Goal: Task Accomplishment & Management: Manage account settings

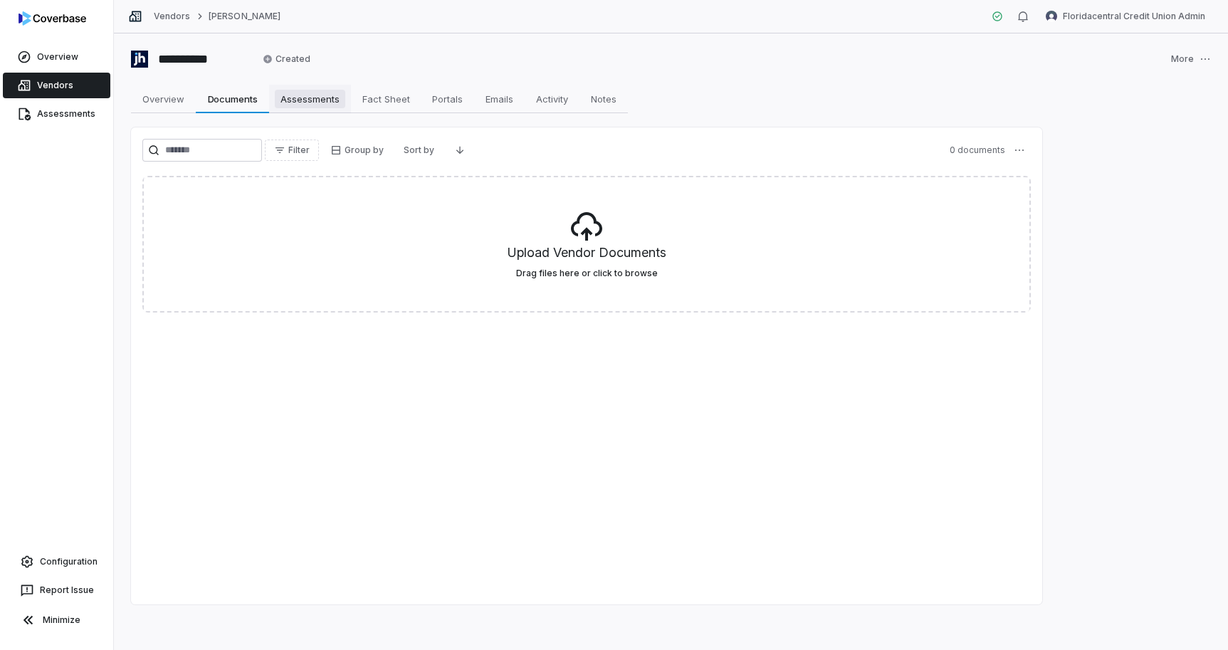
click at [316, 98] on span "Assessments" at bounding box center [310, 99] width 70 height 19
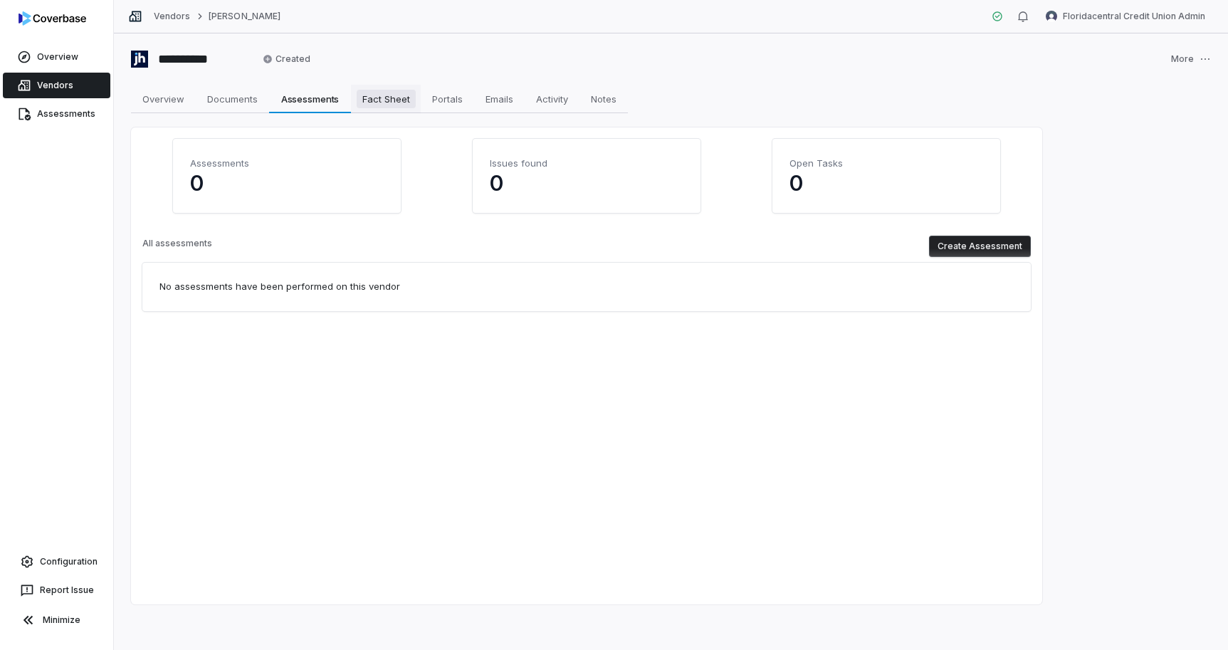
click at [379, 103] on span "Fact Sheet" at bounding box center [386, 99] width 59 height 19
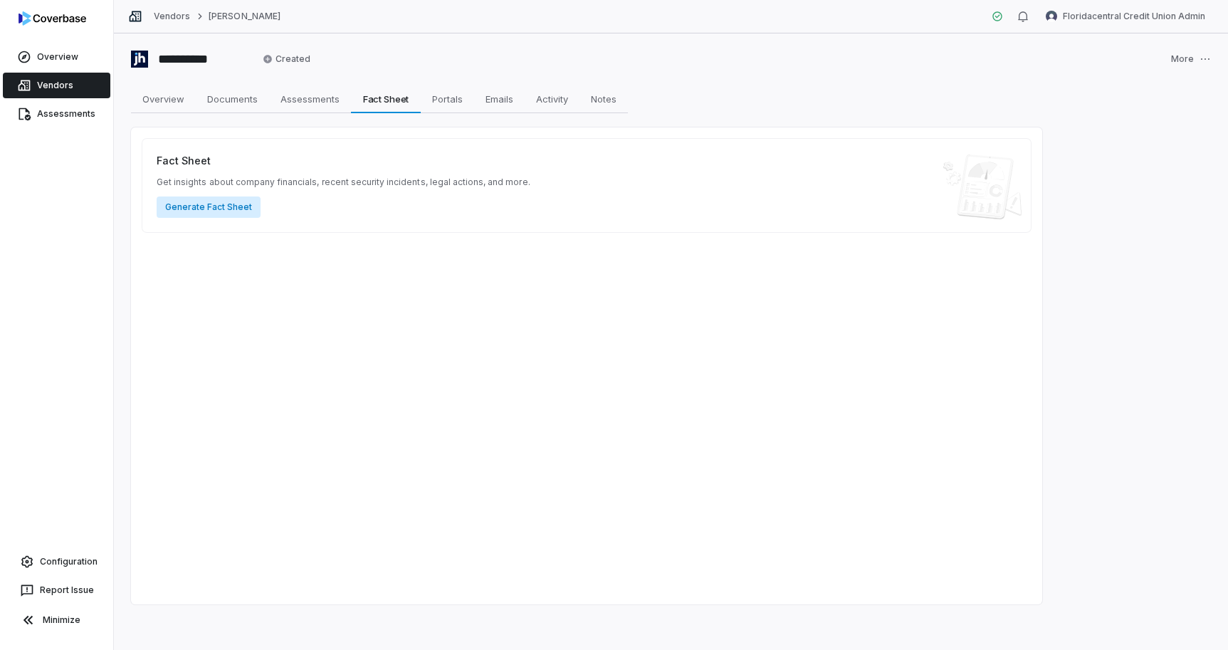
click at [216, 210] on button "Generate Fact Sheet" at bounding box center [209, 206] width 104 height 21
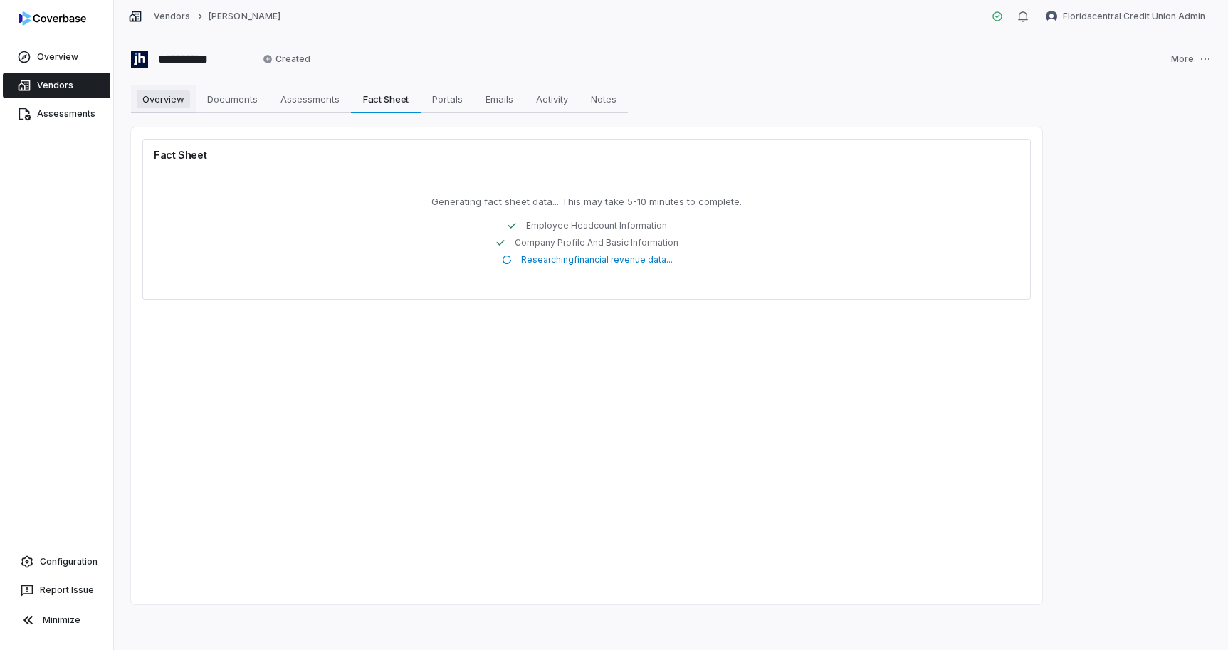
click at [160, 107] on span "Overview" at bounding box center [163, 99] width 53 height 19
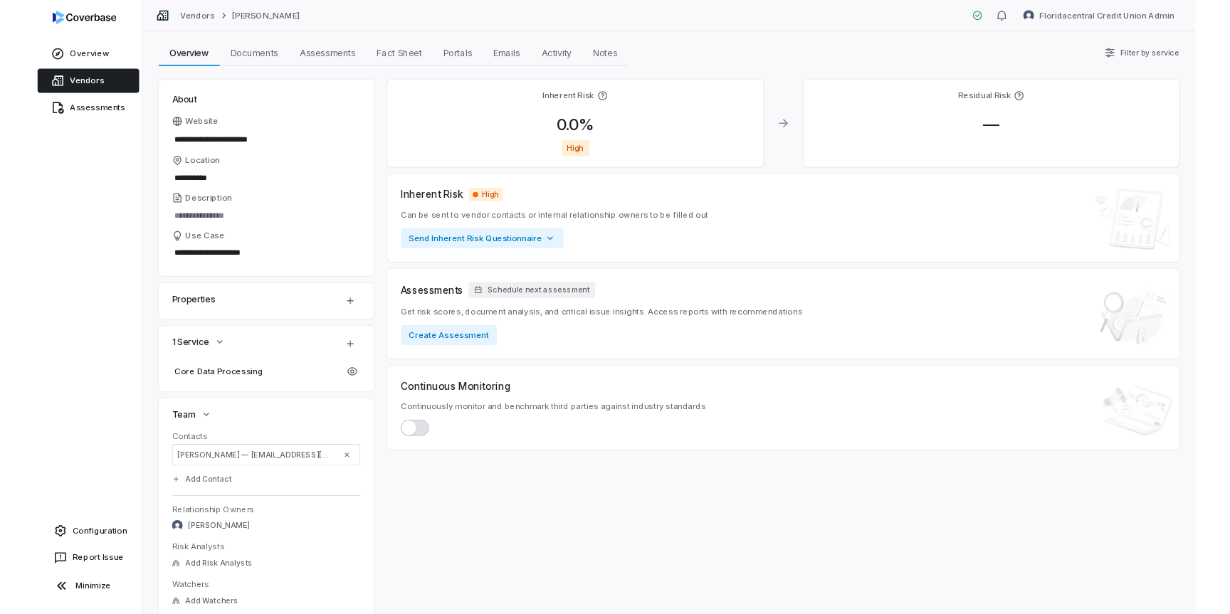
scroll to position [97, 0]
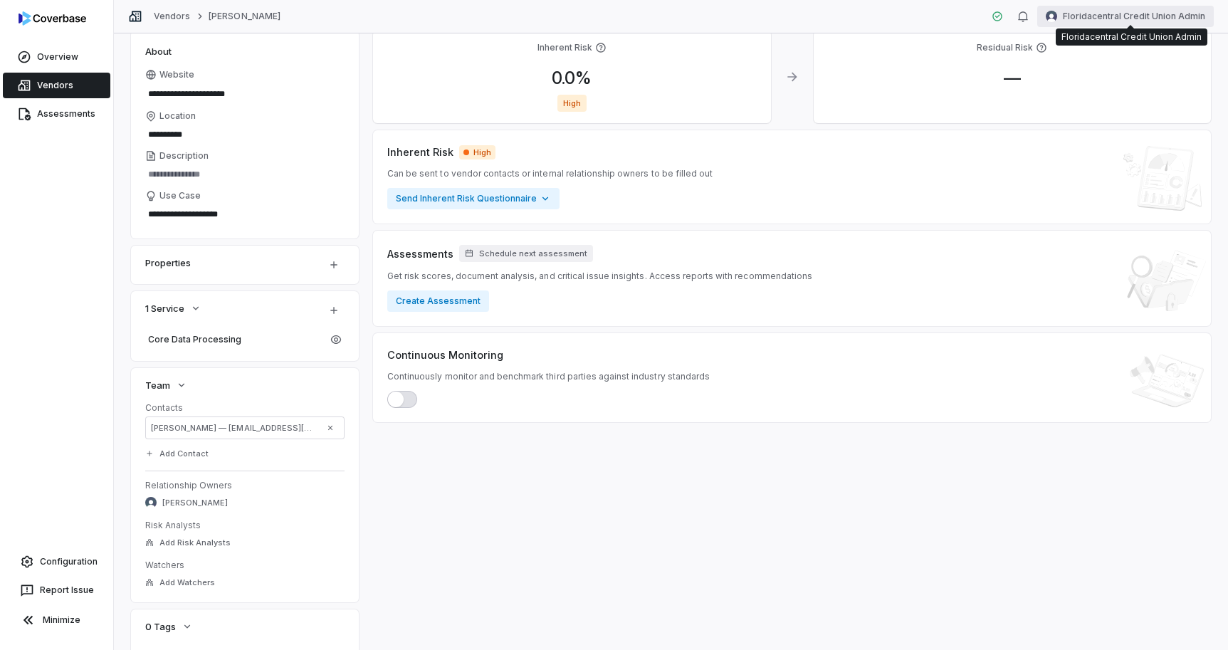
type textarea "*"
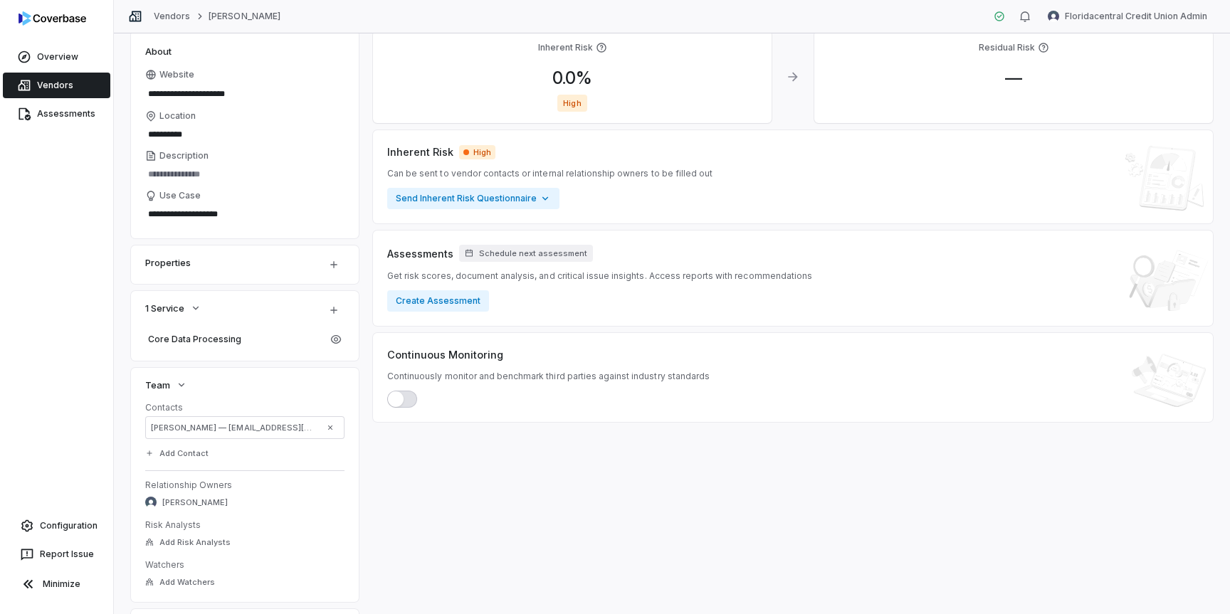
scroll to position [0, 0]
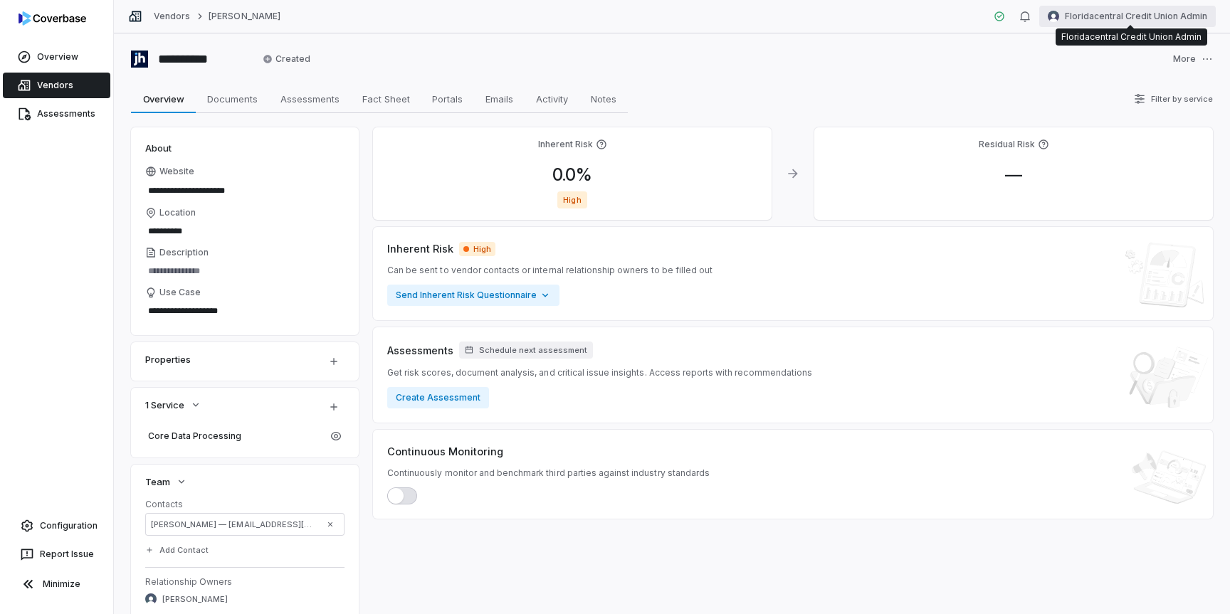
click at [1178, 19] on html "**********" at bounding box center [615, 307] width 1230 height 614
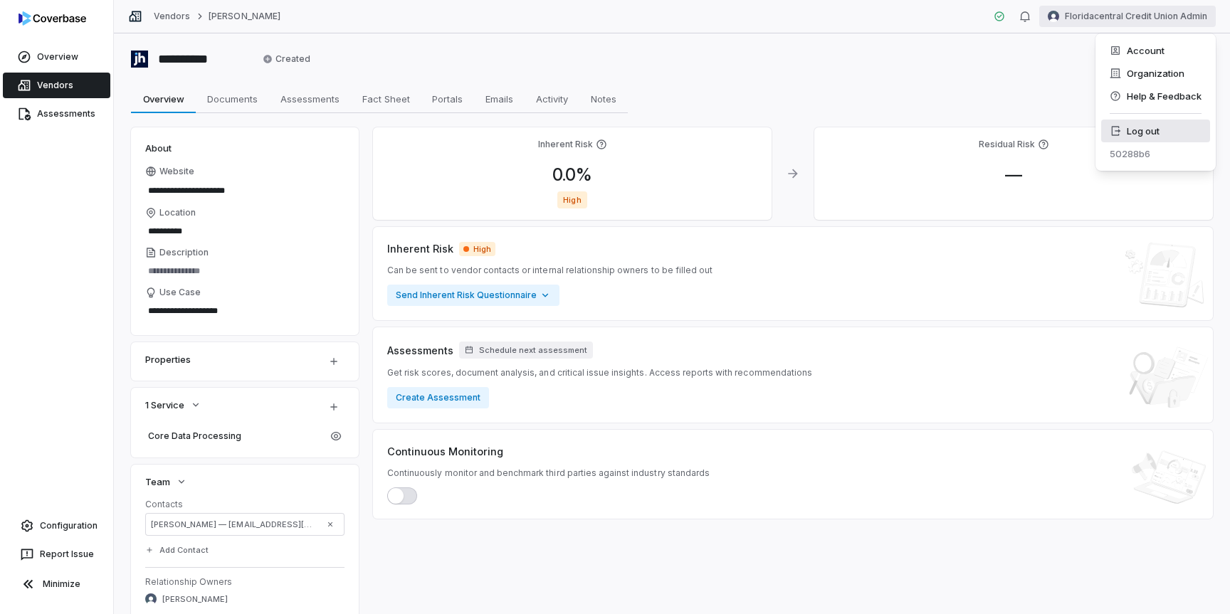
click at [1151, 130] on div "Log out" at bounding box center [1155, 131] width 109 height 23
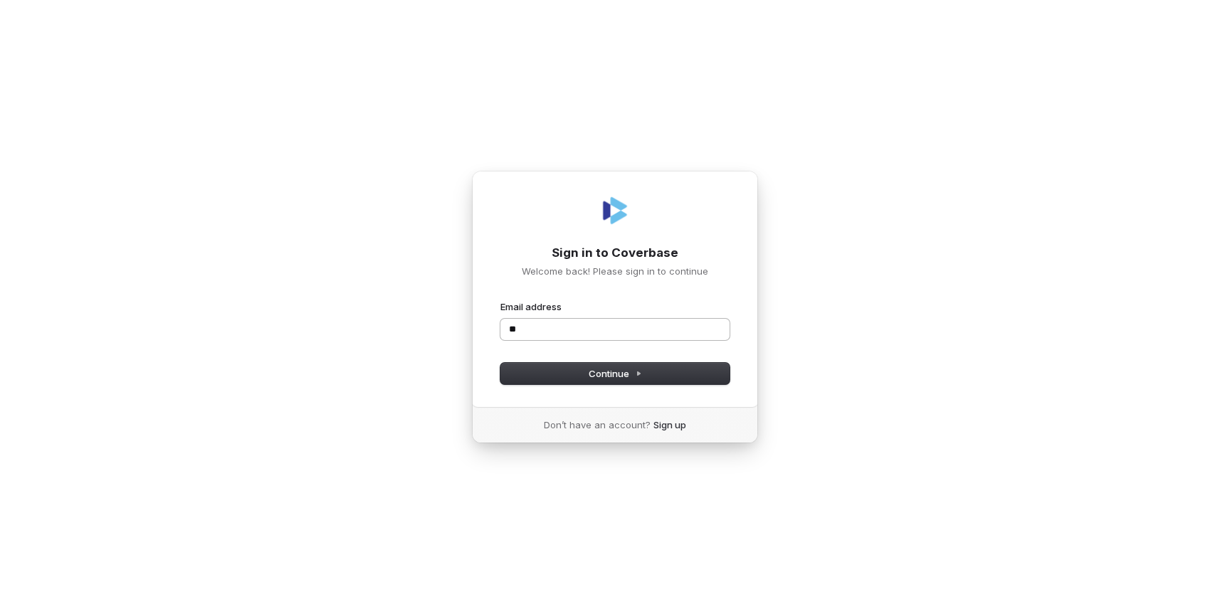
type input "*"
type input "**********"
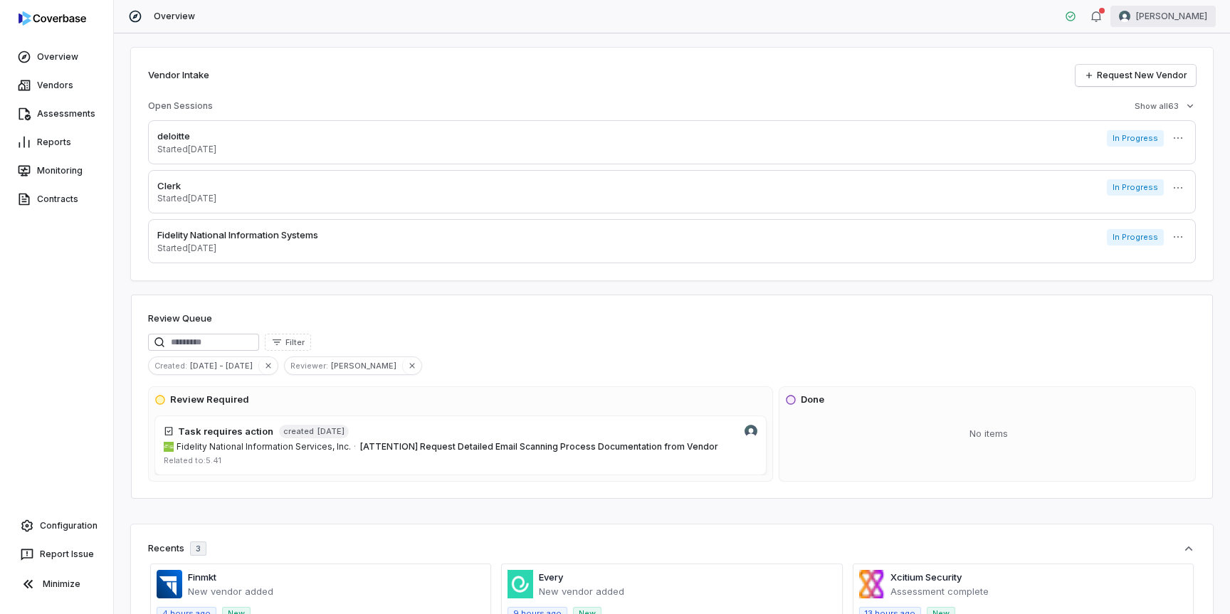
click at [1180, 21] on html "Overview Vendors Assessments Reports Monitoring Contracts Configuration Report …" at bounding box center [615, 307] width 1230 height 614
click at [73, 110] on link "Assessments" at bounding box center [56, 114] width 107 height 26
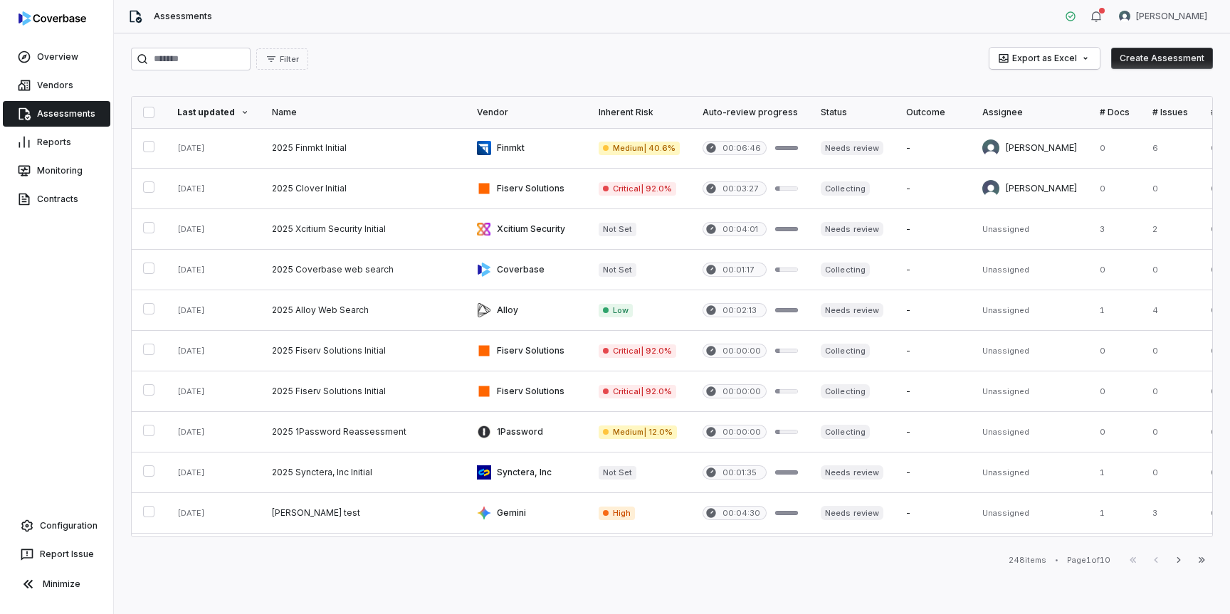
click at [1154, 67] on button "Create Assessment" at bounding box center [1162, 58] width 102 height 21
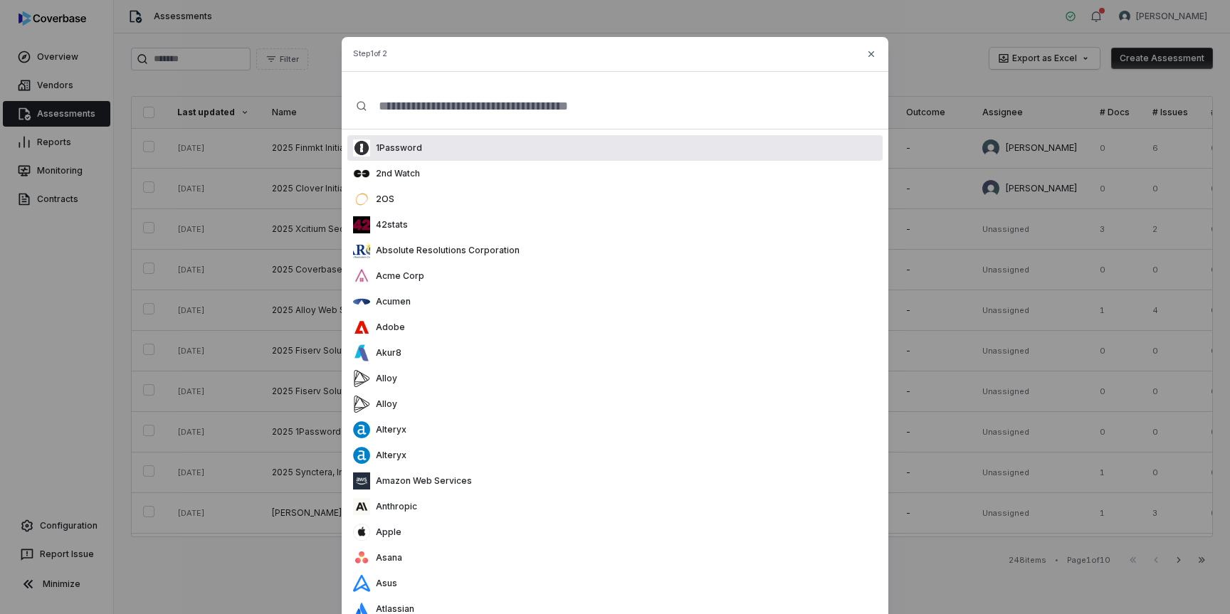
click at [470, 113] on input "text" at bounding box center [620, 106] width 507 height 46
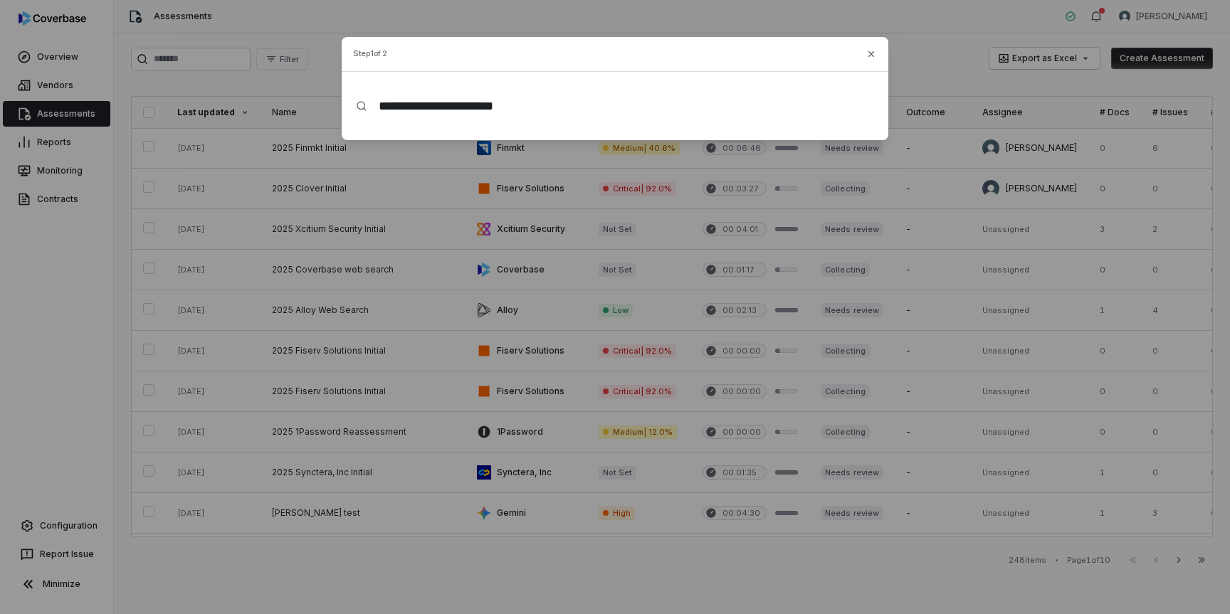
type input "**********"
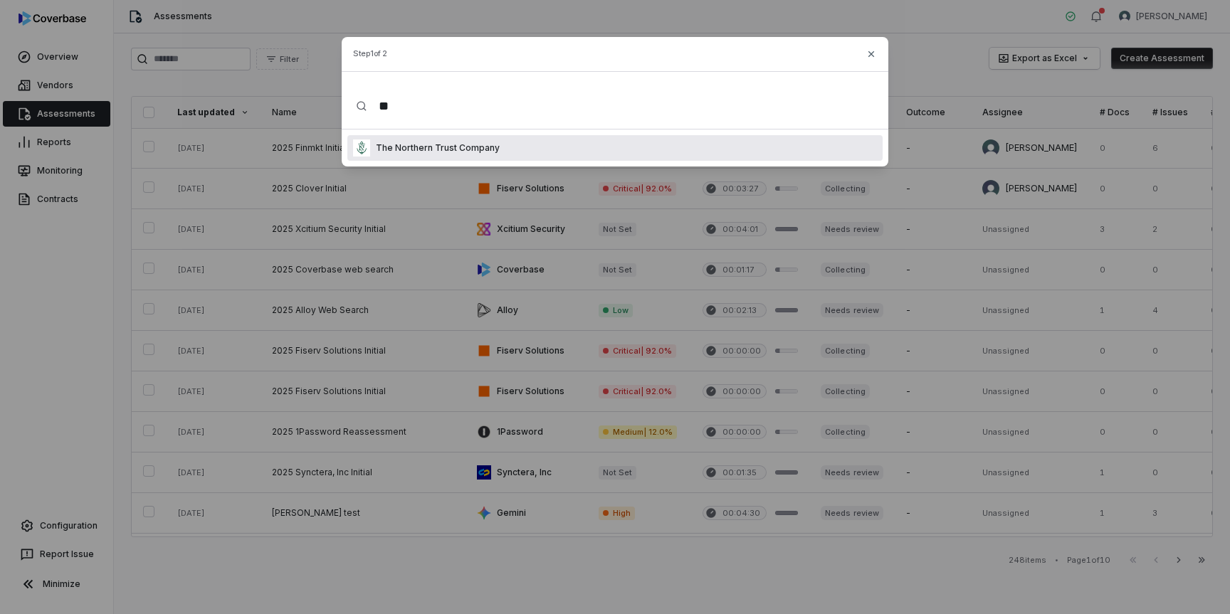
scroll to position [98, 0]
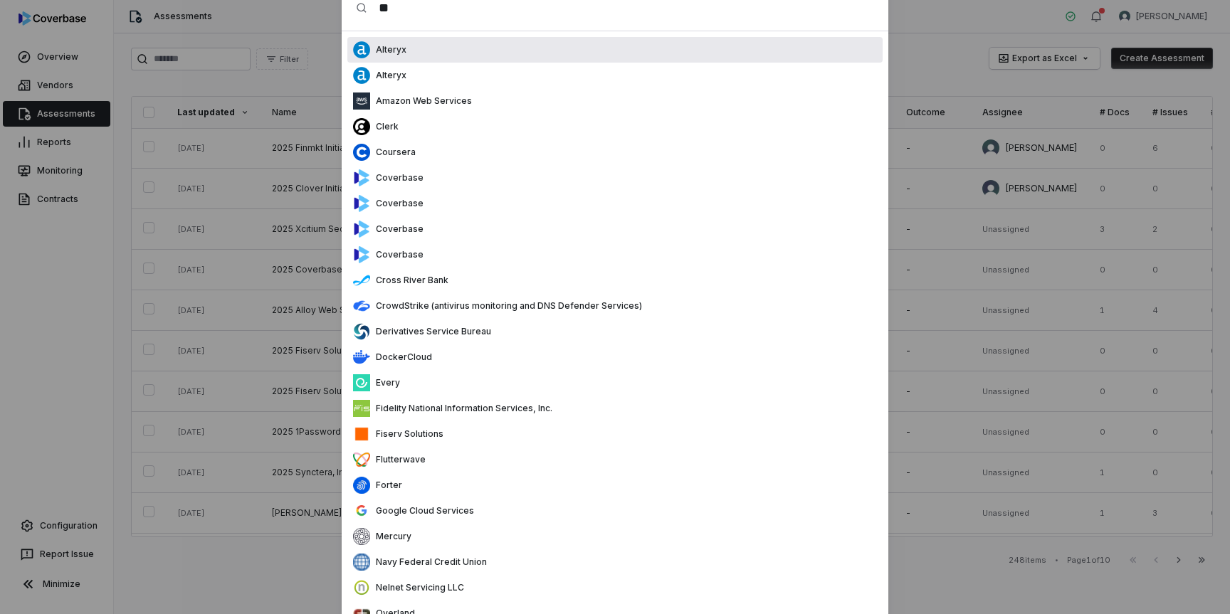
type input "*"
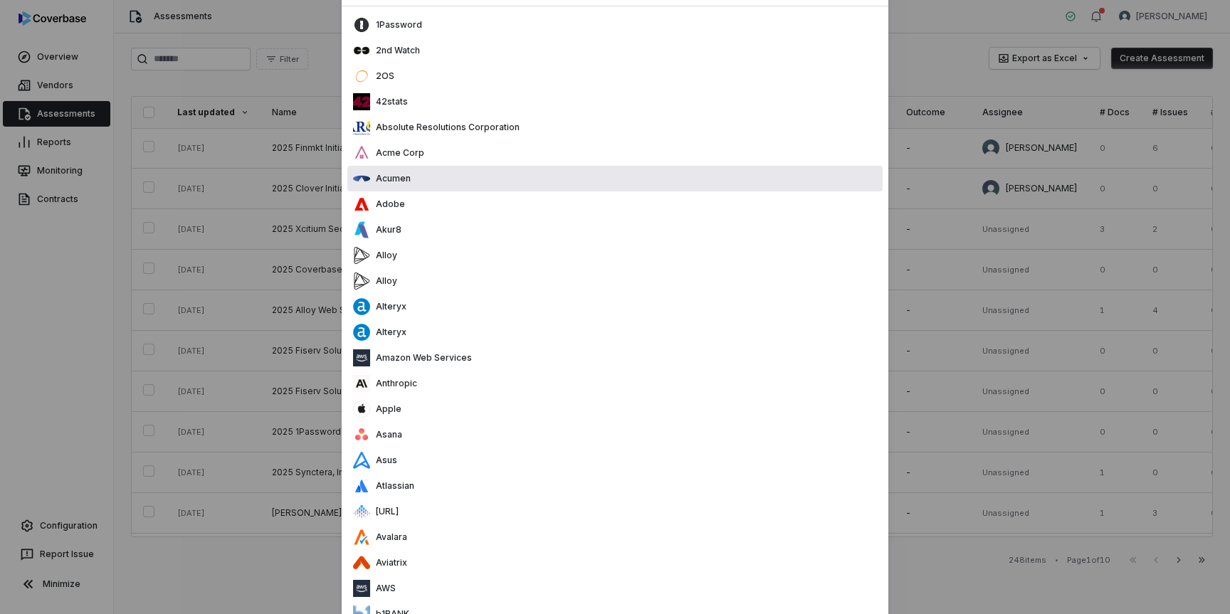
scroll to position [0, 0]
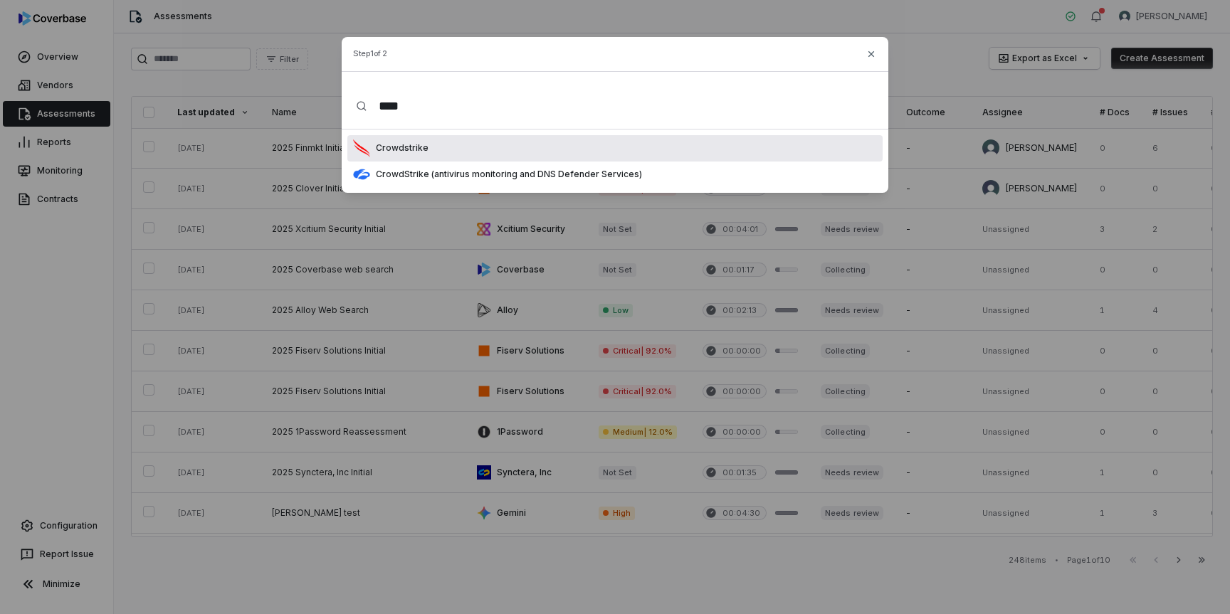
type input "****"
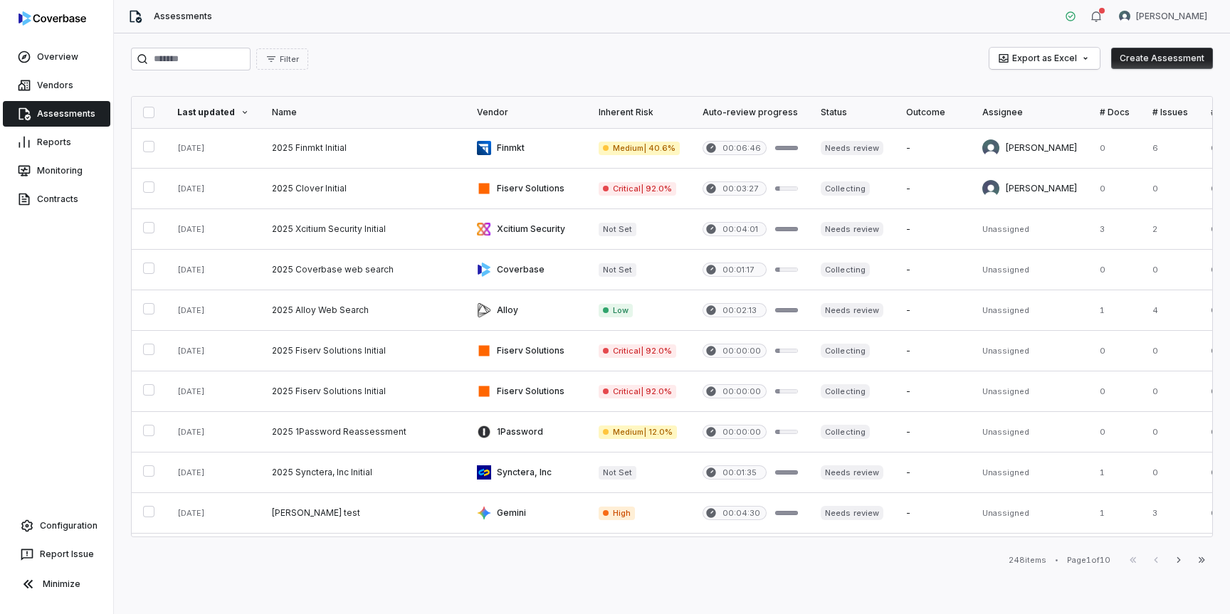
click at [1134, 56] on button "Create Assessment" at bounding box center [1162, 58] width 102 height 21
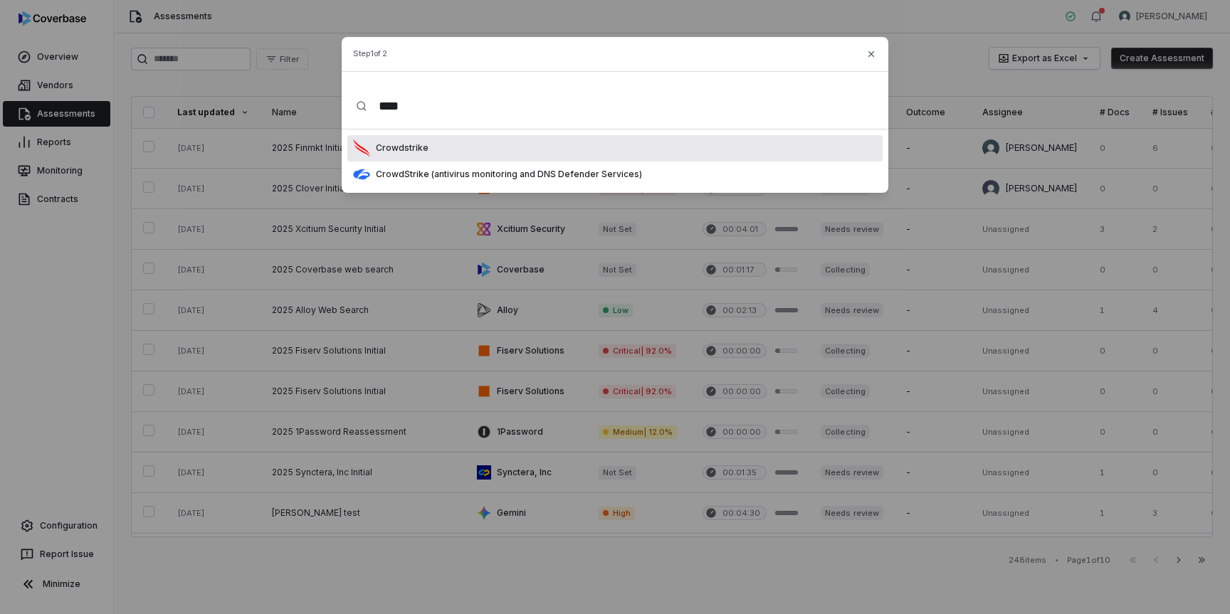
type input "****"
click at [537, 149] on div "Crowdstrike" at bounding box center [614, 148] width 535 height 26
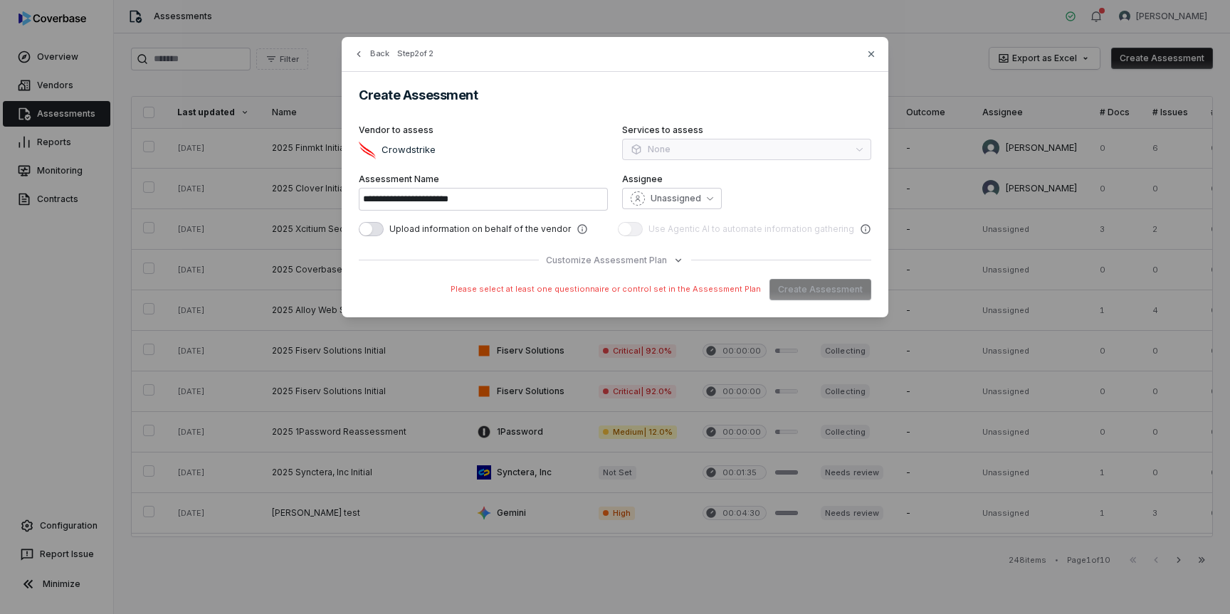
click at [369, 226] on span "button" at bounding box center [365, 229] width 13 height 13
click at [629, 259] on span "Customize Assessment Plan" at bounding box center [606, 260] width 121 height 11
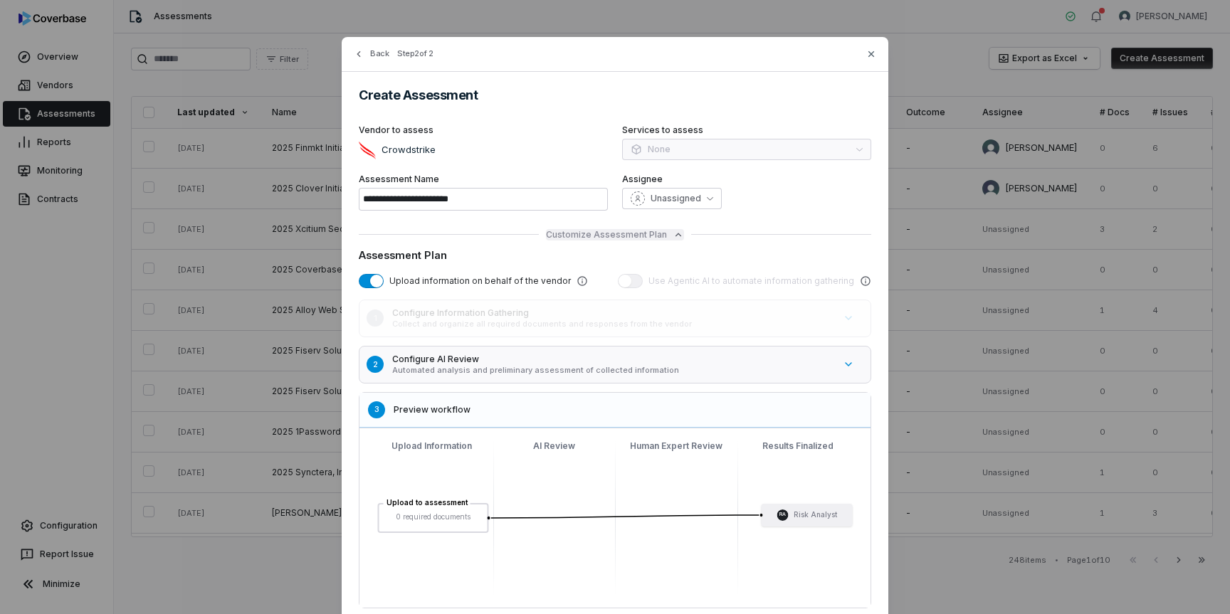
click at [640, 234] on span "Customize Assessment Plan" at bounding box center [606, 234] width 121 height 11
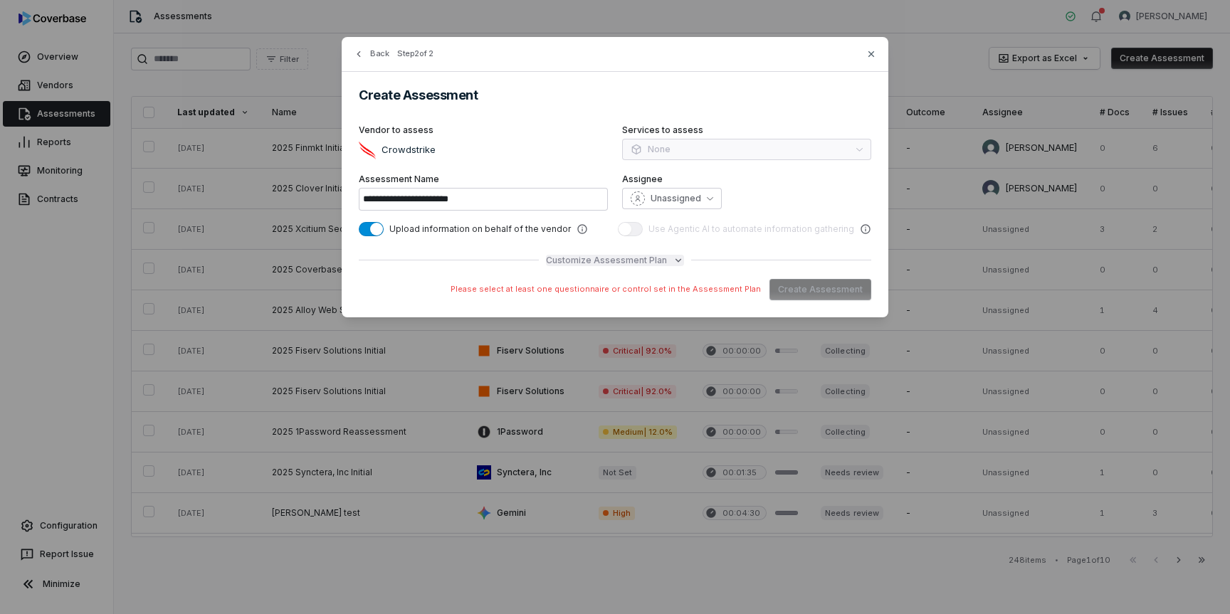
click at [633, 257] on span "Customize Assessment Plan" at bounding box center [606, 260] width 121 height 11
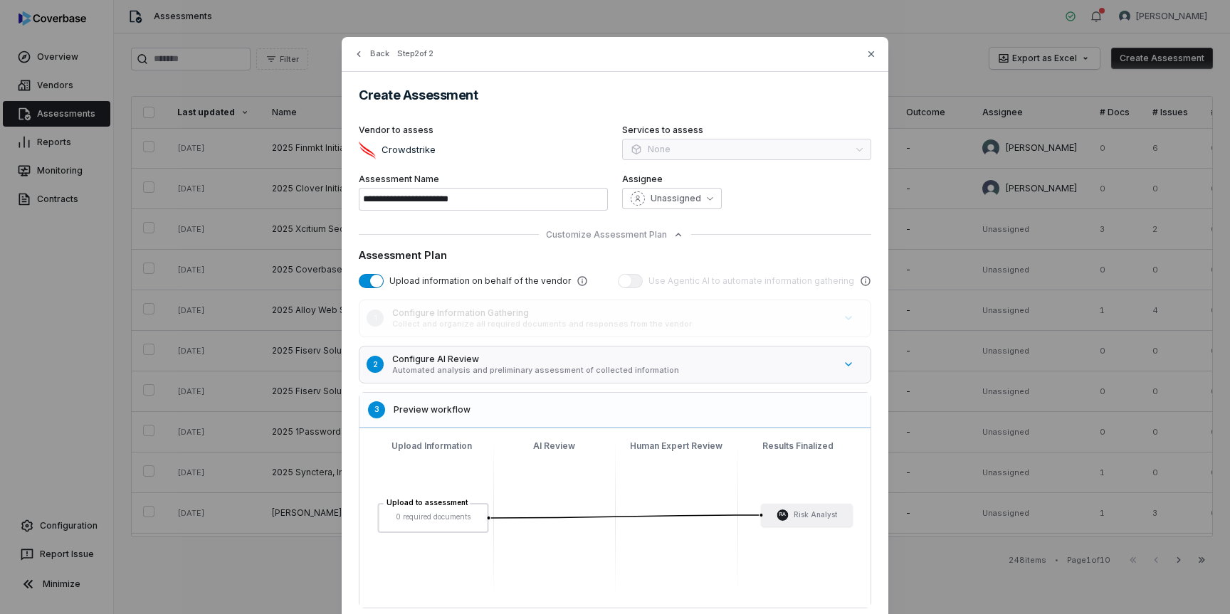
click at [555, 365] on p "Automated analysis and preliminary assessment of collected information" at bounding box center [613, 370] width 442 height 11
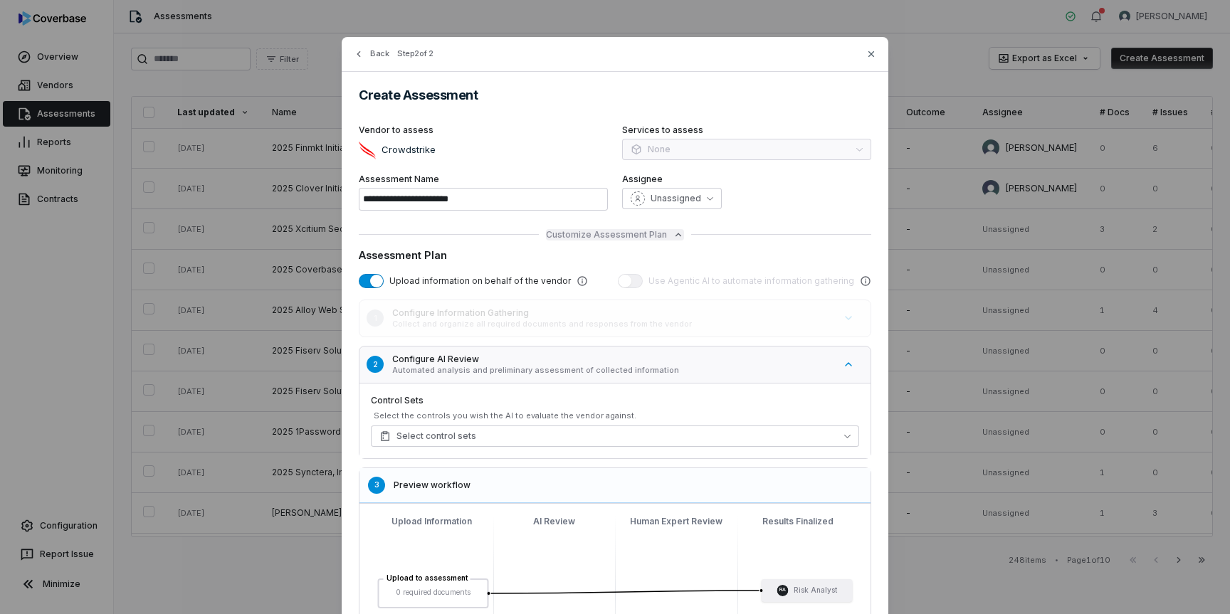
click at [619, 234] on span "Customize Assessment Plan" at bounding box center [606, 234] width 121 height 11
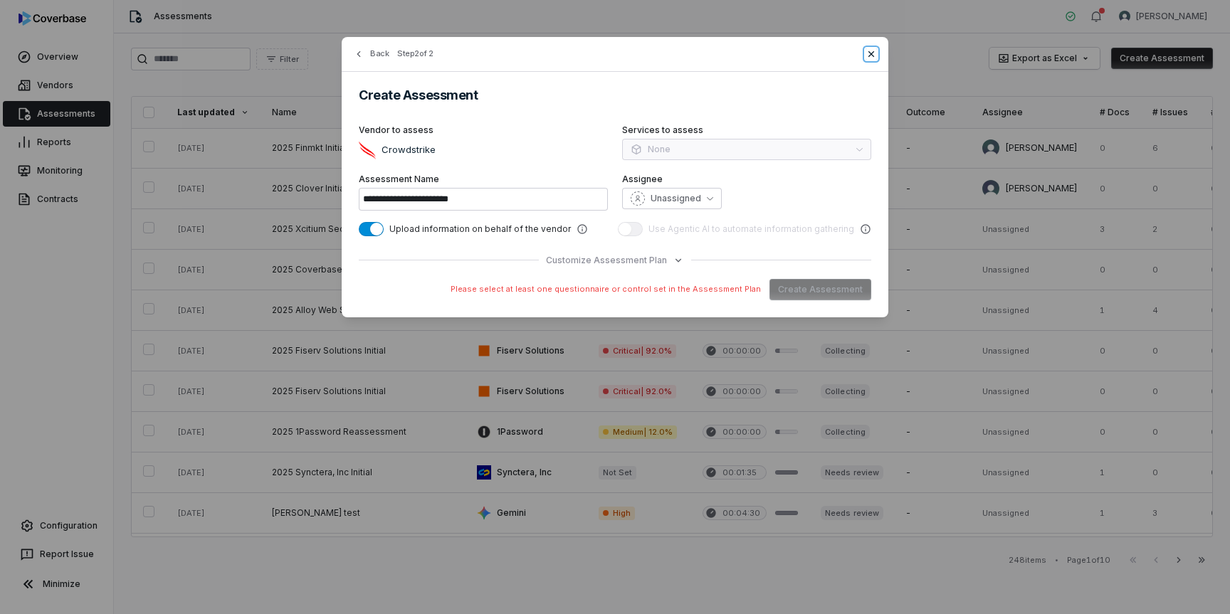
click at [874, 56] on icon "button" at bounding box center [871, 53] width 11 height 11
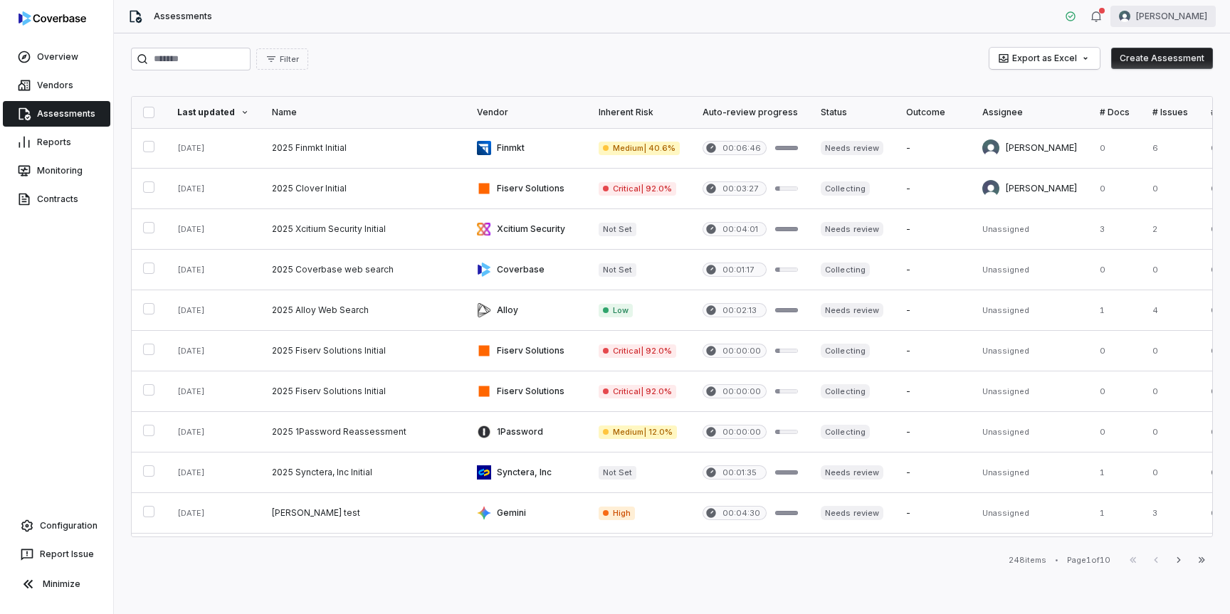
click at [1182, 18] on html "Overview Vendors Assessments Reports Monitoring Contracts Configuration Report …" at bounding box center [615, 307] width 1230 height 614
click at [1127, 127] on div "Log out" at bounding box center [1155, 131] width 109 height 23
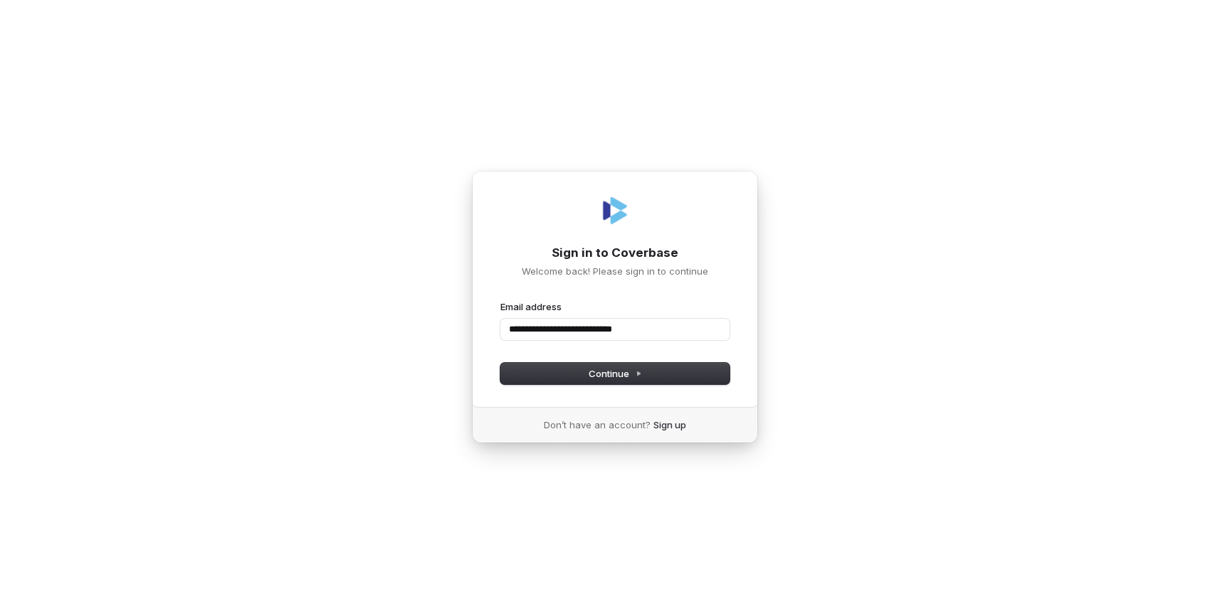
type input "**********"
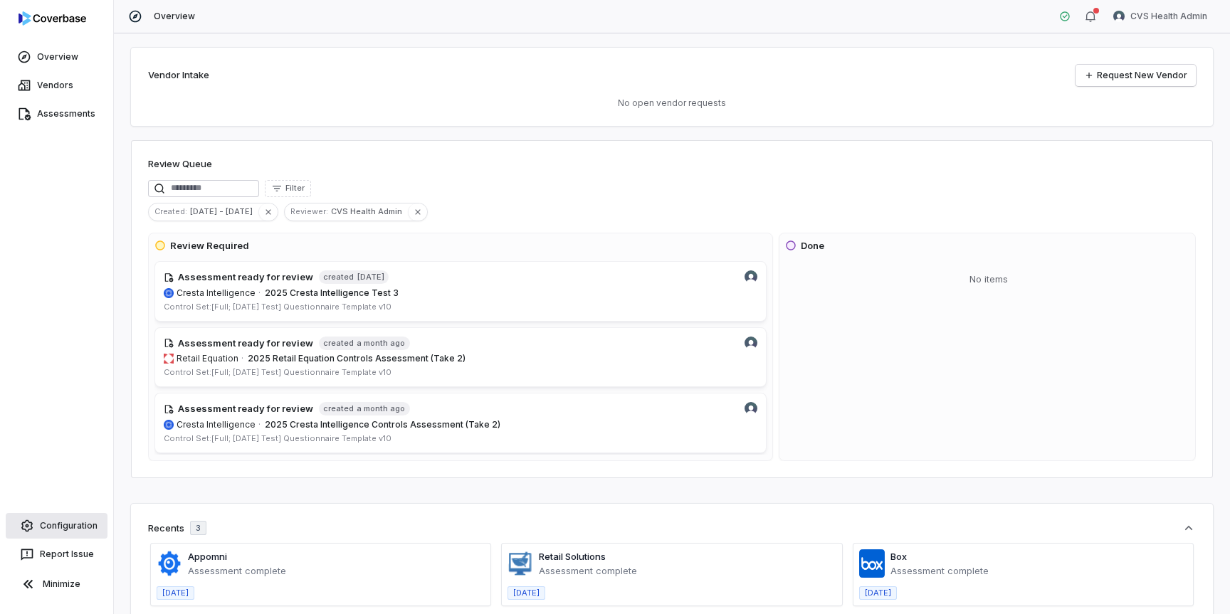
click at [54, 514] on link "Configuration" at bounding box center [57, 526] width 102 height 26
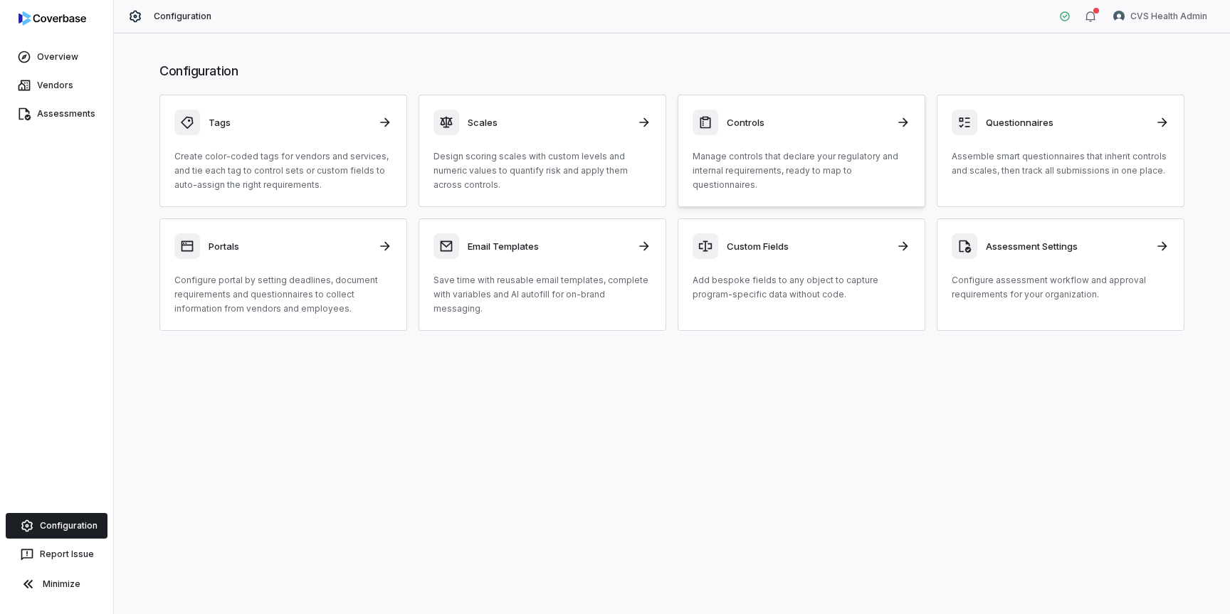
click at [760, 170] on p "Manage controls that declare your regulatory and internal requirements, ready t…" at bounding box center [802, 170] width 218 height 43
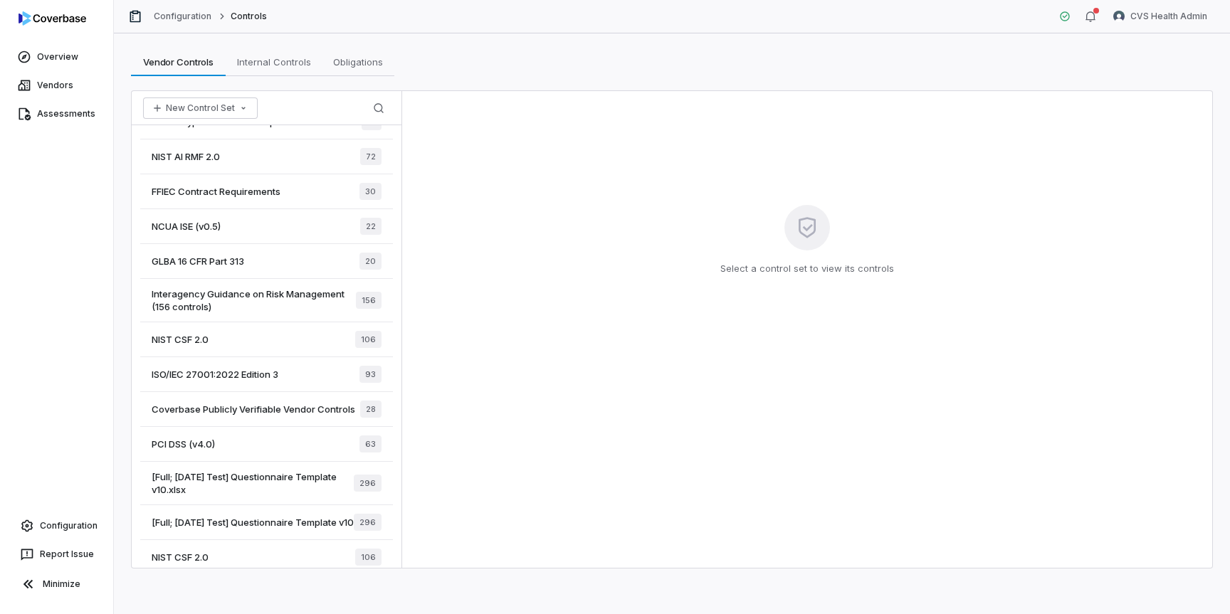
scroll to position [266, 0]
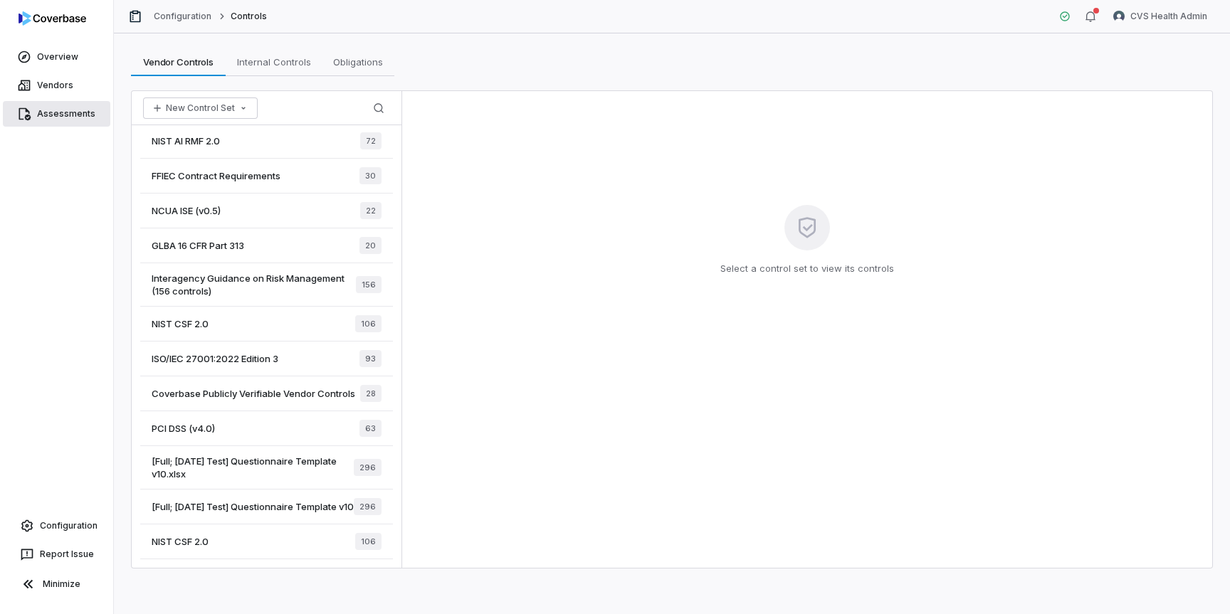
click at [67, 112] on link "Assessments" at bounding box center [56, 114] width 107 height 26
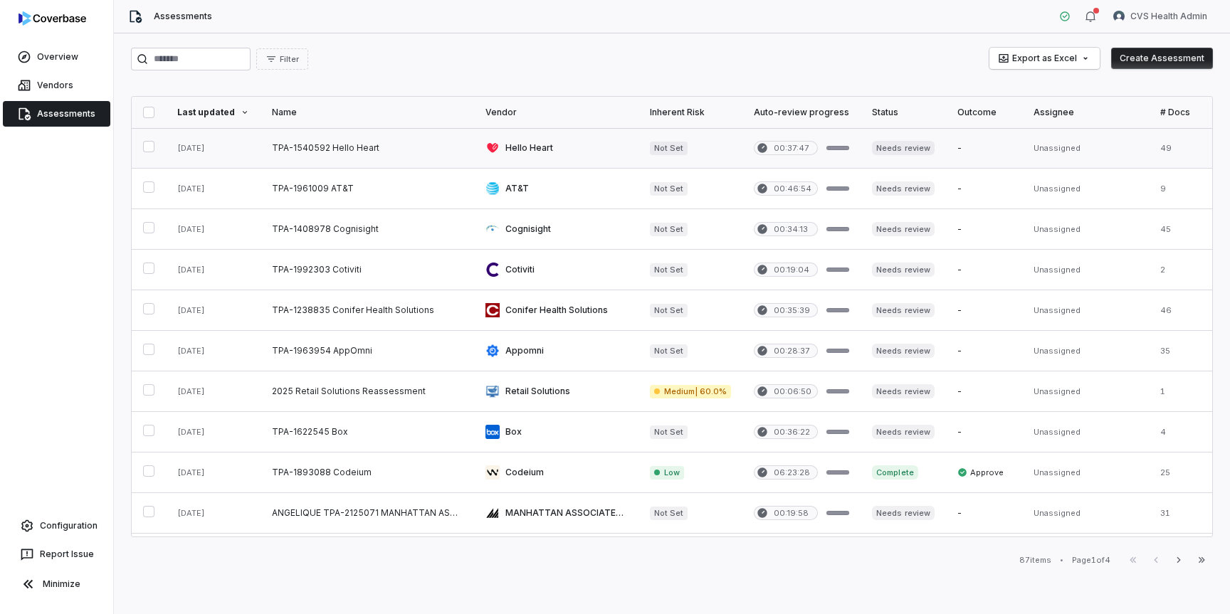
click at [339, 162] on link at bounding box center [368, 148] width 214 height 40
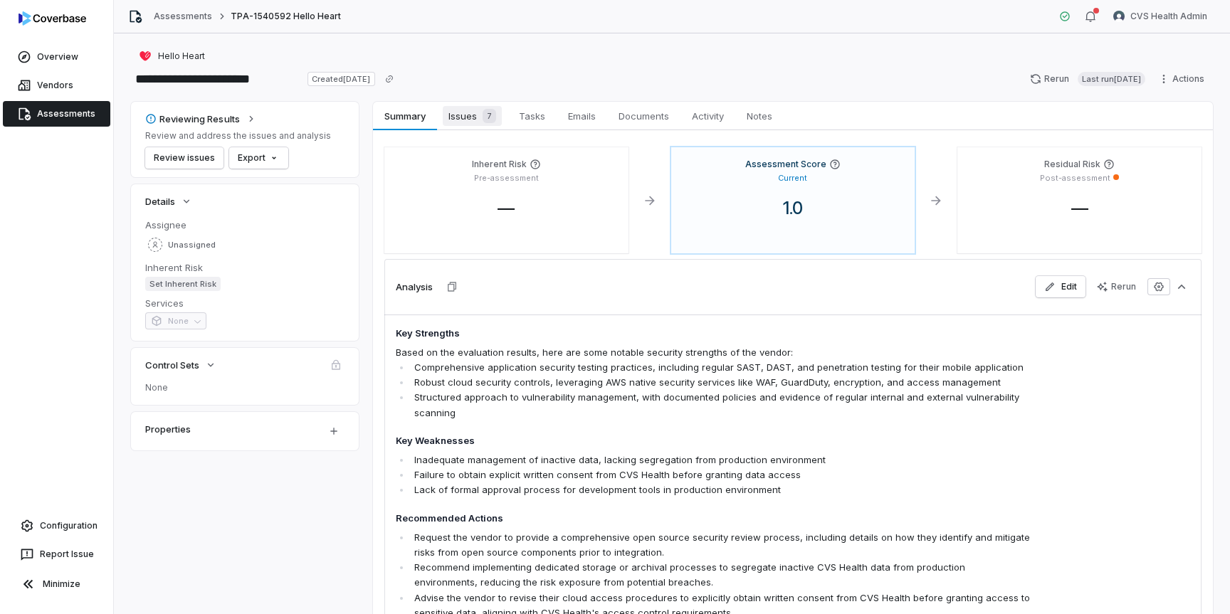
click at [456, 113] on span "Issues 7" at bounding box center [472, 116] width 59 height 20
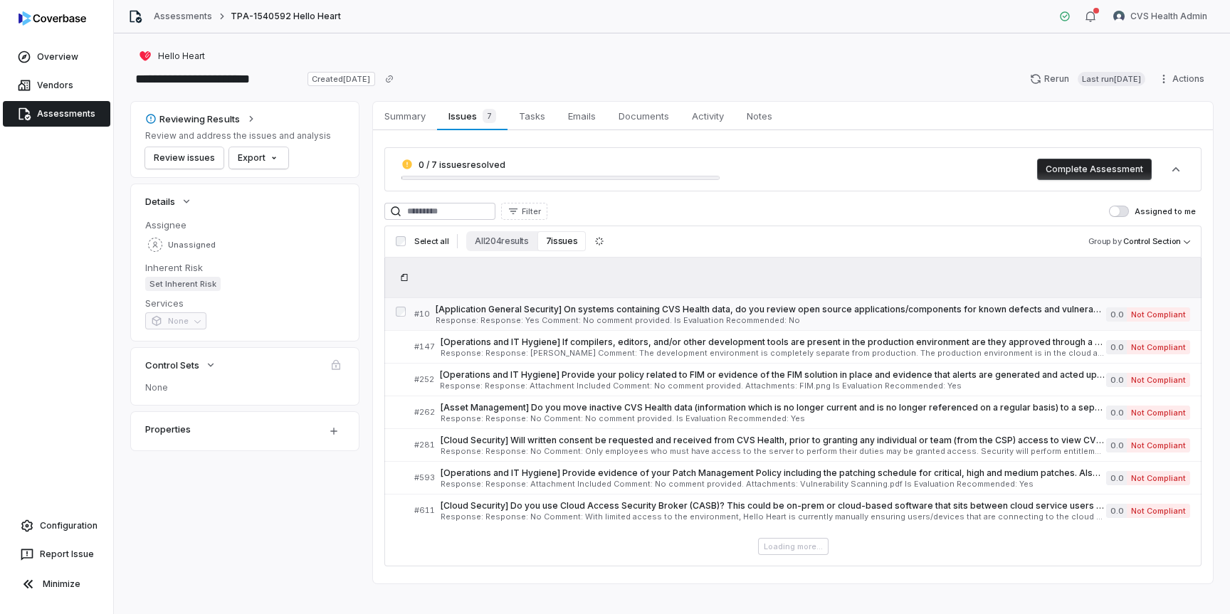
click at [629, 321] on span "Response: Response: Yes Comment: No comment provided. Is Evaluation Recommended…" at bounding box center [771, 321] width 671 height 8
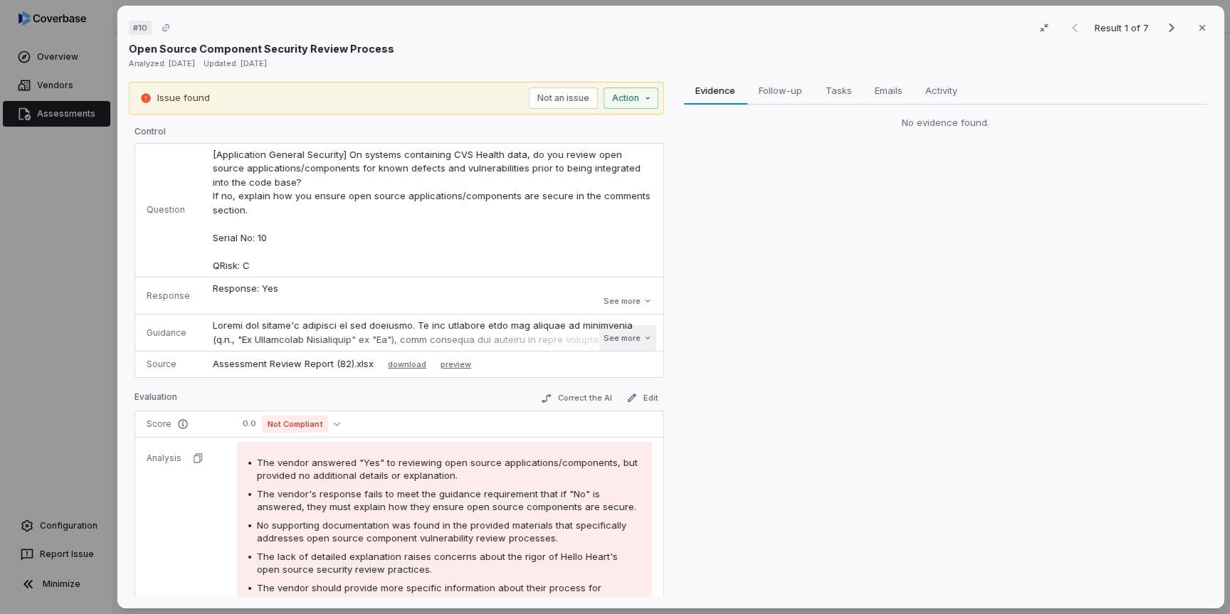
click at [631, 334] on button "See more" at bounding box center [627, 338] width 57 height 26
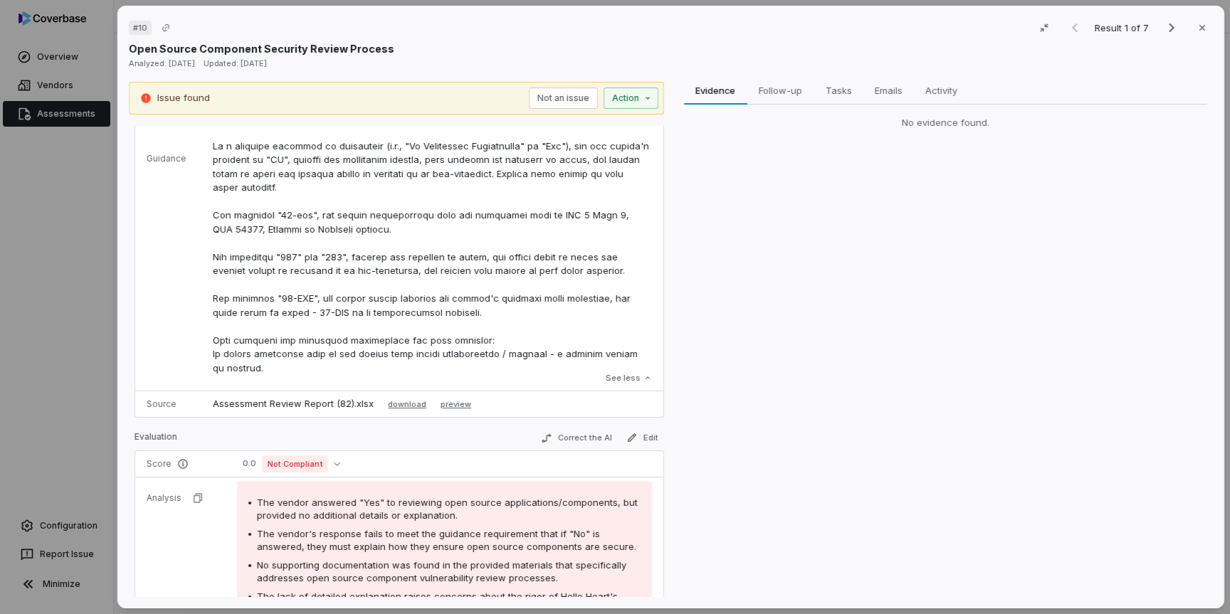
scroll to position [389, 0]
click at [525, 334] on p at bounding box center [432, 152] width 439 height 444
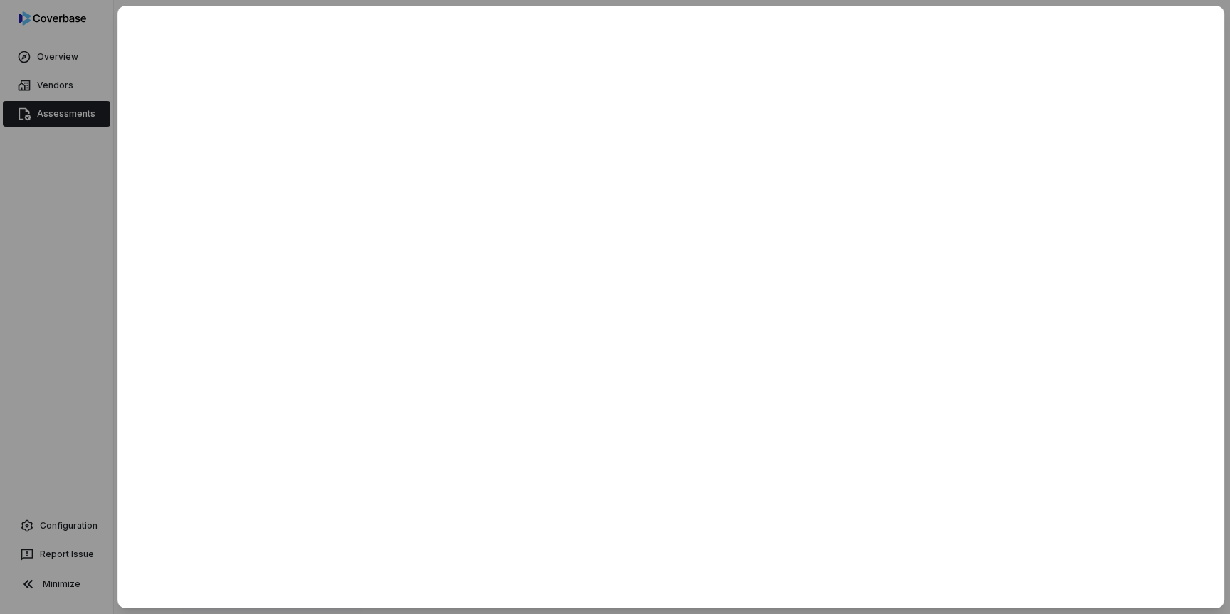
click at [106, 283] on div at bounding box center [615, 307] width 1230 height 614
click at [88, 253] on div at bounding box center [615, 307] width 1230 height 614
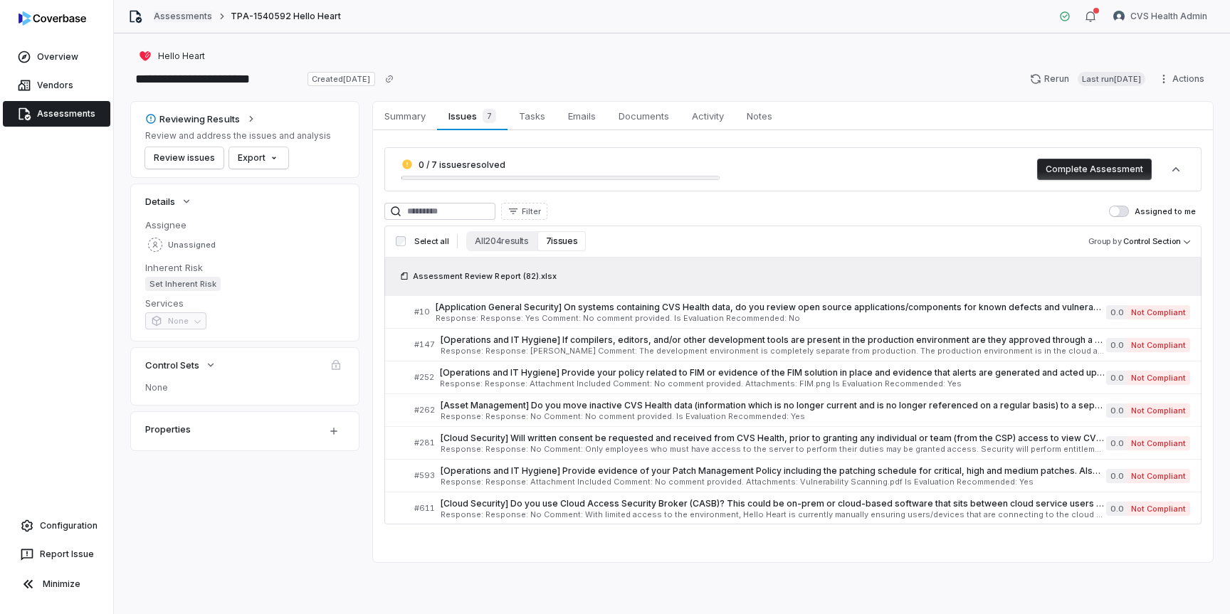
click at [186, 20] on link "Assessments" at bounding box center [183, 16] width 58 height 11
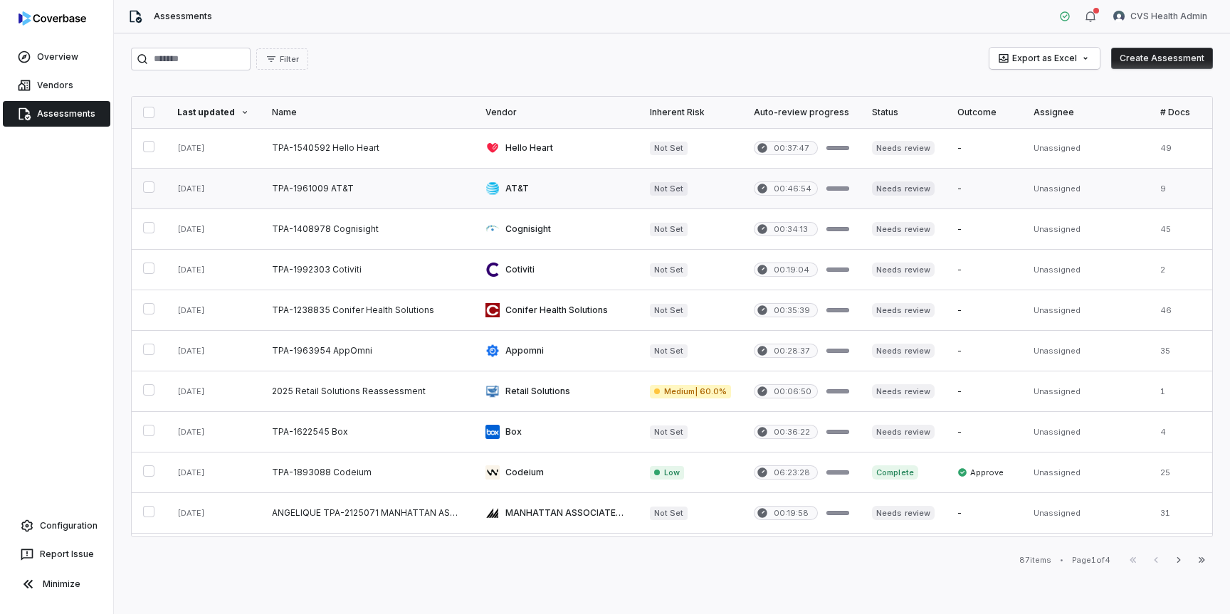
click at [338, 195] on link at bounding box center [368, 189] width 214 height 40
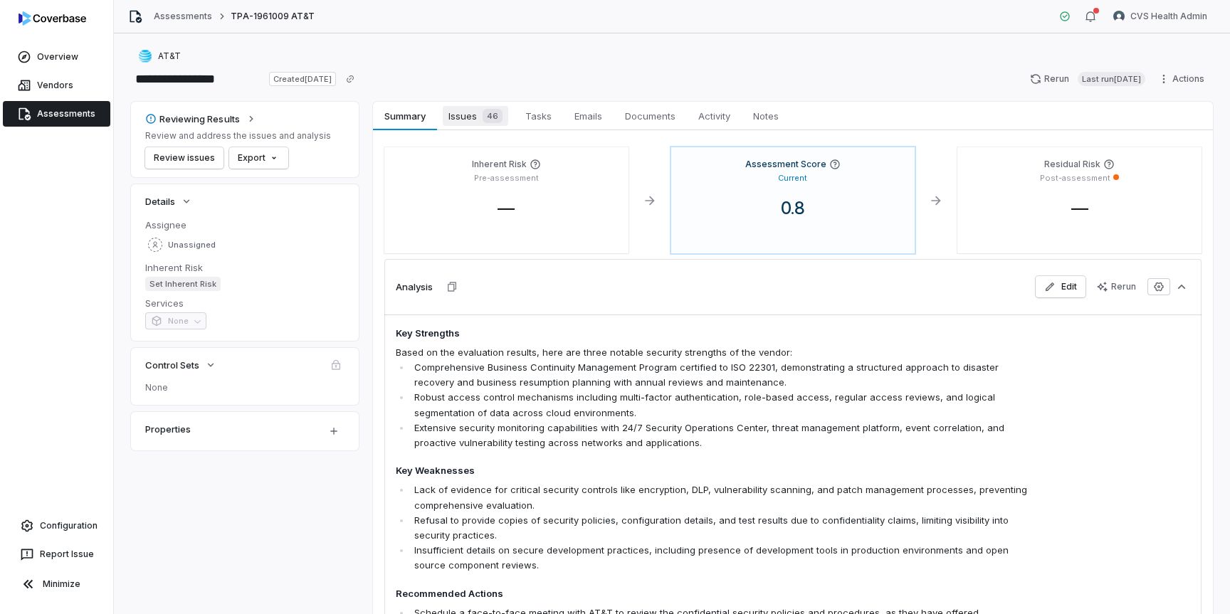
click at [462, 120] on span "Issues 46" at bounding box center [475, 116] width 65 height 20
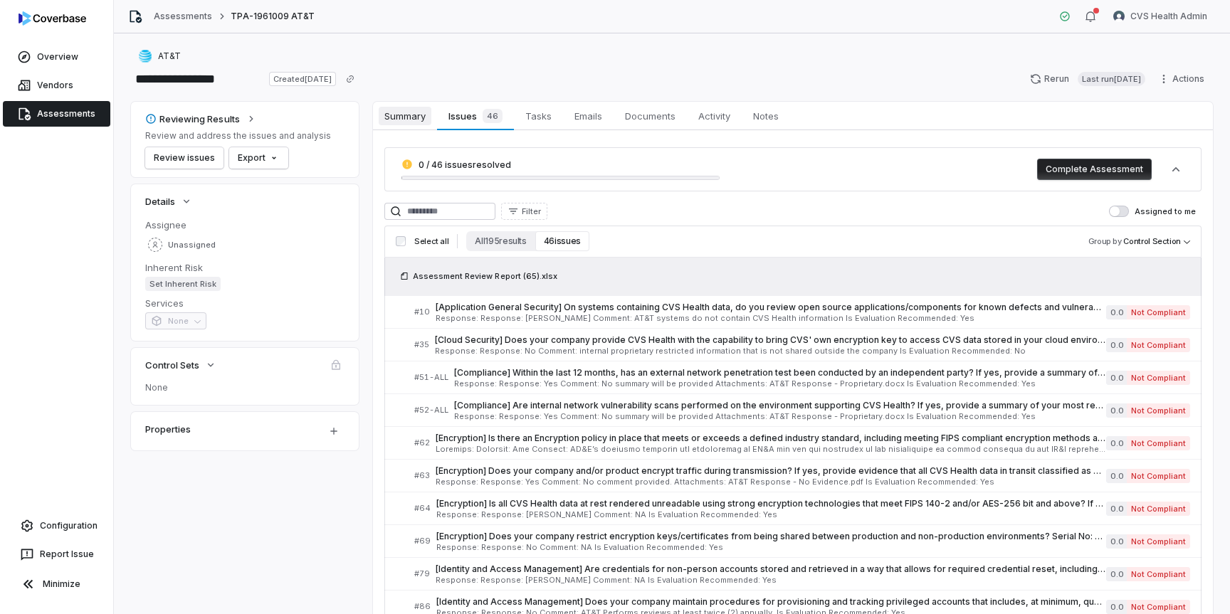
click at [413, 117] on span "Summary" at bounding box center [405, 116] width 53 height 19
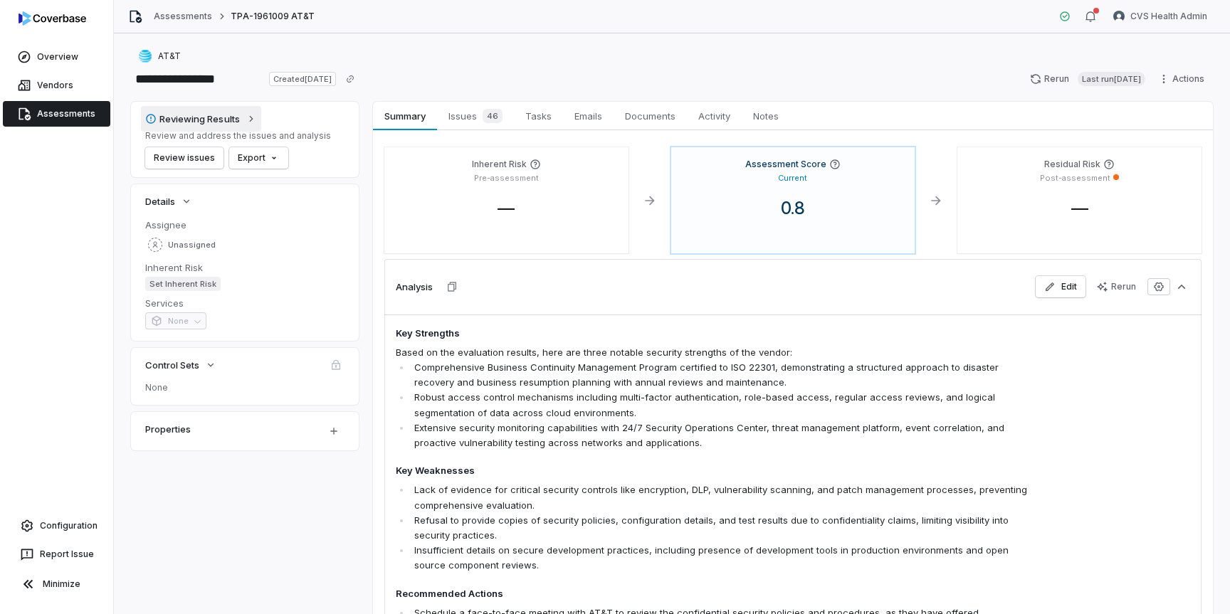
click at [246, 117] on icon "button" at bounding box center [251, 118] width 11 height 11
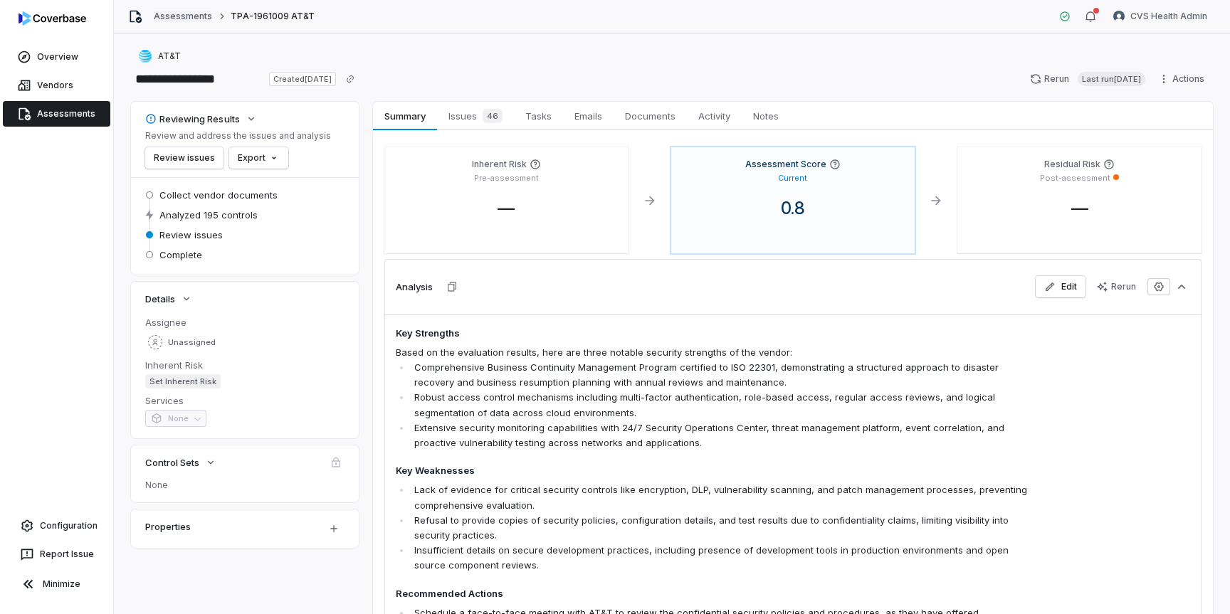
click at [161, 14] on link "Assessments" at bounding box center [183, 16] width 58 height 11
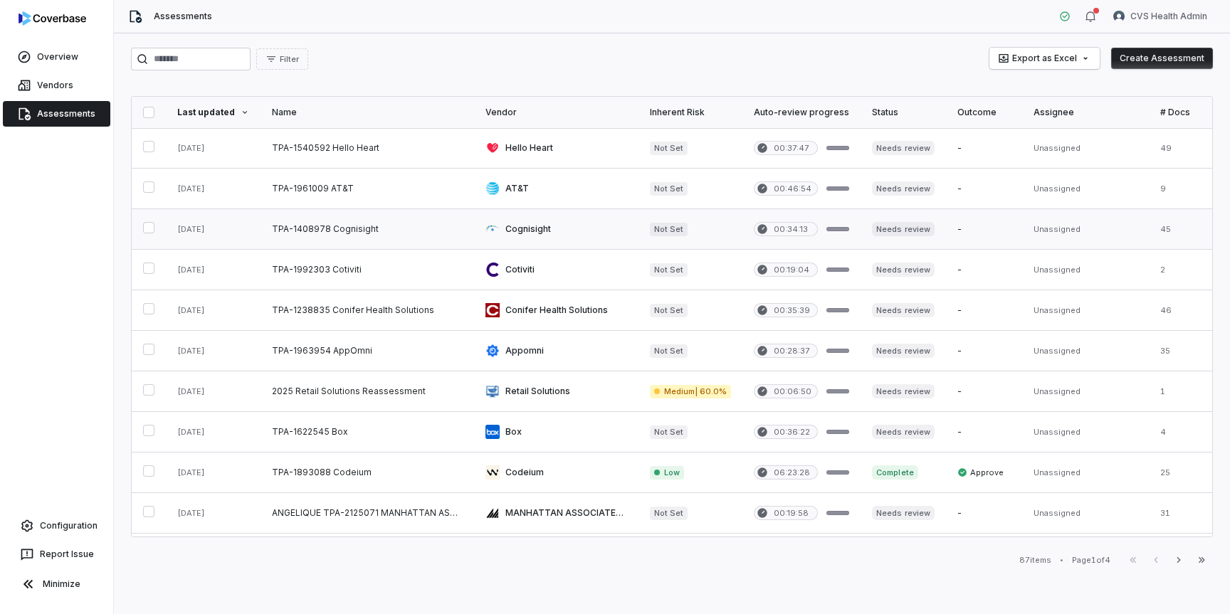
click at [307, 235] on link at bounding box center [368, 229] width 214 height 40
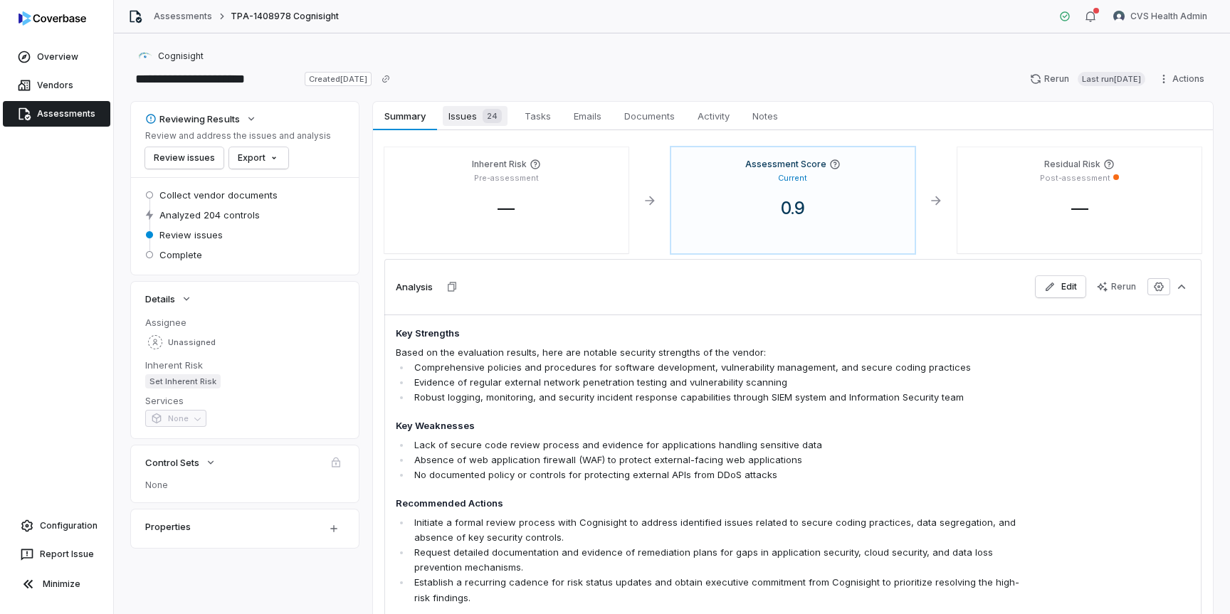
click at [465, 117] on span "Issues 24" at bounding box center [475, 116] width 65 height 20
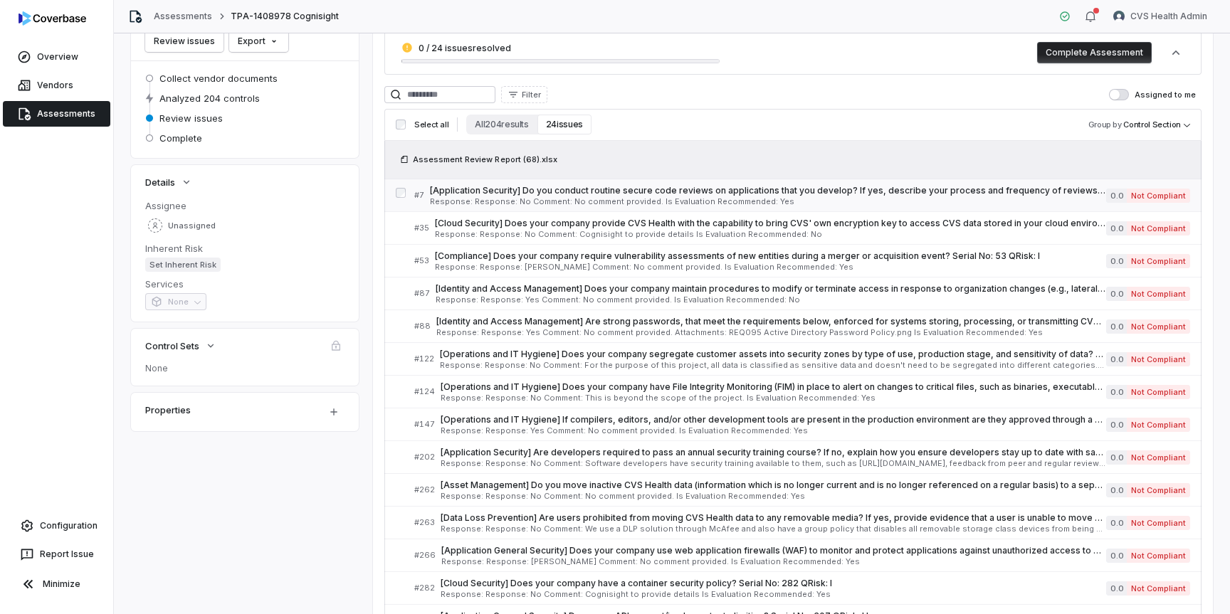
scroll to position [117, 0]
click at [572, 230] on span "Response: Response: No Comment: Cognisight to provide details Is Evaluation Rec…" at bounding box center [770, 234] width 671 height 8
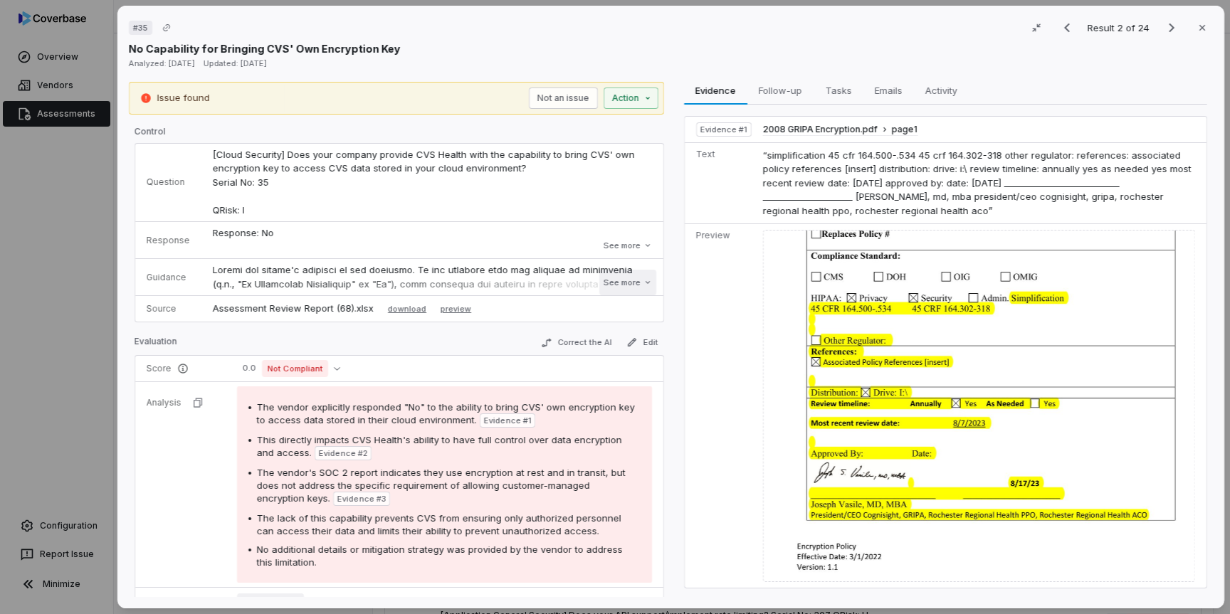
click at [626, 288] on button "See more" at bounding box center [627, 283] width 57 height 26
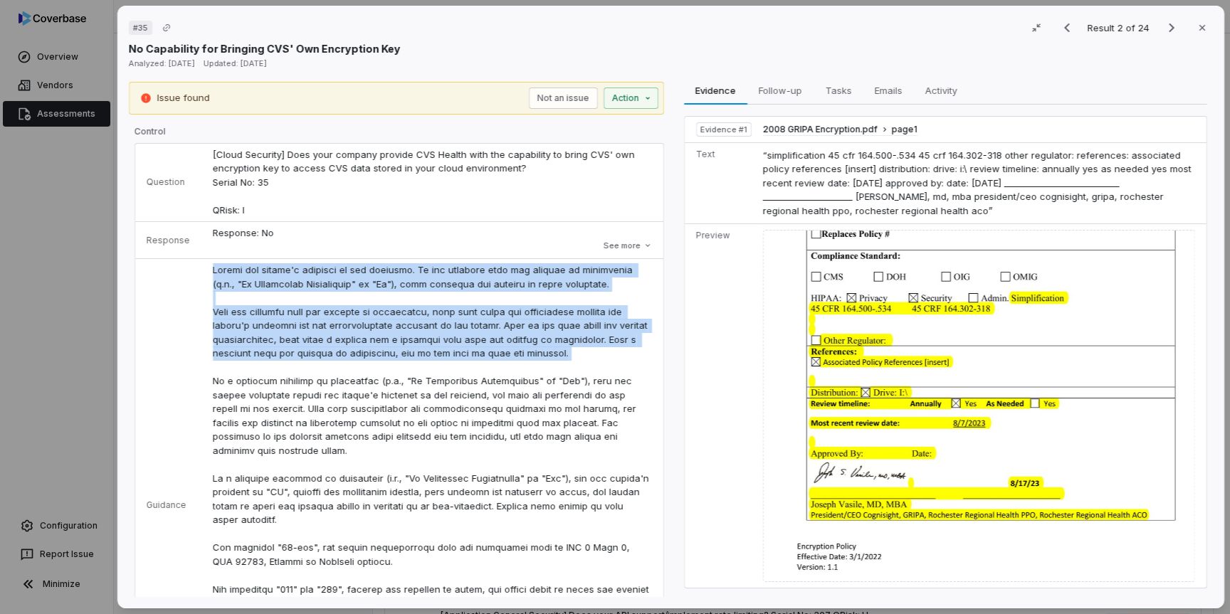
drag, startPoint x: 211, startPoint y: 271, endPoint x: 295, endPoint y: 367, distance: 127.2
click at [295, 367] on p at bounding box center [432, 499] width 439 height 472
copy p "Review the vendor's response to the question. If the question does not require …"
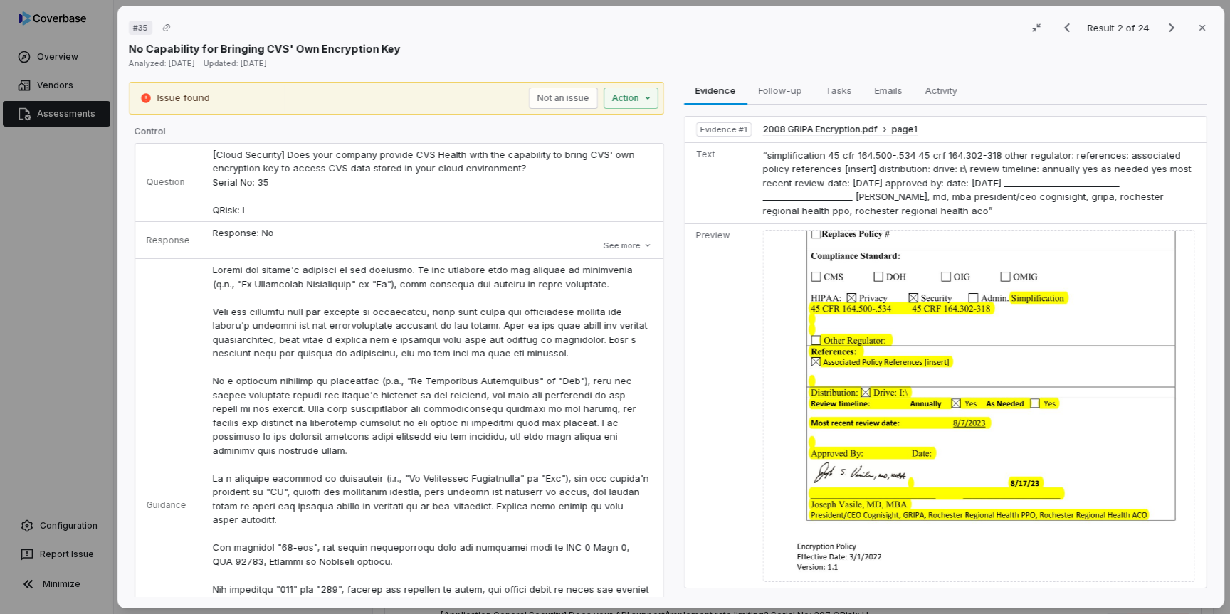
click at [82, 179] on div "# 35 Result 2 of 24 Close No Capability for Bringing CVS' Own Encryption Key An…" at bounding box center [615, 307] width 1230 height 614
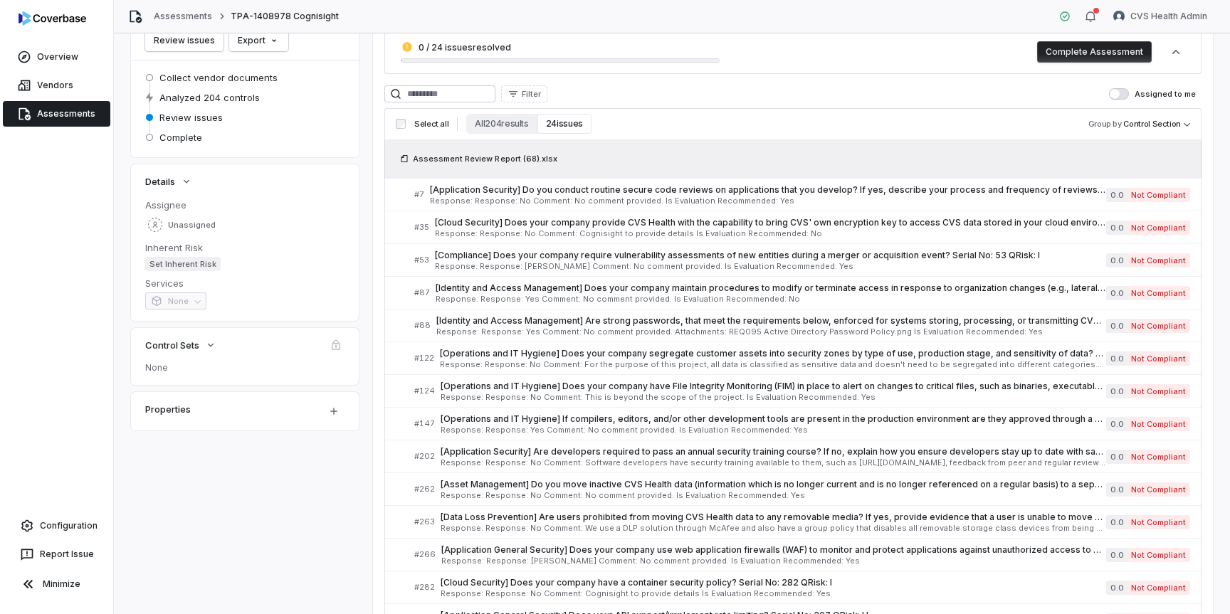
click at [77, 125] on link "Assessments" at bounding box center [56, 114] width 107 height 26
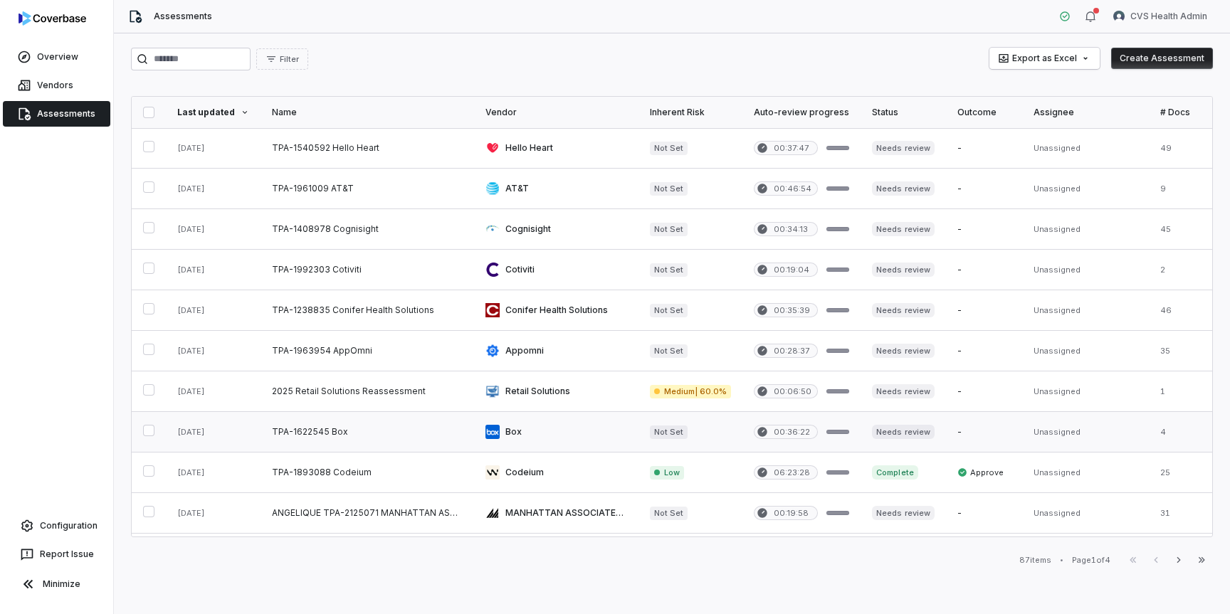
click at [332, 436] on link at bounding box center [368, 432] width 214 height 40
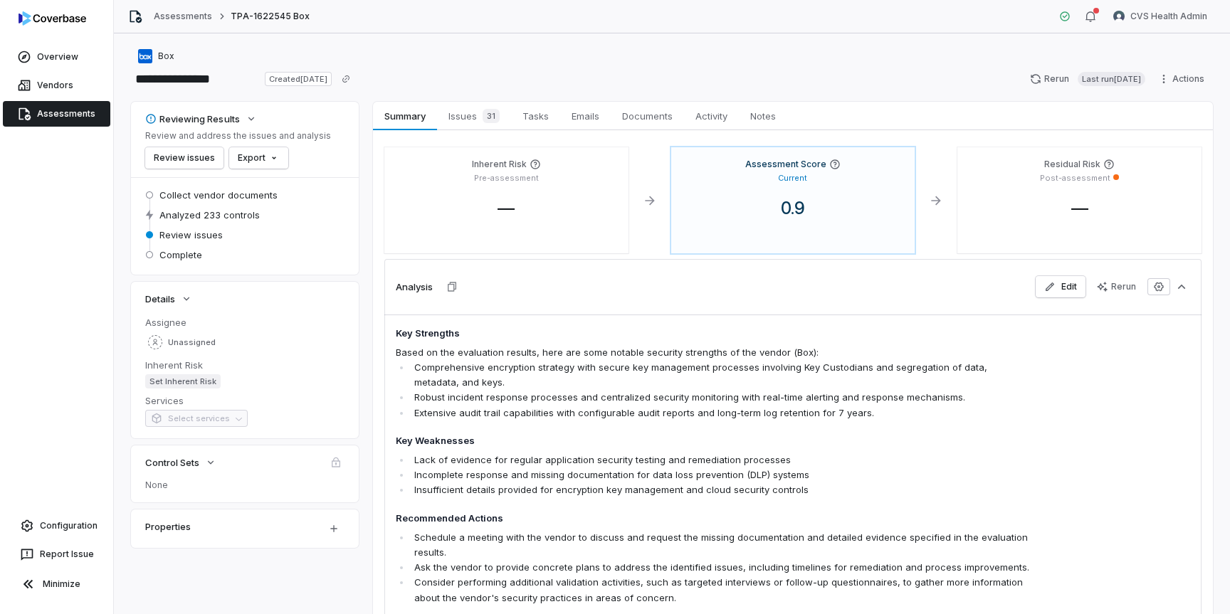
click at [51, 113] on link "Assessments" at bounding box center [56, 114] width 107 height 26
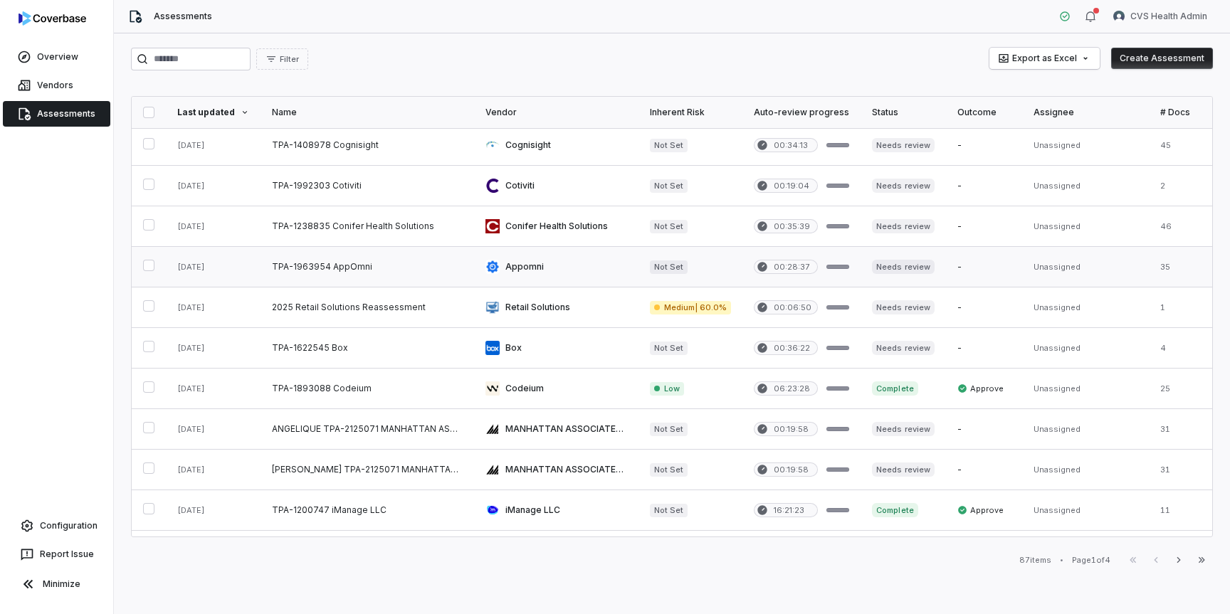
scroll to position [85, 0]
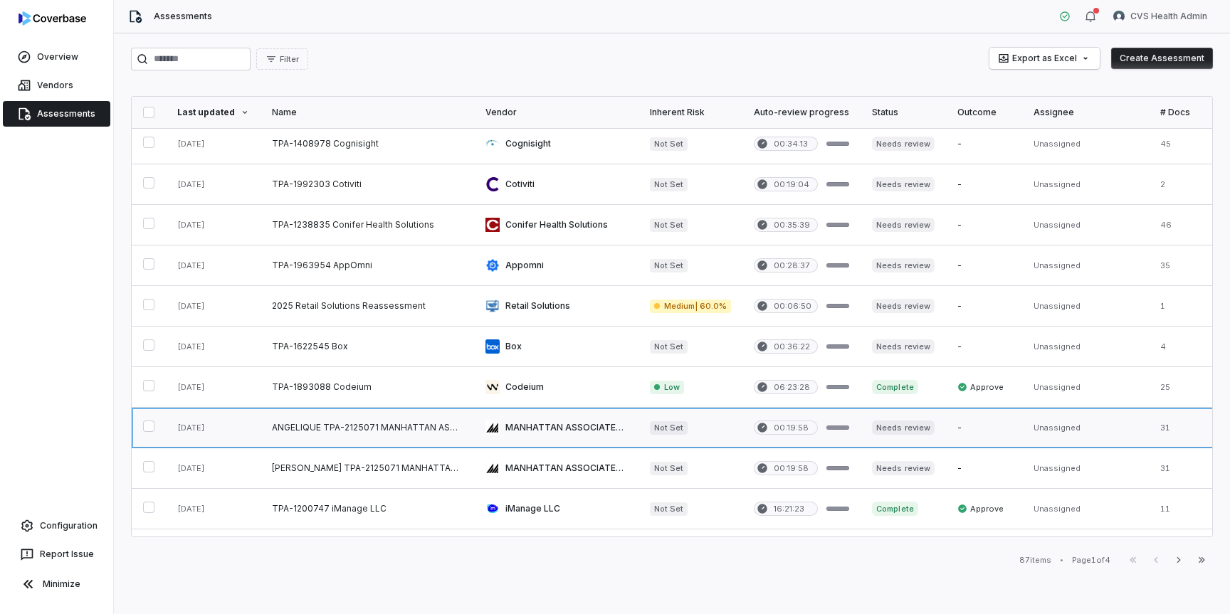
click at [372, 426] on link at bounding box center [368, 428] width 214 height 40
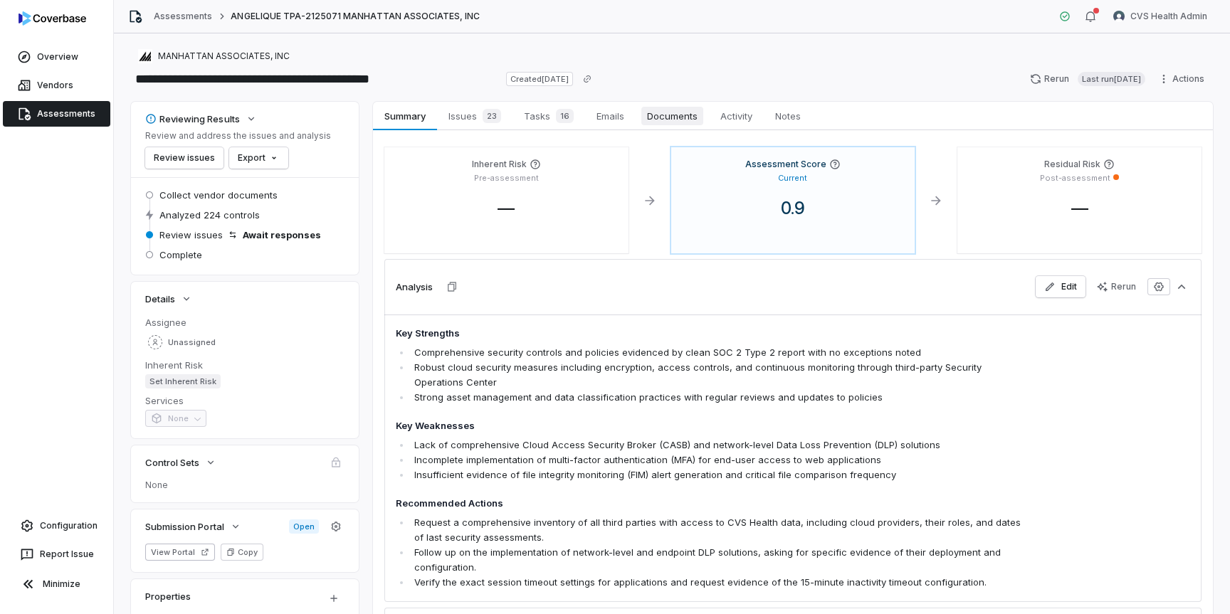
click at [671, 117] on span "Documents" at bounding box center [672, 116] width 62 height 19
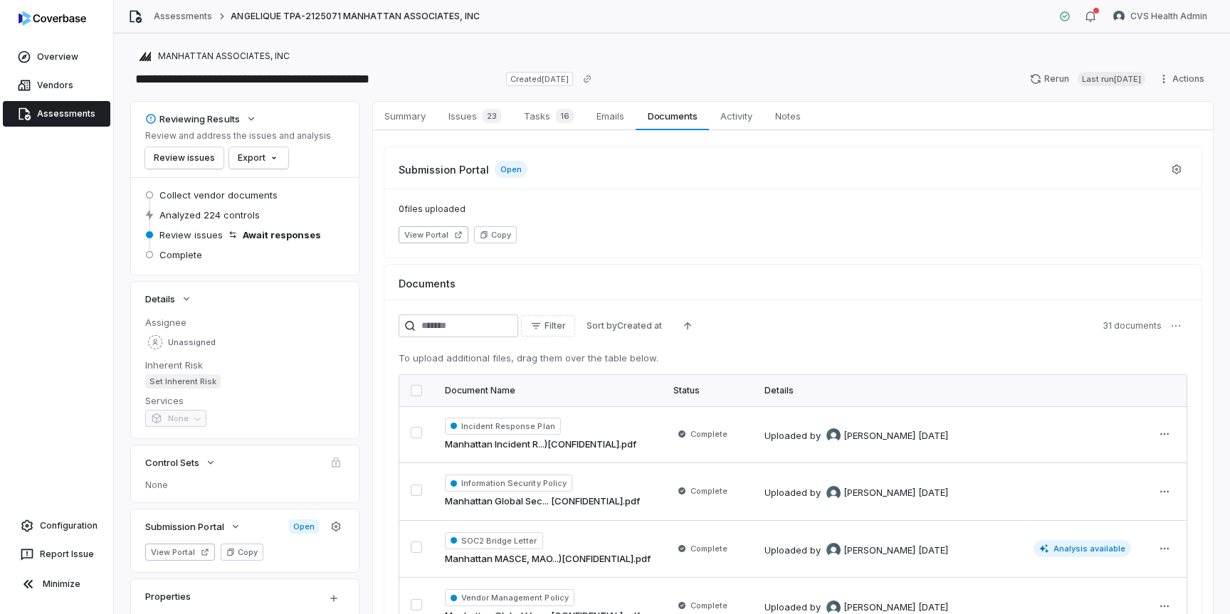
scroll to position [179, 0]
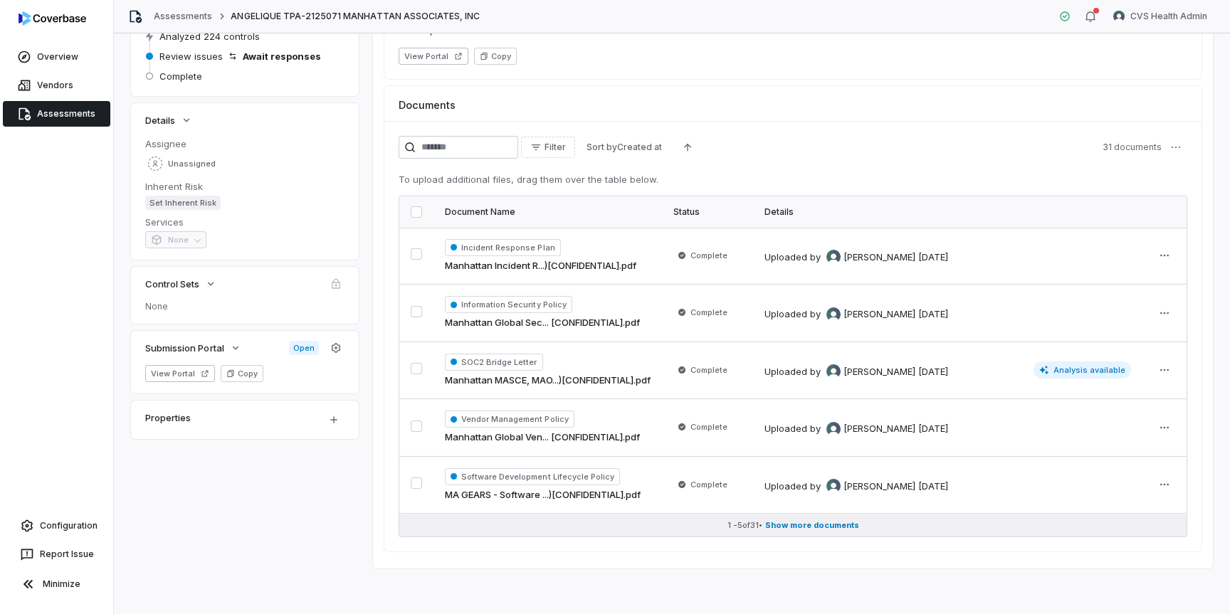
click at [824, 532] on button "1 - 5 of 31 • Show more documents" at bounding box center [792, 525] width 787 height 23
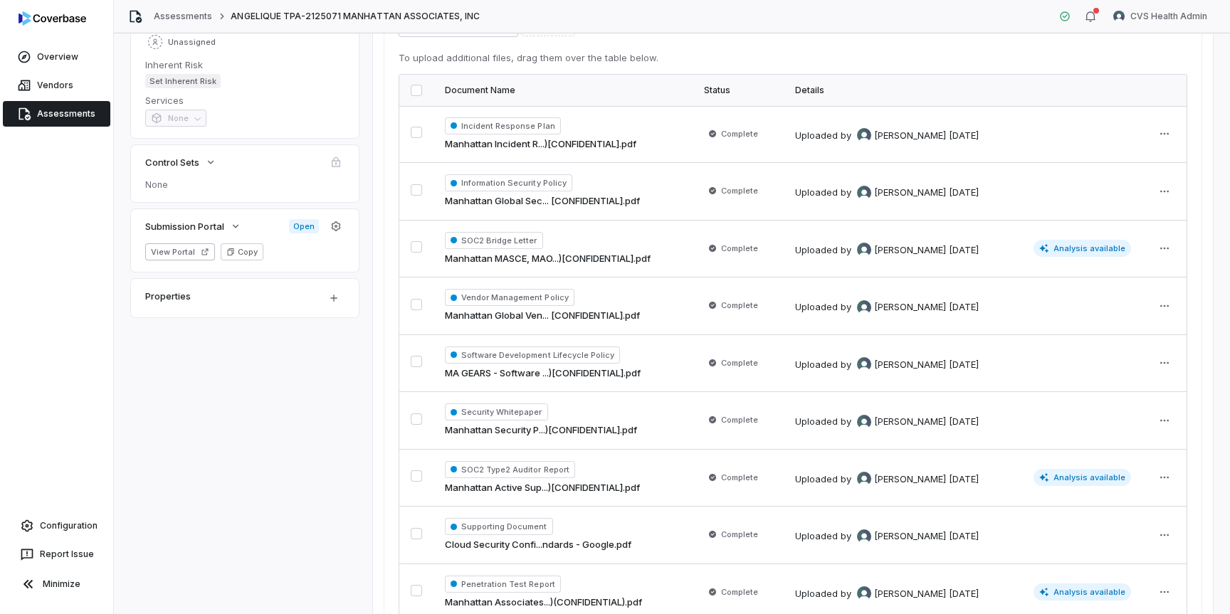
scroll to position [0, 0]
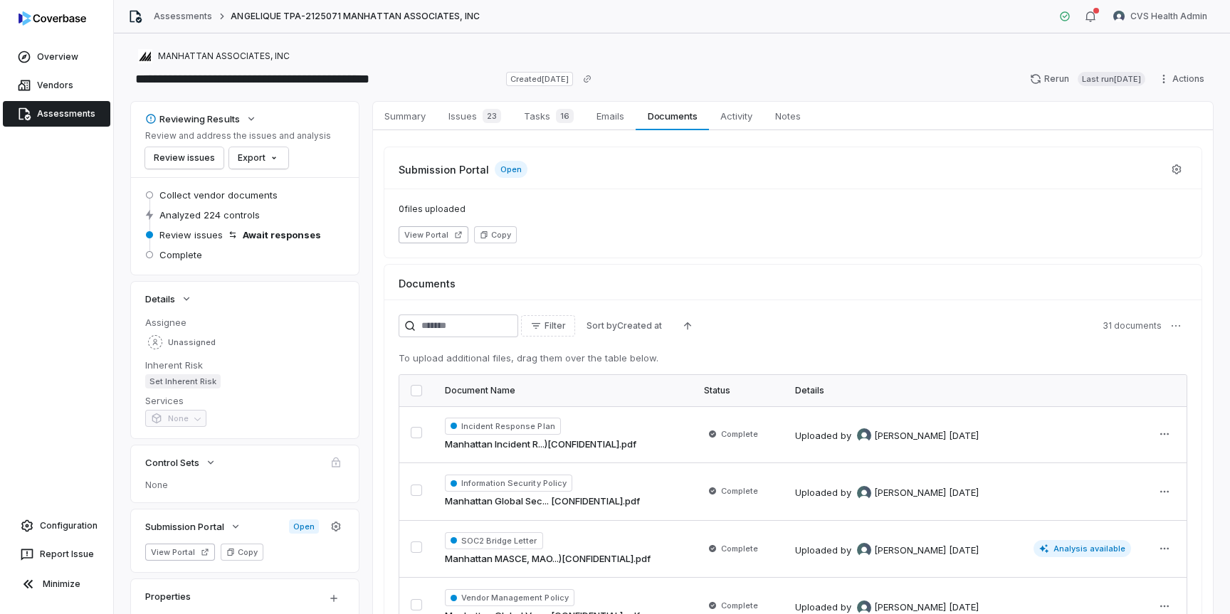
click at [75, 114] on link "Assessments" at bounding box center [56, 114] width 107 height 26
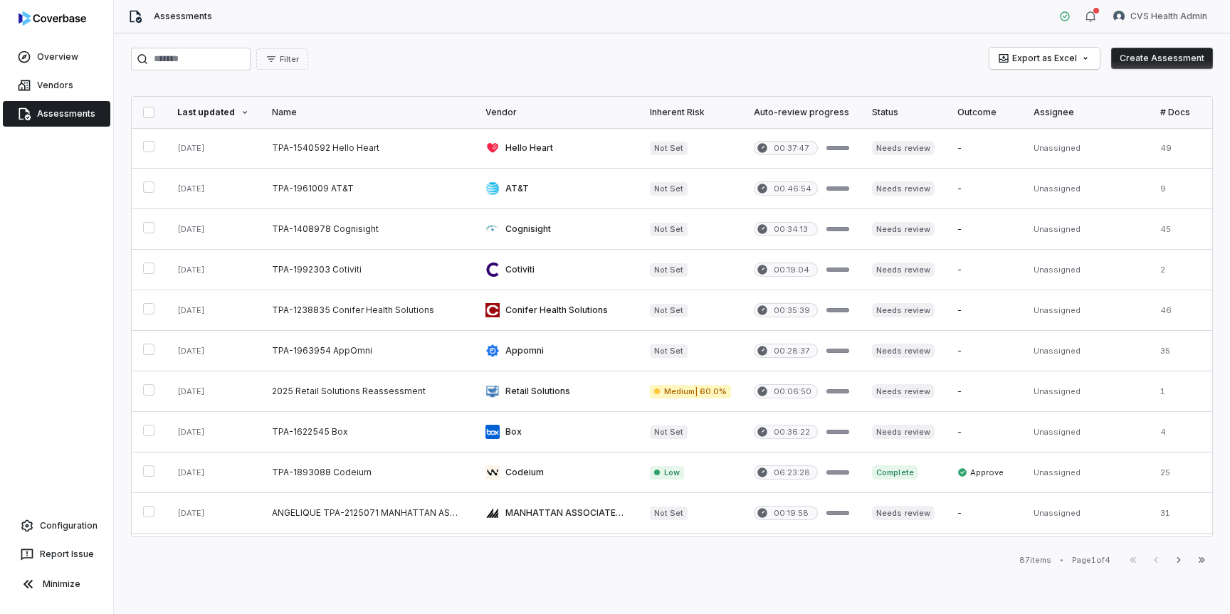
click at [1166, 59] on button "Create Assessment" at bounding box center [1162, 58] width 102 height 21
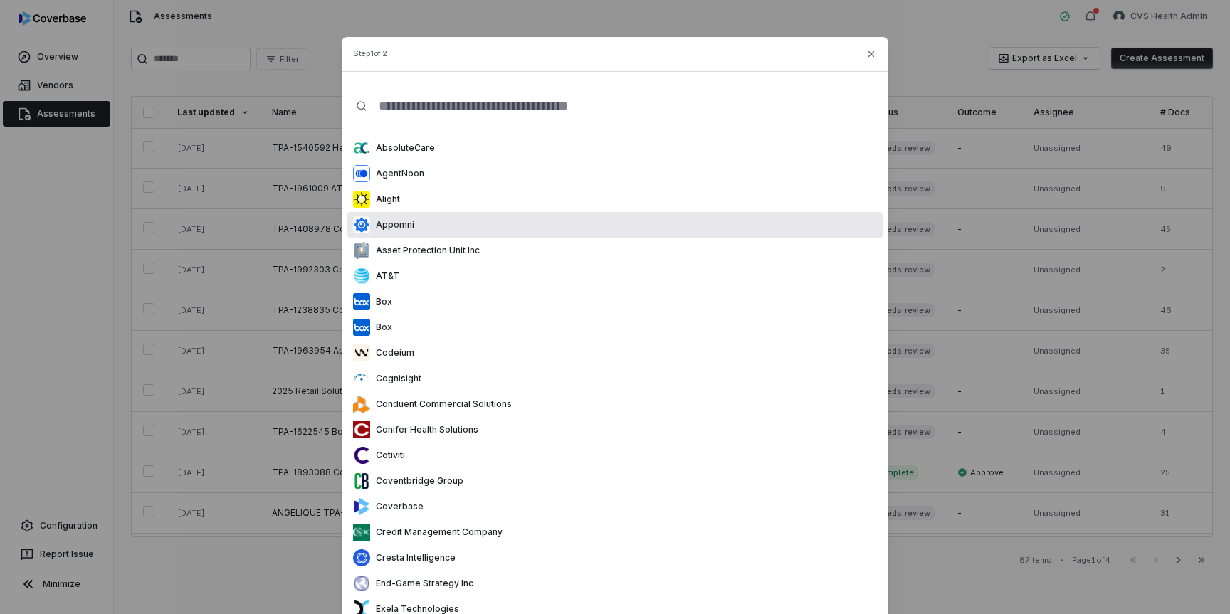
click at [650, 219] on div "Appomni" at bounding box center [614, 225] width 535 height 26
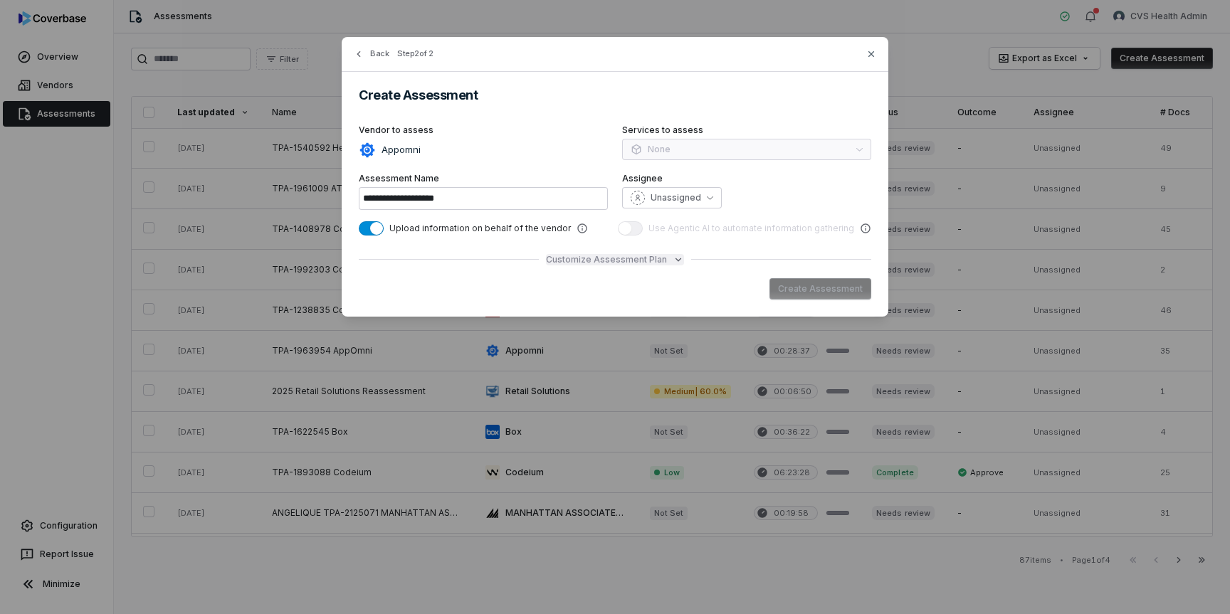
click at [662, 254] on span "Customize Assessment Plan" at bounding box center [606, 259] width 121 height 11
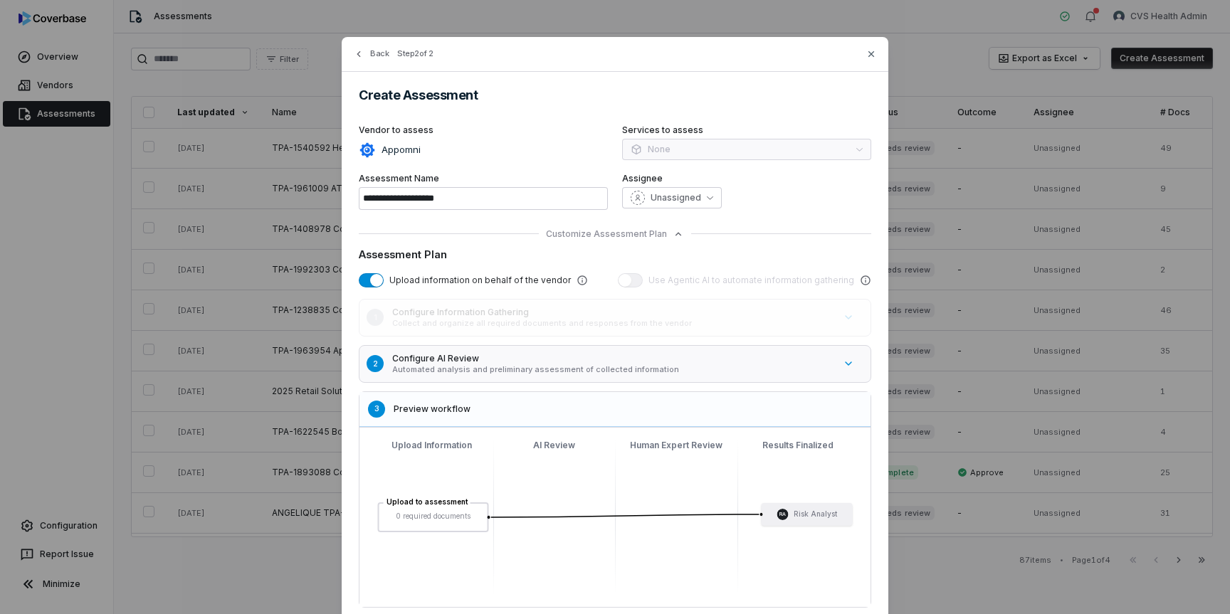
scroll to position [28, 0]
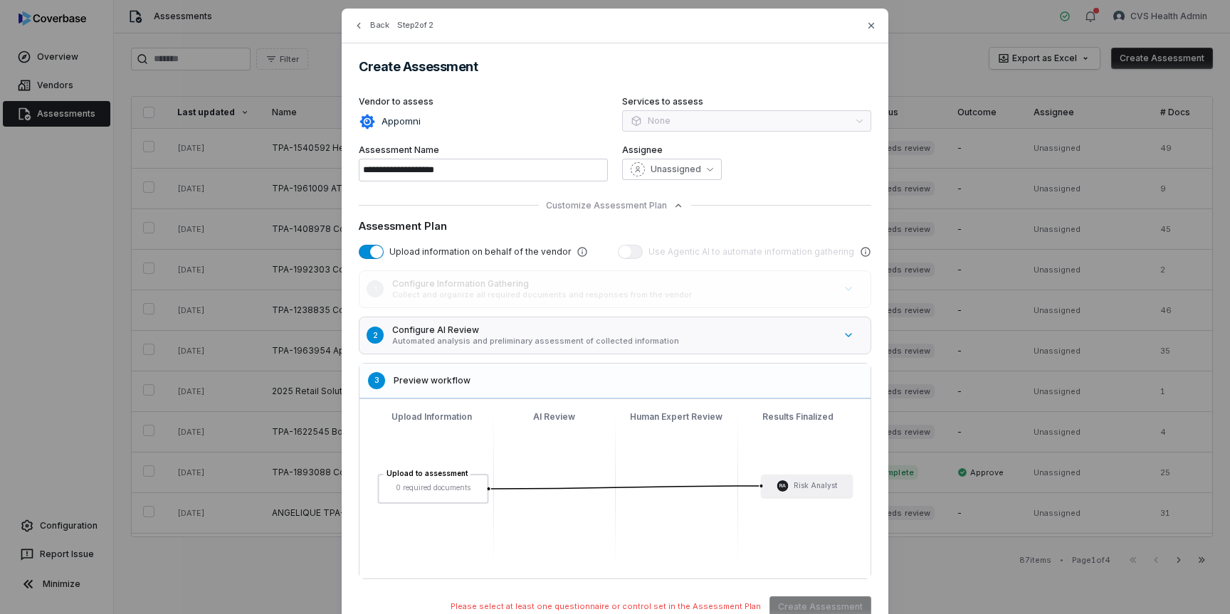
click at [708, 338] on p "Automated analysis and preliminary assessment of collected information" at bounding box center [613, 341] width 442 height 11
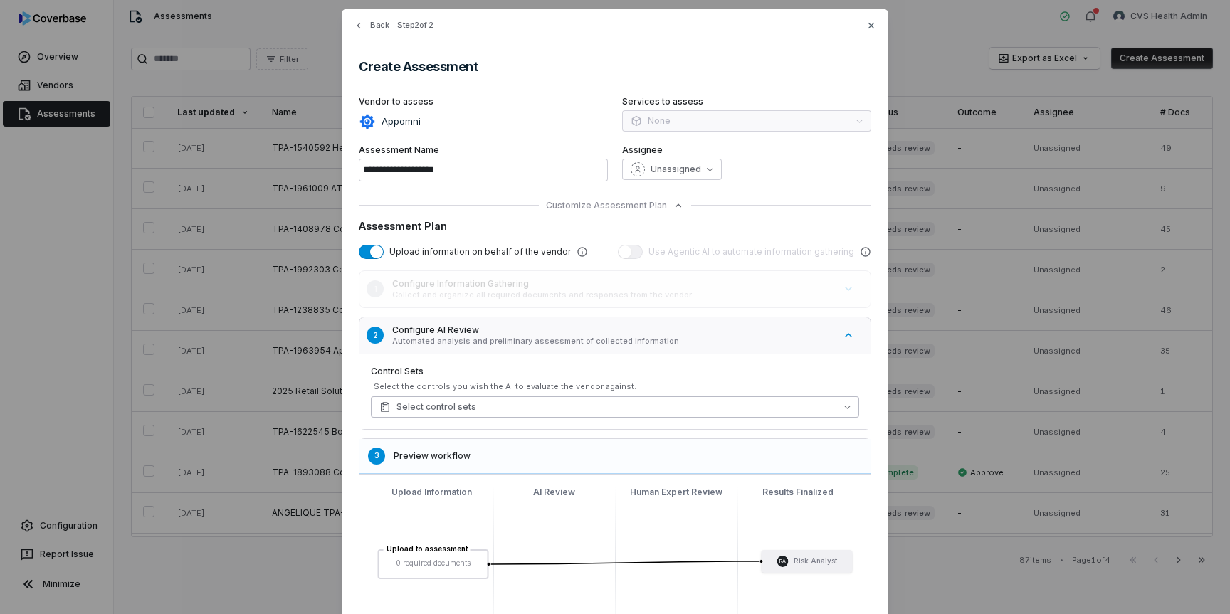
click at [759, 416] on button "Select control sets" at bounding box center [615, 407] width 488 height 21
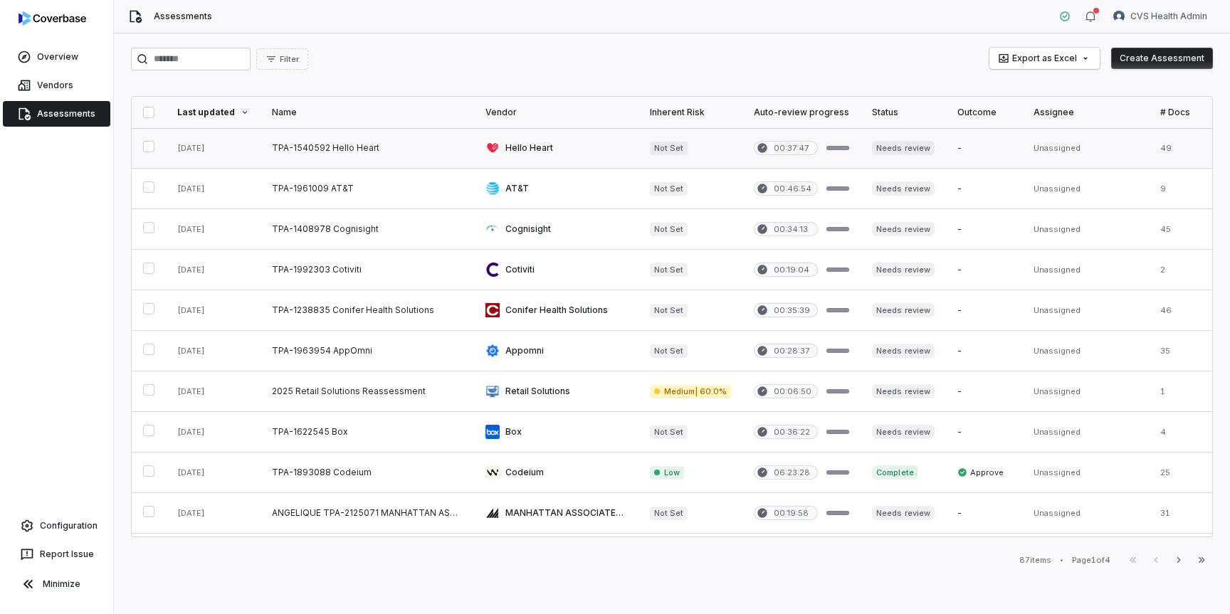
click at [413, 154] on link at bounding box center [368, 148] width 214 height 40
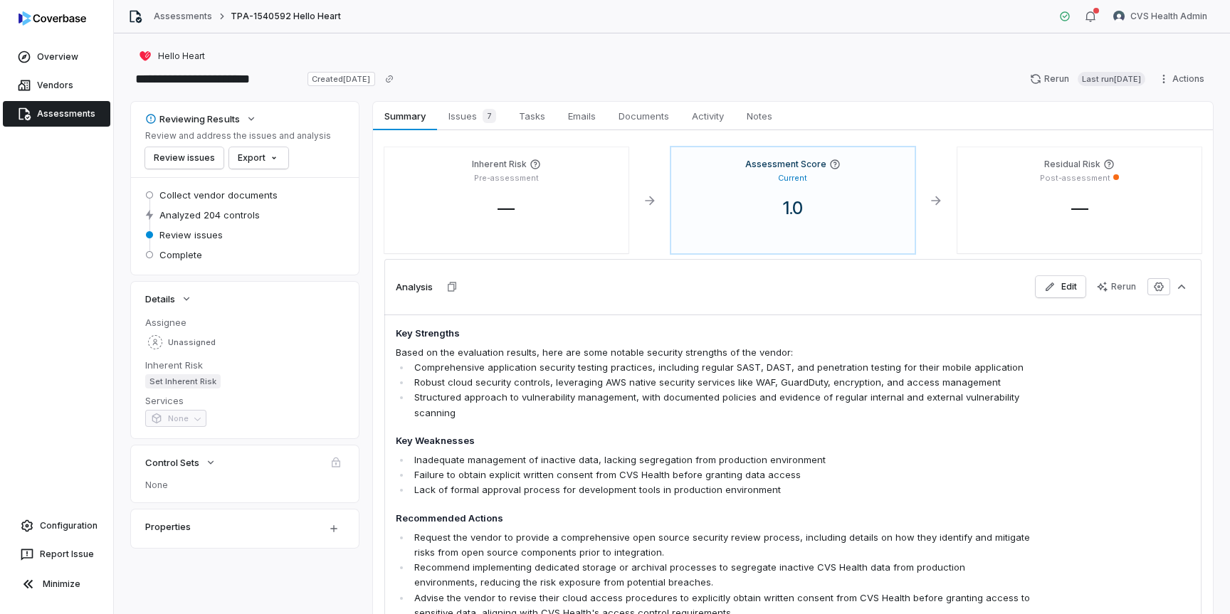
click at [60, 111] on link "Assessments" at bounding box center [56, 114] width 107 height 26
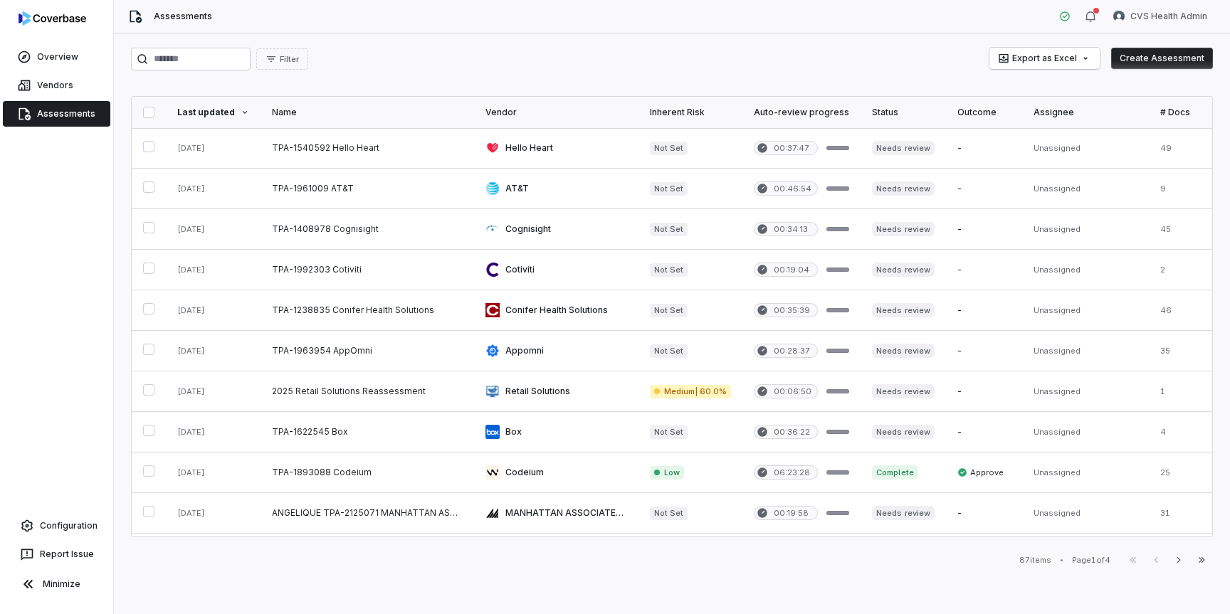
click at [1173, 64] on button "Create Assessment" at bounding box center [1162, 58] width 102 height 21
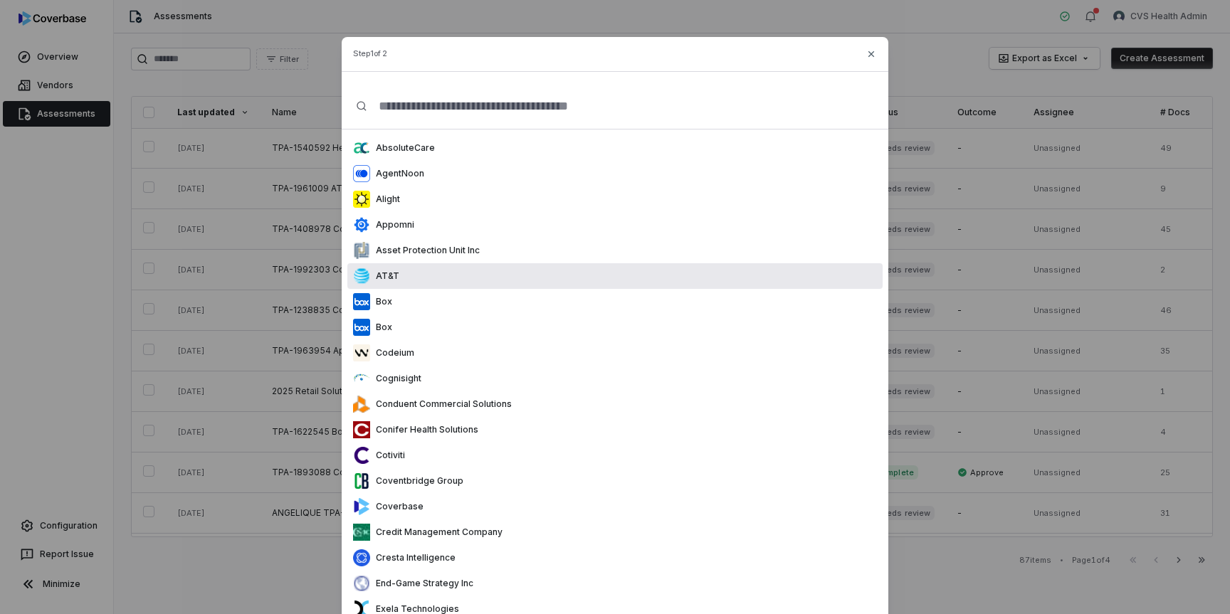
click at [686, 275] on div "AT&T" at bounding box center [614, 276] width 535 height 26
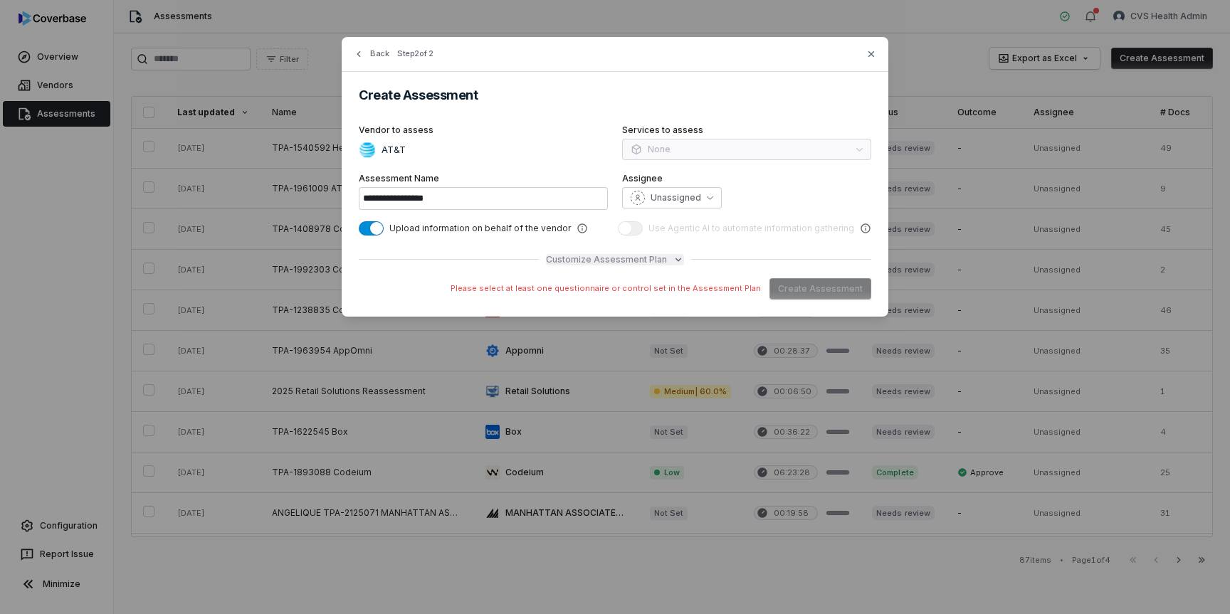
click at [681, 261] on icon "button" at bounding box center [678, 259] width 11 height 11
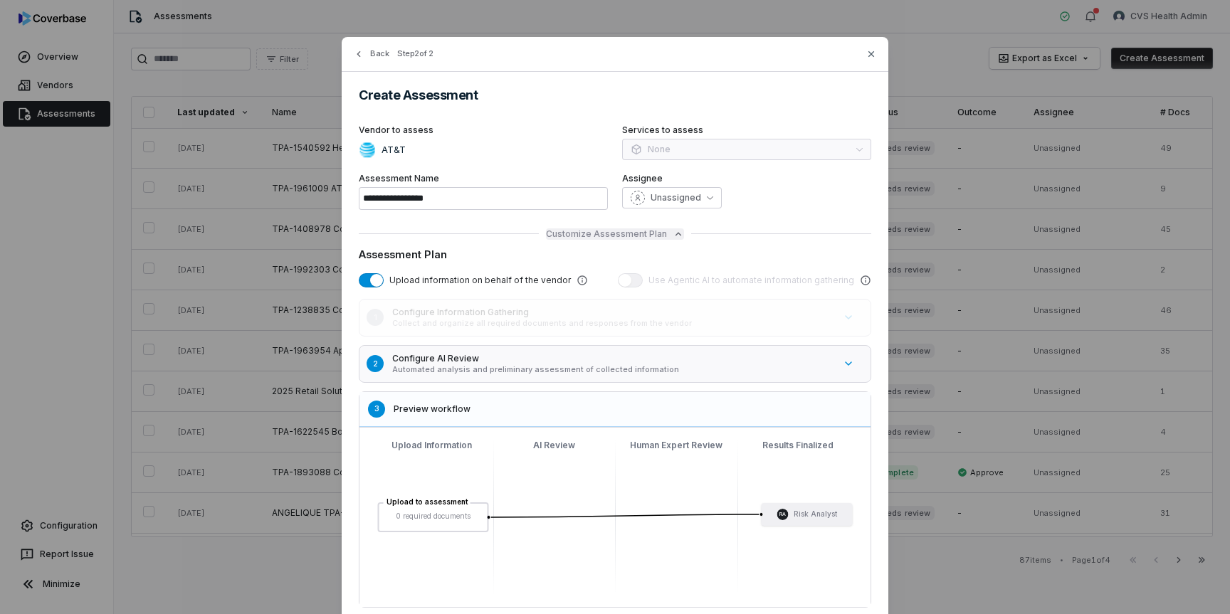
scroll to position [85, 0]
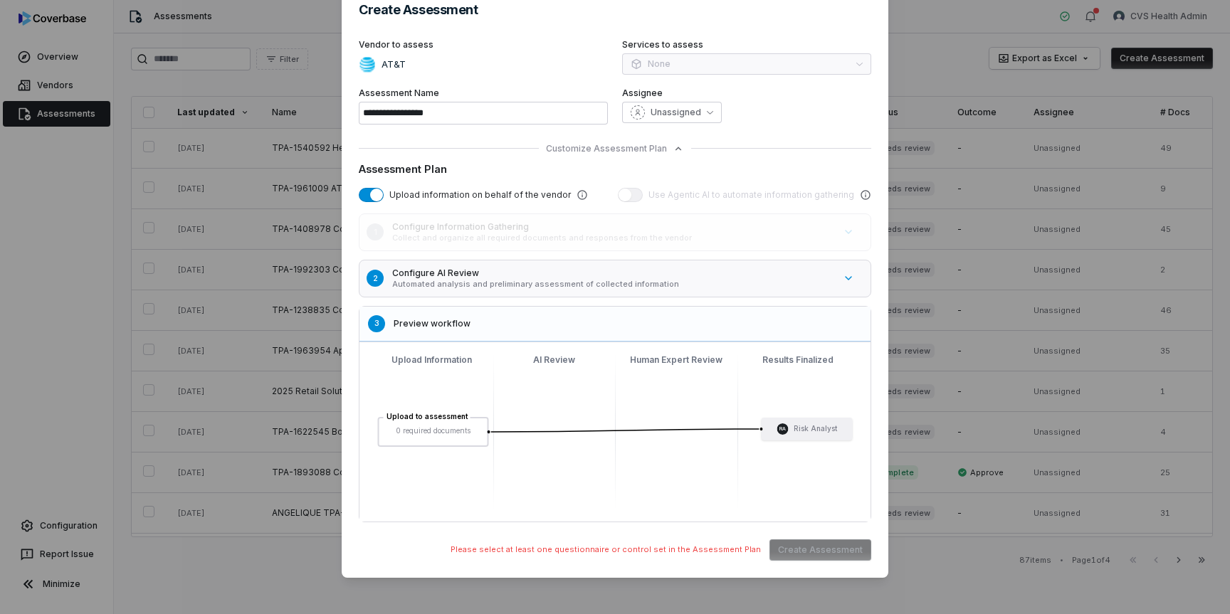
click at [536, 285] on p "Automated analysis and preliminary assessment of collected information" at bounding box center [613, 284] width 442 height 11
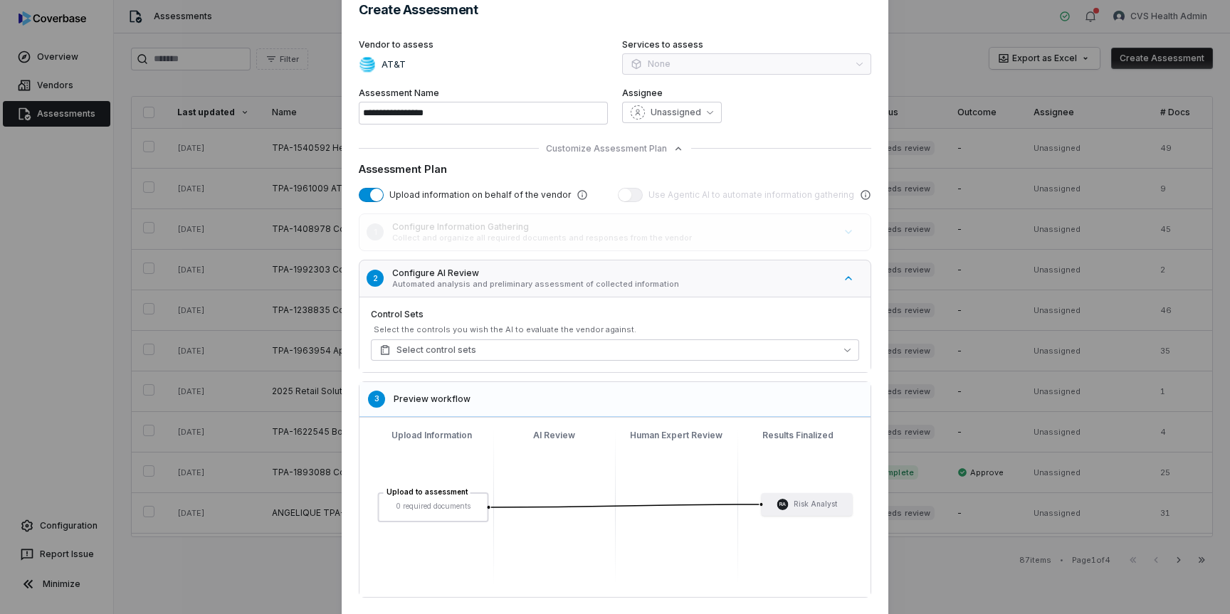
click at [536, 285] on p "Automated analysis and preliminary assessment of collected information" at bounding box center [613, 284] width 442 height 11
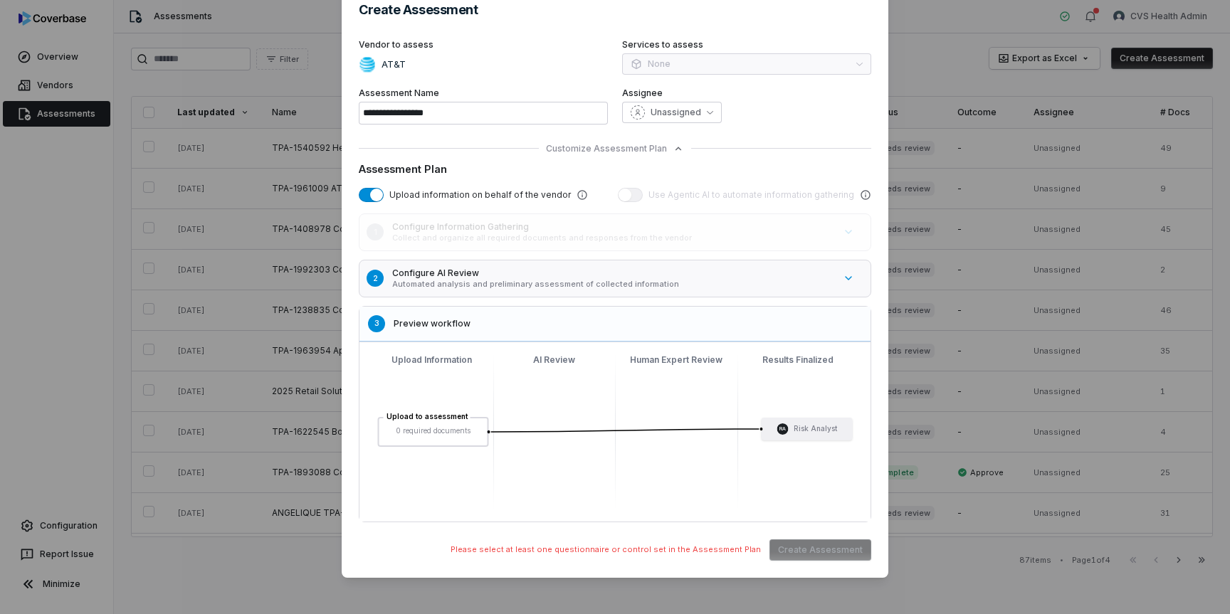
click at [536, 285] on p "Automated analysis and preliminary assessment of collected information" at bounding box center [613, 284] width 442 height 11
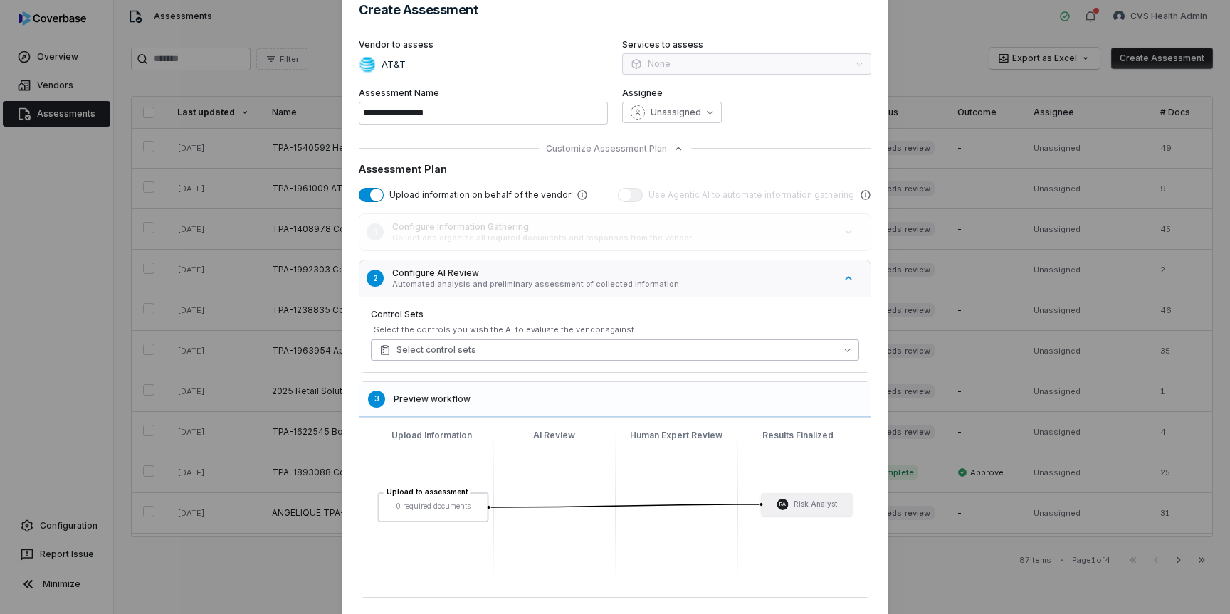
click at [555, 354] on button "Select control sets" at bounding box center [615, 350] width 488 height 21
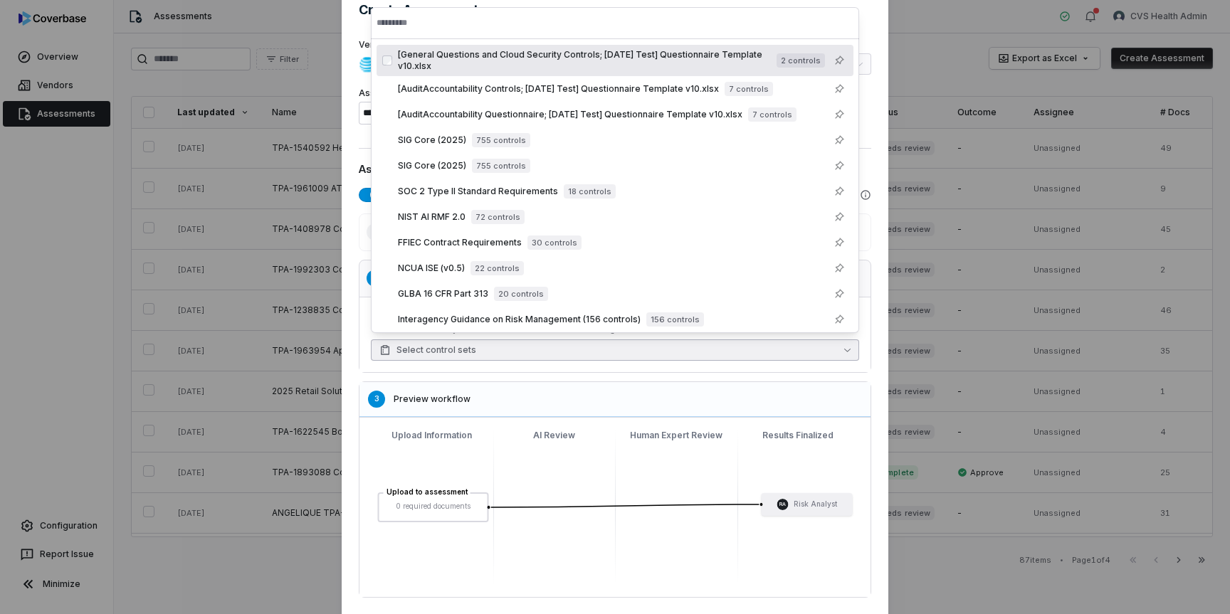
click at [555, 354] on button "Select control sets" at bounding box center [615, 350] width 488 height 21
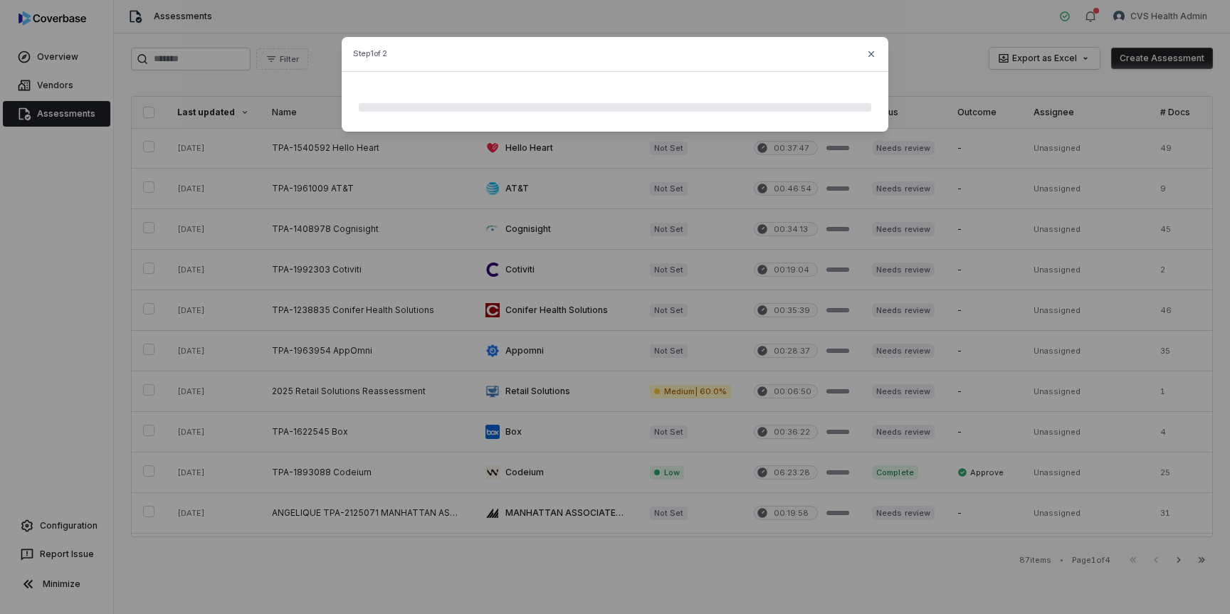
scroll to position [0, 0]
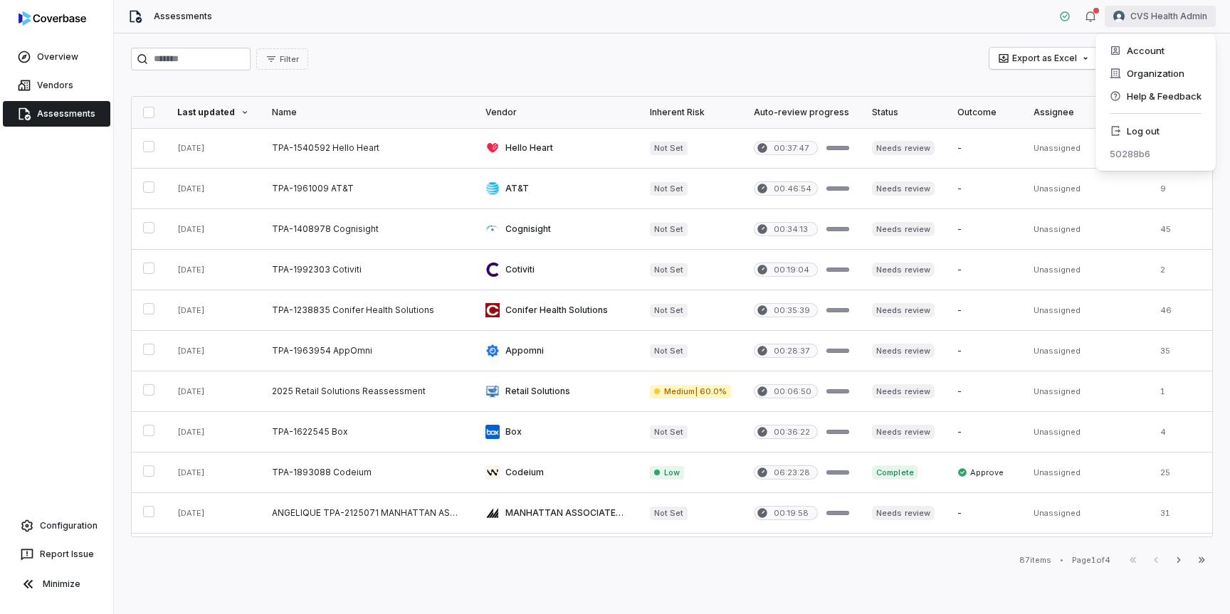
click at [1143, 18] on html "Overview Vendors Assessments Configuration Report Issue Minimize Assessments CV…" at bounding box center [615, 307] width 1230 height 614
click at [1146, 129] on div "Log out" at bounding box center [1155, 131] width 109 height 23
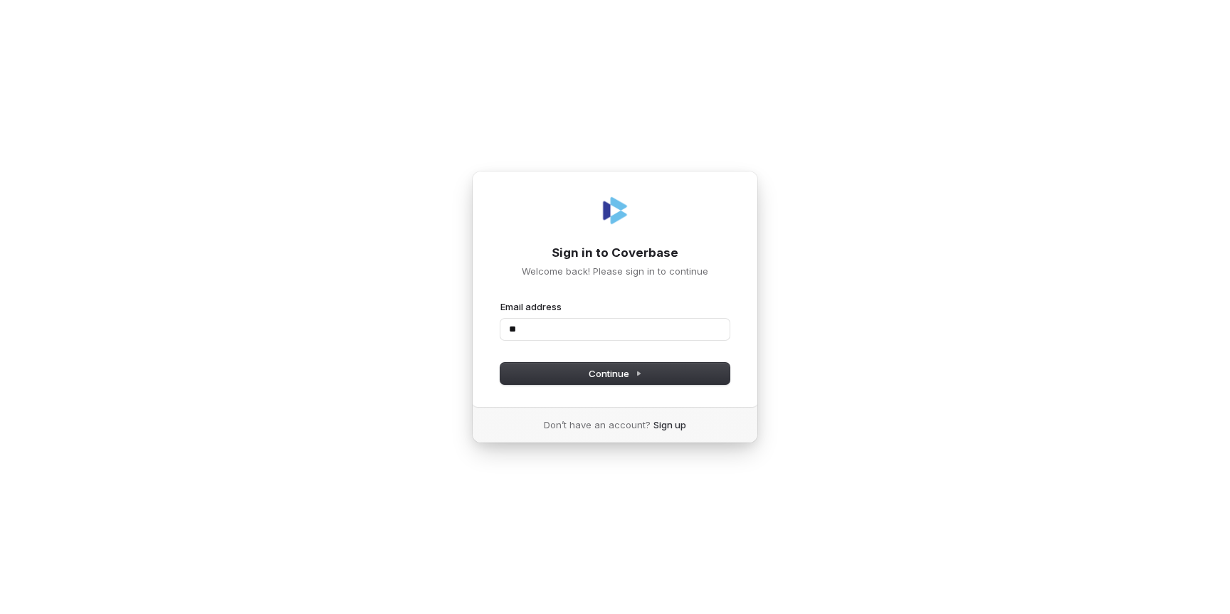
type input "*"
type input "**********"
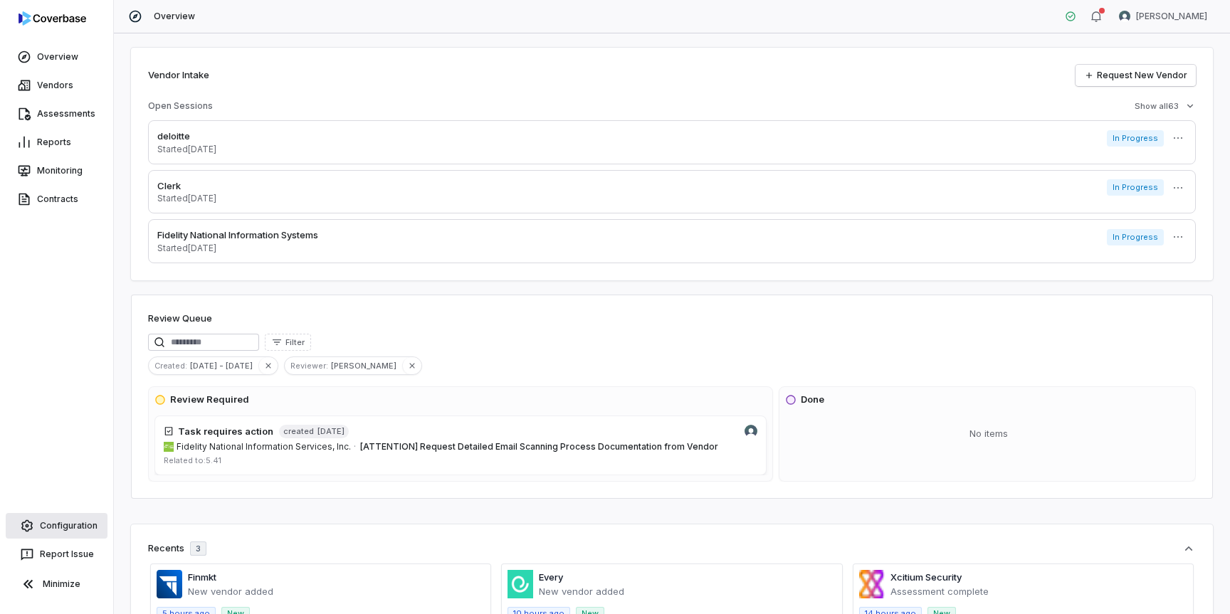
click at [69, 526] on link "Configuration" at bounding box center [57, 526] width 102 height 26
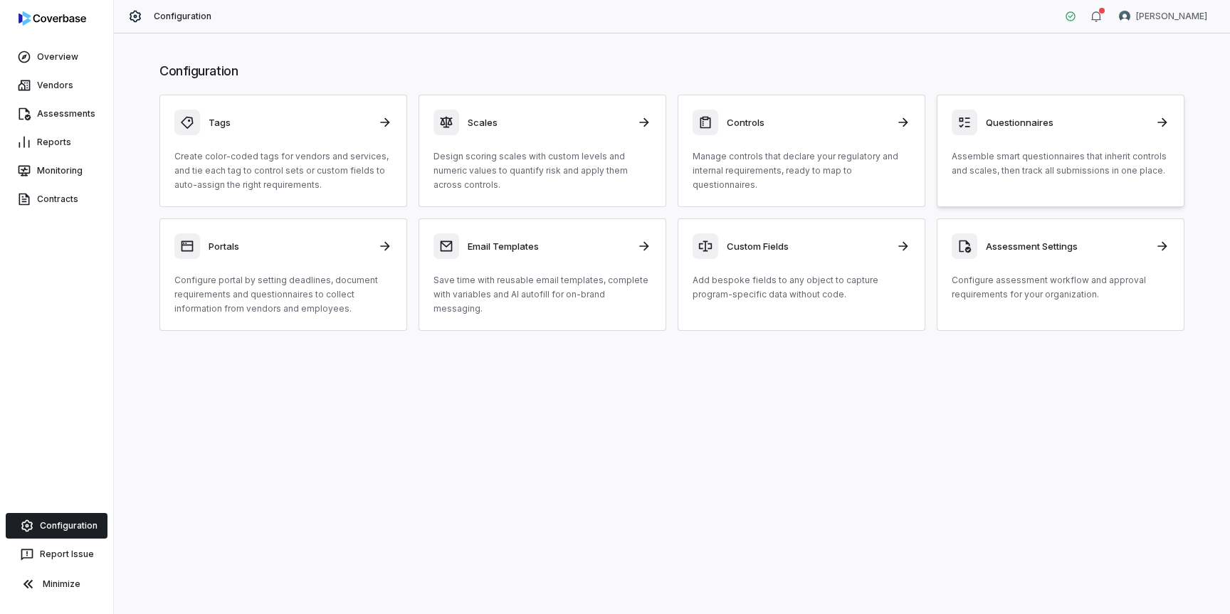
click at [982, 172] on p "Assemble smart questionnaires that inherit controls and scales, then track all …" at bounding box center [1061, 163] width 218 height 28
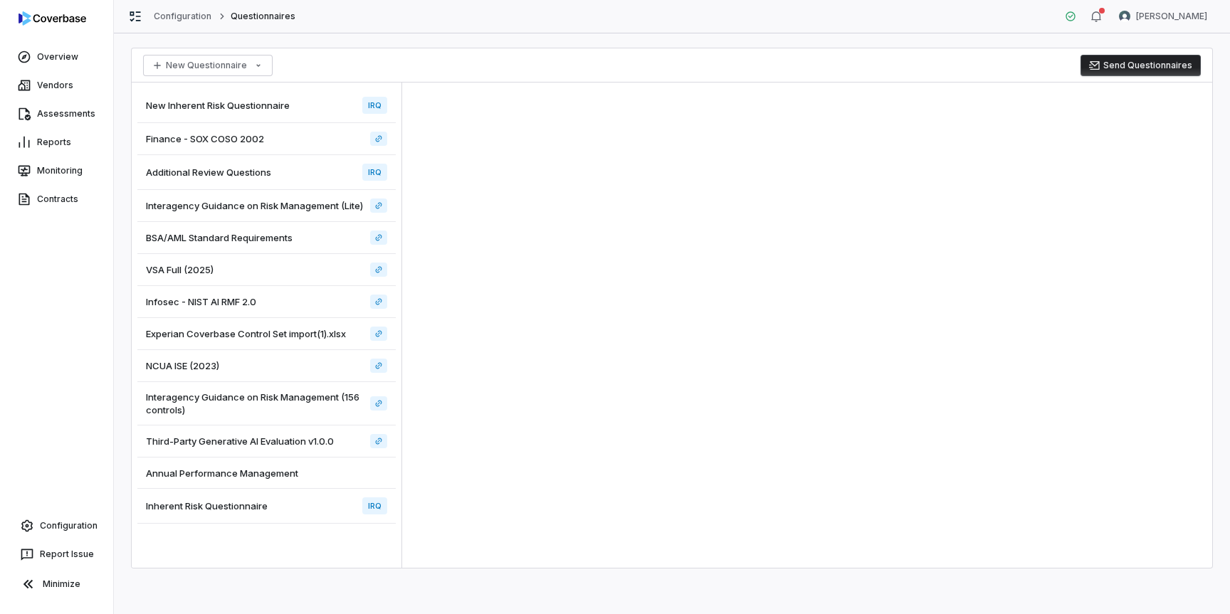
click at [221, 140] on span "Finance - SOX COSO 2002" at bounding box center [205, 138] width 118 height 13
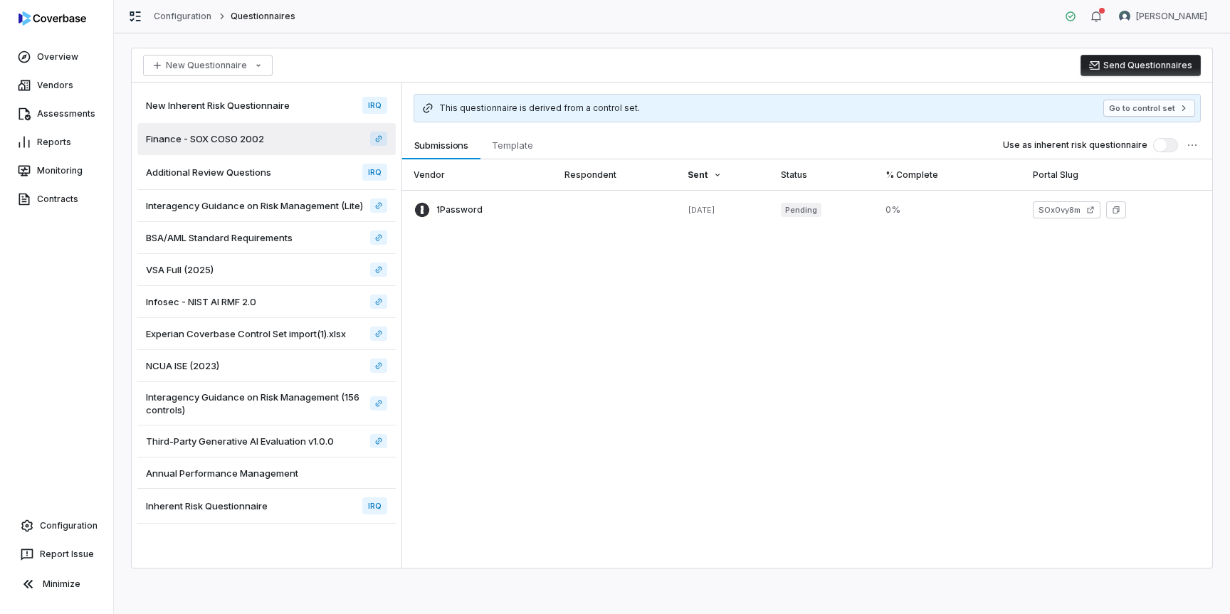
click at [251, 477] on span "Annual Performance Management" at bounding box center [222, 473] width 152 height 13
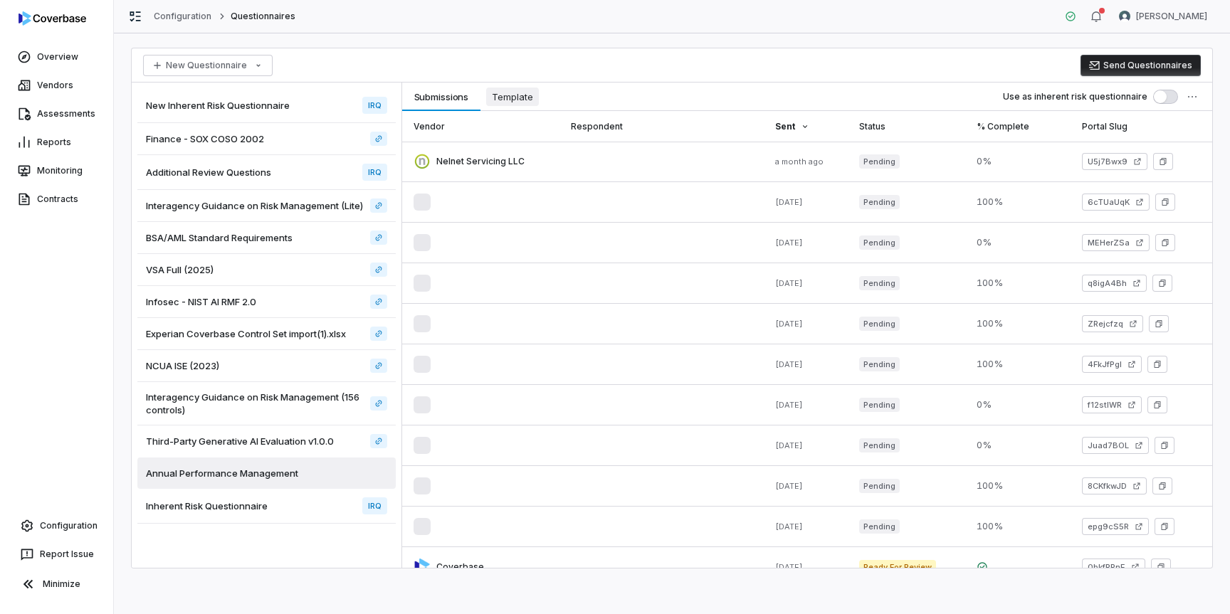
click at [517, 100] on span "Template" at bounding box center [512, 97] width 53 height 19
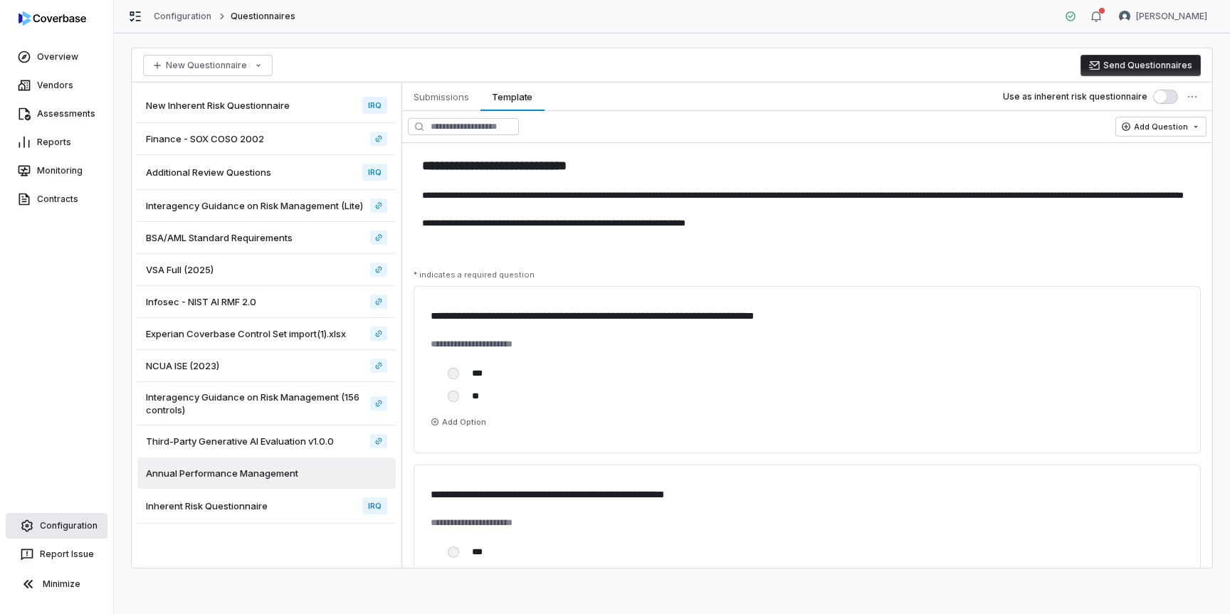
click at [64, 526] on link "Configuration" at bounding box center [57, 526] width 102 height 26
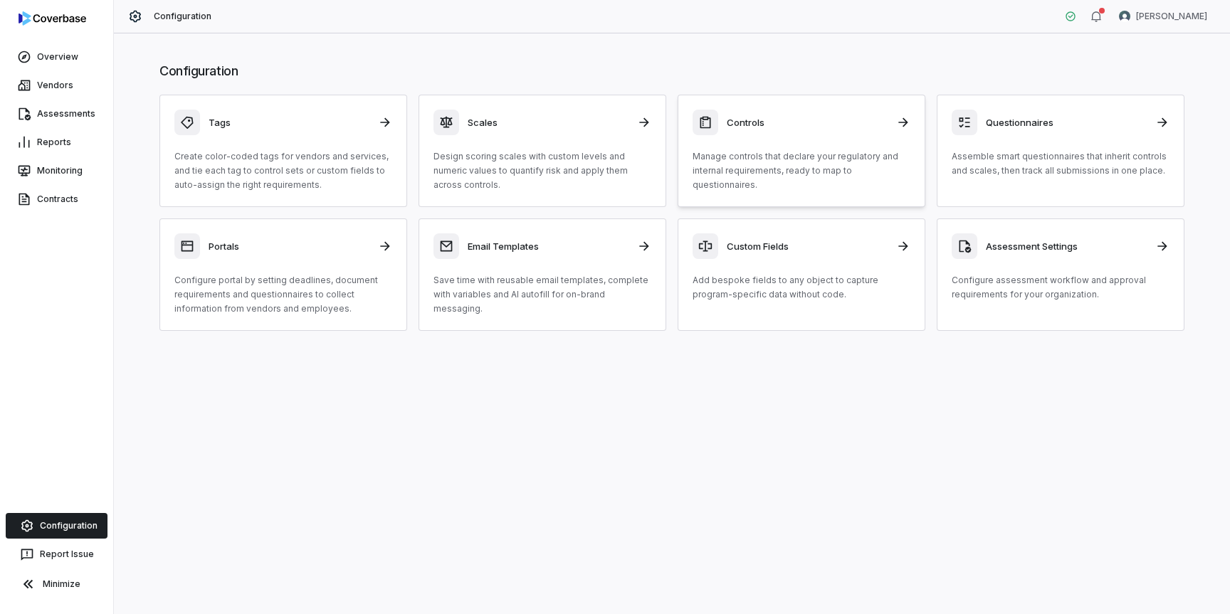
click at [812, 149] on p "Manage controls that declare your regulatory and internal requirements, ready t…" at bounding box center [802, 170] width 218 height 43
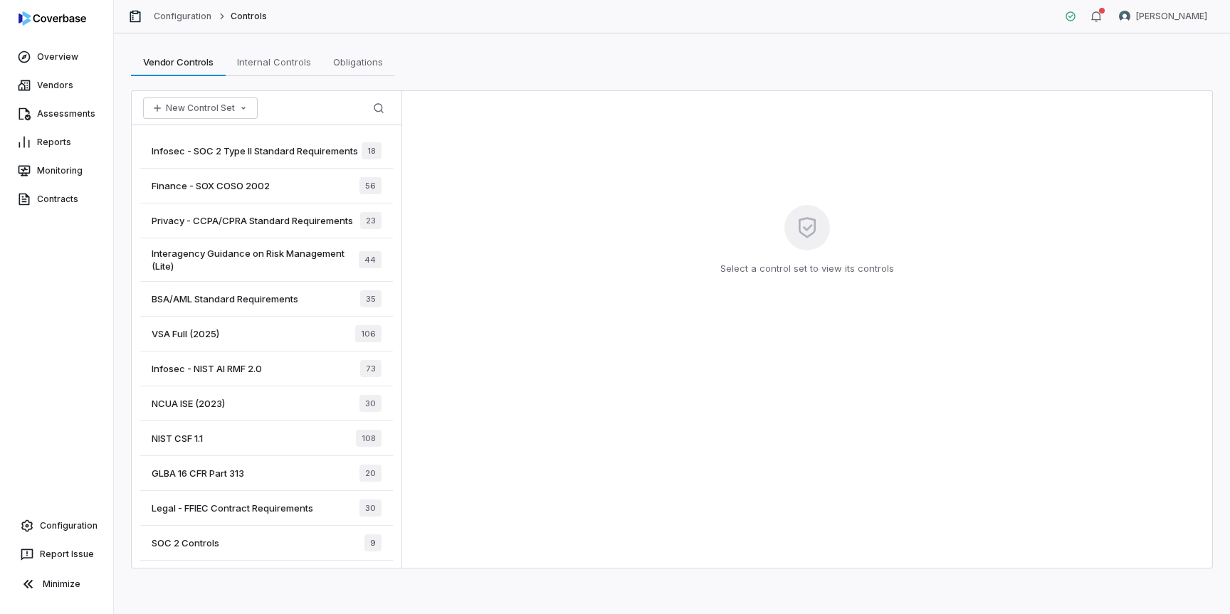
click at [298, 308] on div "BSA/AML Standard Requirements 35" at bounding box center [266, 299] width 253 height 35
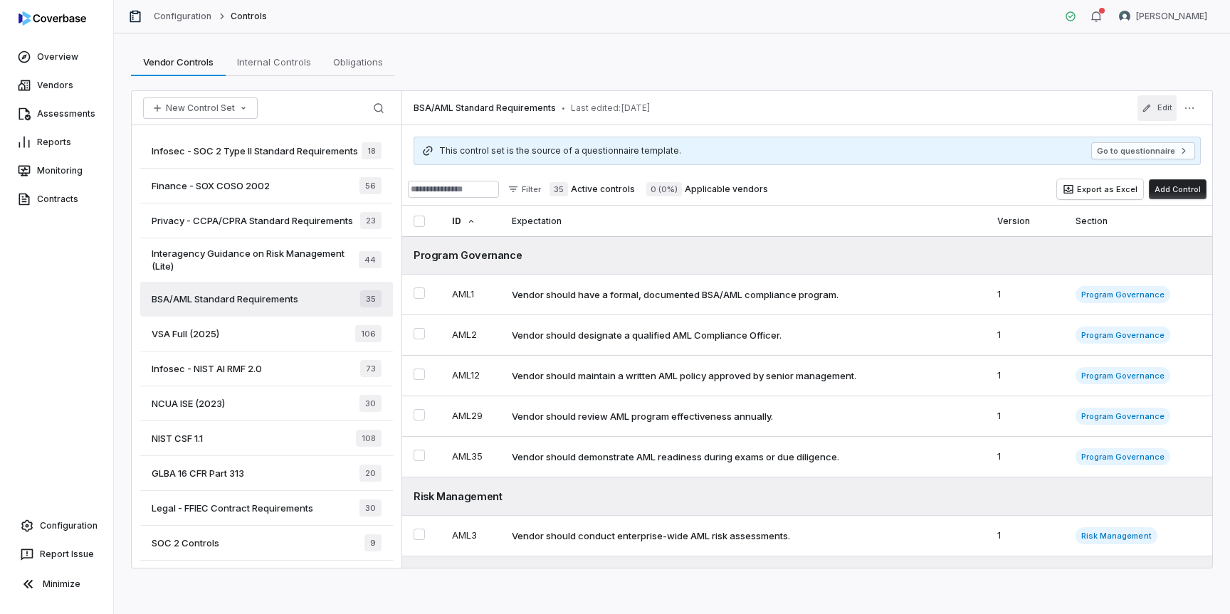
click at [1171, 108] on button "Edit" at bounding box center [1157, 108] width 39 height 26
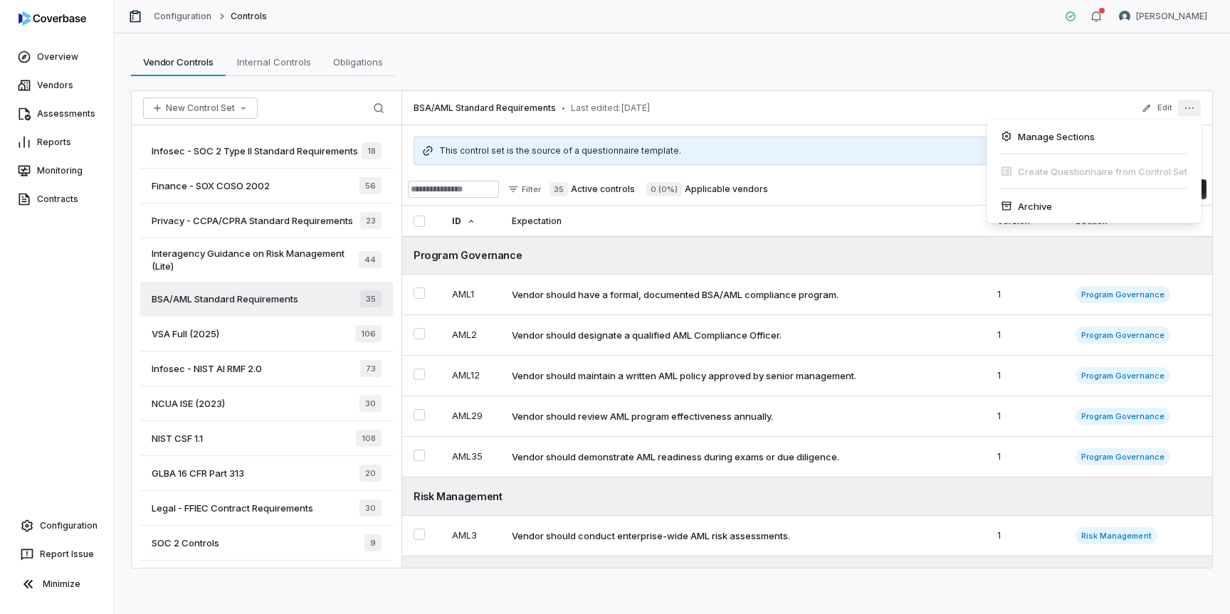
click at [1190, 110] on icon "More actions" at bounding box center [1189, 108] width 11 height 11
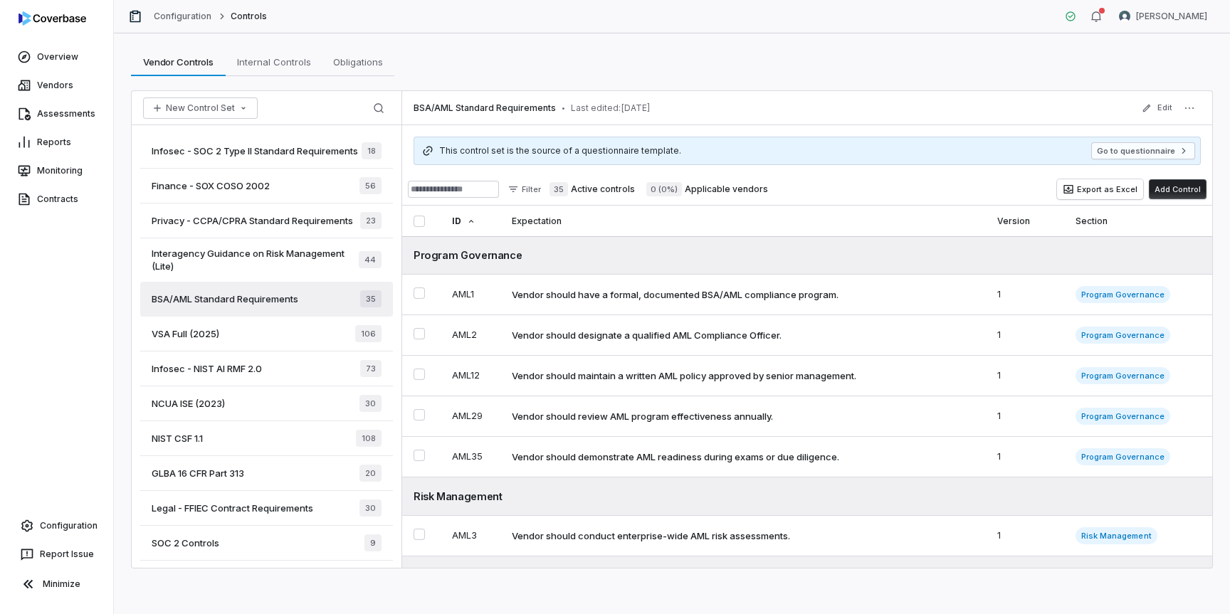
click at [255, 397] on div "NCUA ISE (2023) 30" at bounding box center [266, 404] width 253 height 35
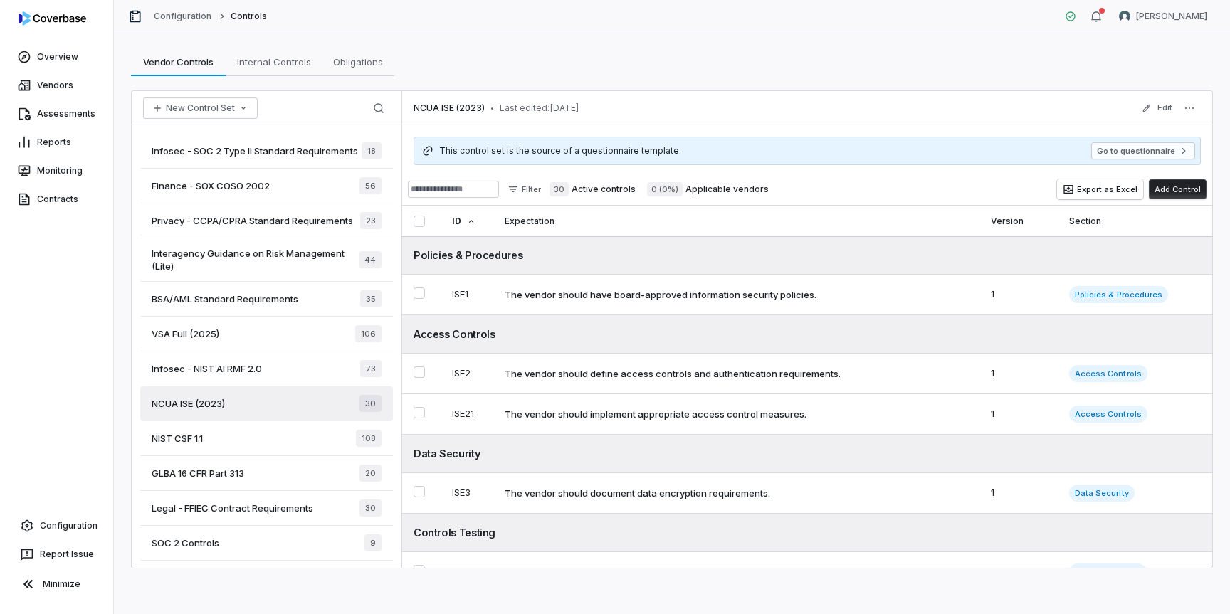
click at [878, 159] on div "This control set is the source of a questionnaire template. Go to questionnaire" at bounding box center [808, 151] width 784 height 28
click at [902, 111] on div "NCUA ISE (2023) • Last edited: [DATE] Edit" at bounding box center [807, 108] width 810 height 34
click at [1147, 108] on icon "button" at bounding box center [1147, 108] width 10 height 10
